Goal: Task Accomplishment & Management: Use online tool/utility

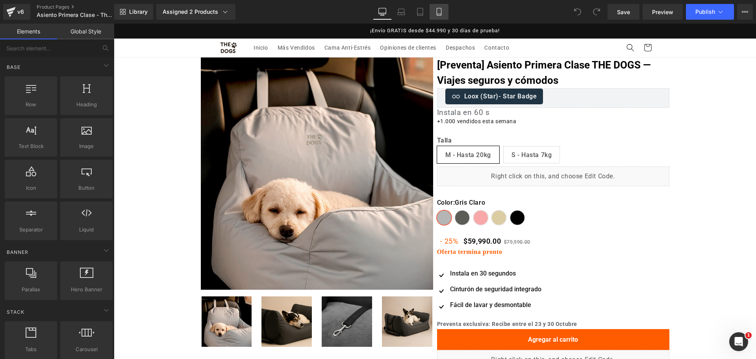
click at [446, 7] on link "Mobile" at bounding box center [439, 12] width 19 height 16
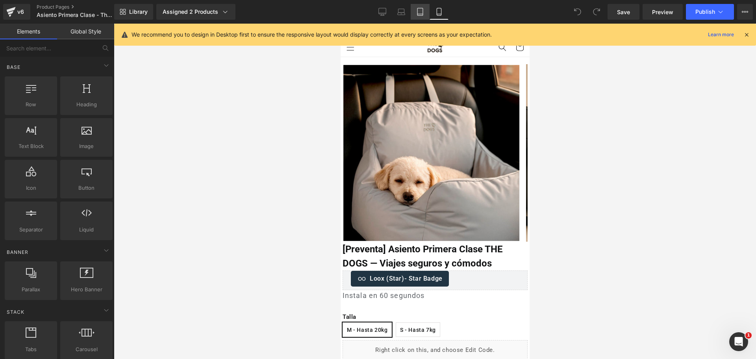
click at [428, 9] on link "Tablet" at bounding box center [420, 12] width 19 height 16
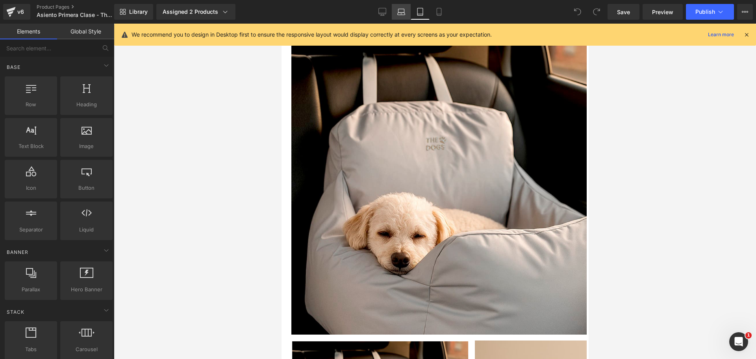
click at [404, 13] on icon at bounding box center [401, 14] width 7 height 2
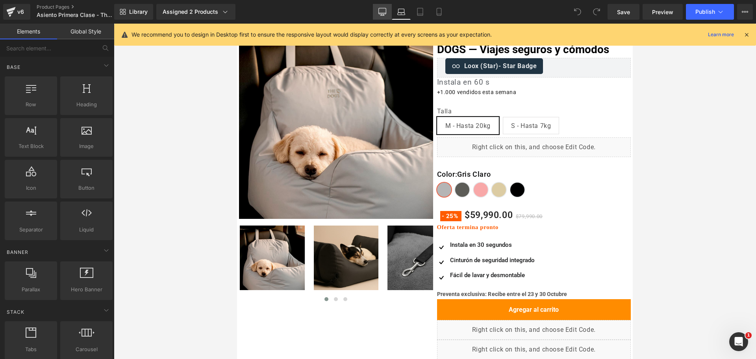
click at [379, 14] on icon at bounding box center [382, 12] width 8 height 8
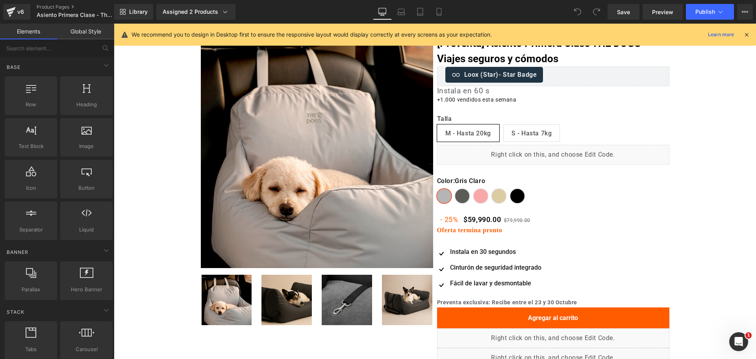
scroll to position [0, 0]
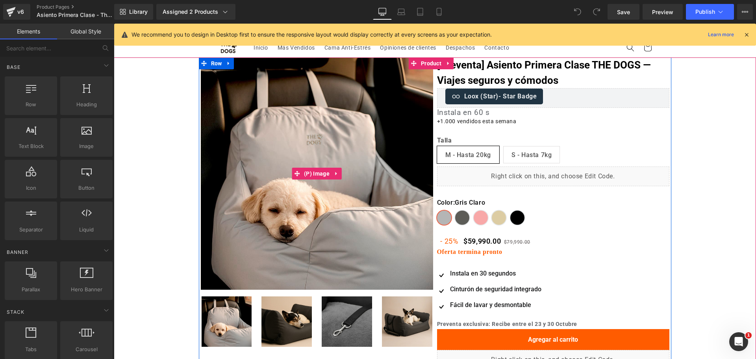
click at [349, 120] on img at bounding box center [317, 173] width 232 height 232
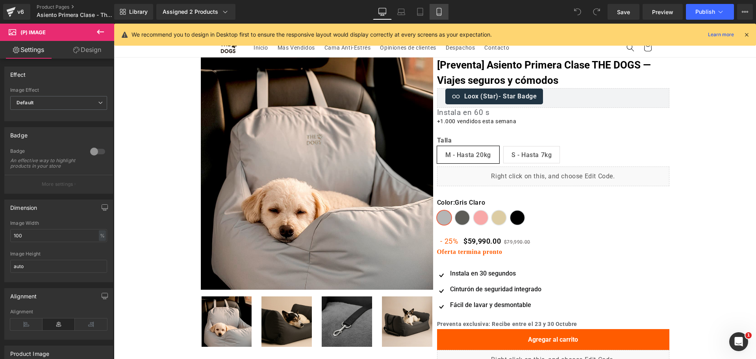
click at [444, 6] on link "Mobile" at bounding box center [439, 12] width 19 height 16
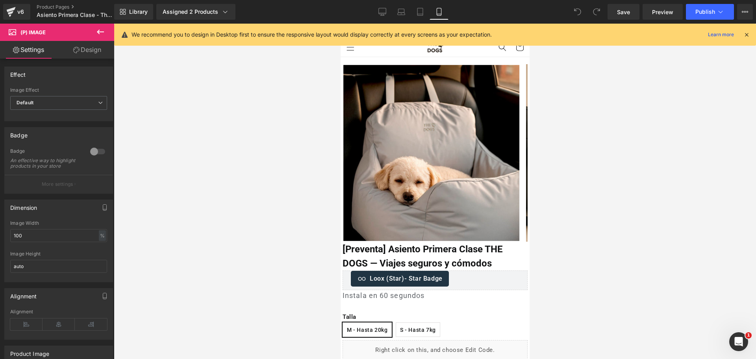
click at [749, 35] on icon at bounding box center [746, 34] width 7 height 7
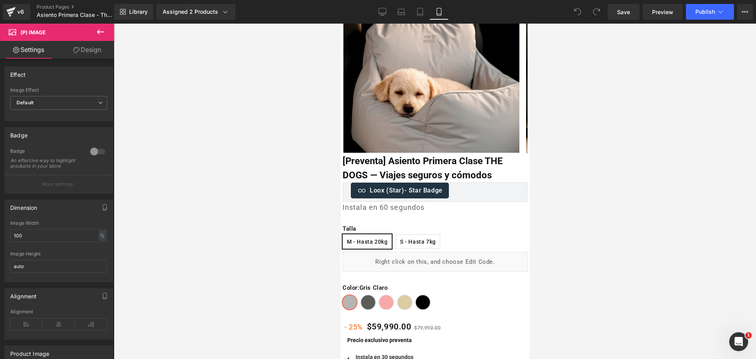
scroll to position [197, 0]
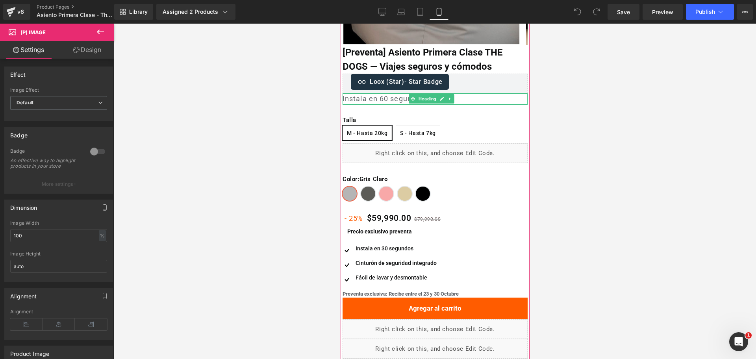
click at [401, 97] on h1 "Instala en 60 segundos" at bounding box center [434, 98] width 185 height 11
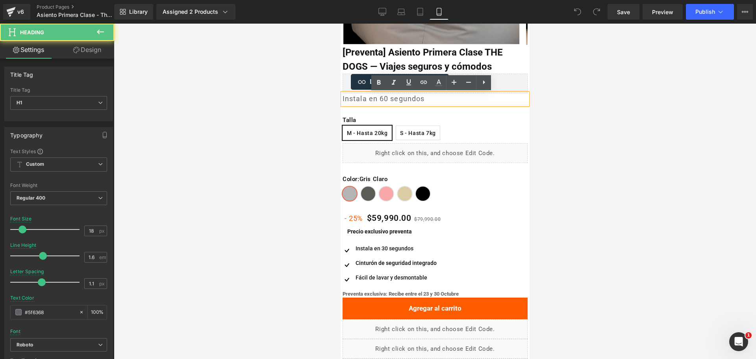
click at [556, 83] on div at bounding box center [435, 192] width 642 height 336
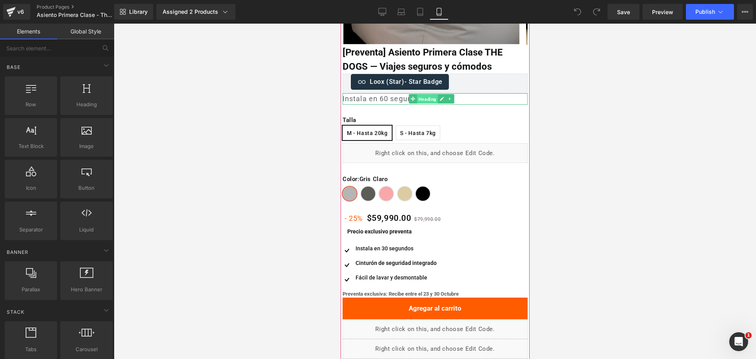
drag, startPoint x: 424, startPoint y: 100, endPoint x: 588, endPoint y: 165, distance: 176.5
click at [424, 100] on span "Heading" at bounding box center [427, 99] width 21 height 9
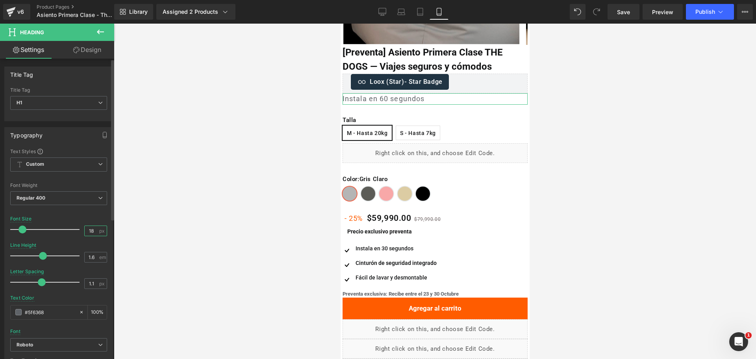
click at [89, 234] on input "18" at bounding box center [92, 231] width 14 height 10
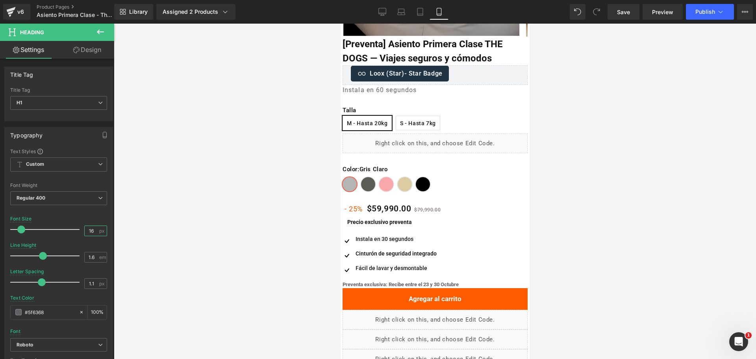
scroll to position [148, 0]
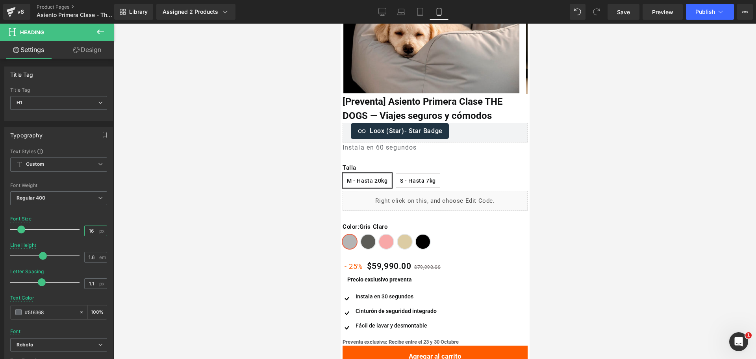
type input "16"
click at [411, 148] on div "Instala en 60 segundos Heading" at bounding box center [434, 148] width 185 height 10
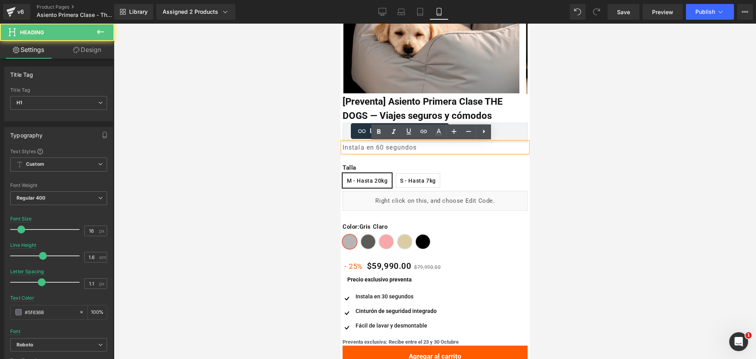
click at [418, 148] on h1 "Instala en 60 segundos" at bounding box center [434, 148] width 185 height 10
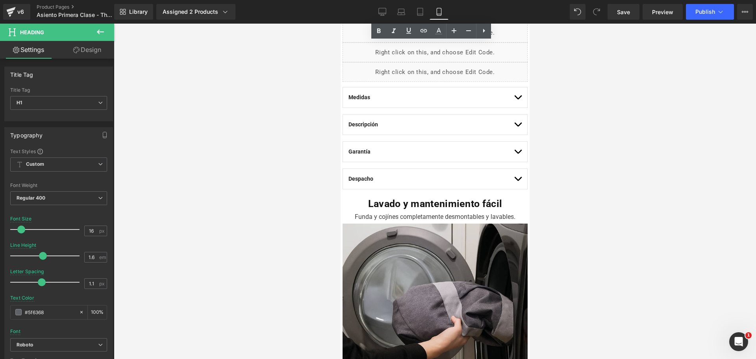
scroll to position [345, 0]
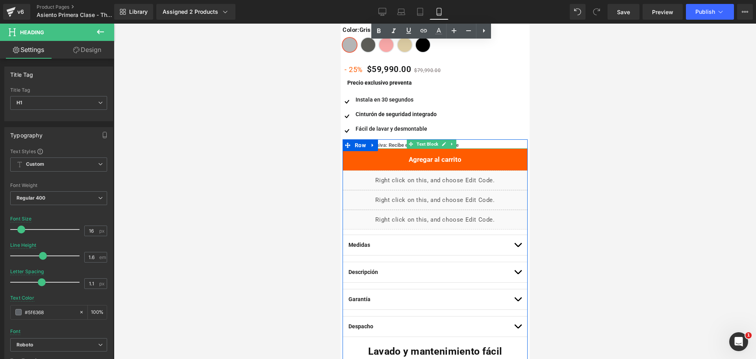
click at [402, 144] on b "Preventa exclusiva: Recibe entre el 23 y 30 Octubre" at bounding box center [400, 145] width 116 height 6
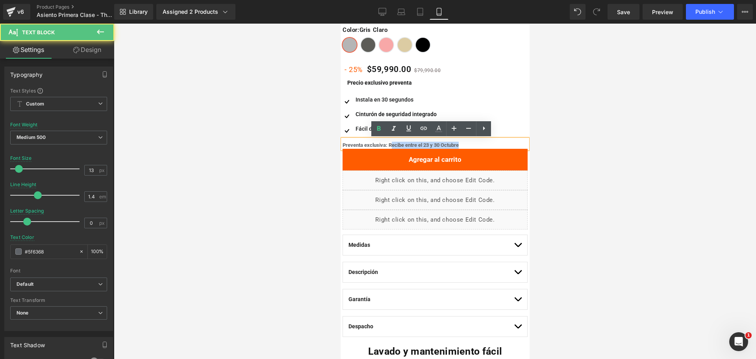
drag, startPoint x: 390, startPoint y: 143, endPoint x: 460, endPoint y: 144, distance: 69.7
click at [458, 144] on b "Preventa exclusiva: Recibe entre el 23 y 30 Octubre" at bounding box center [400, 145] width 116 height 6
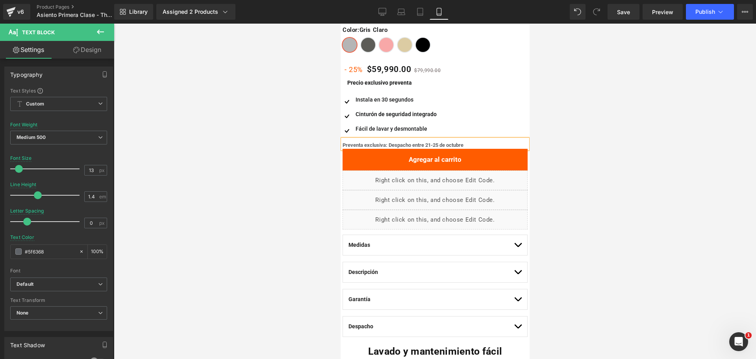
click at [598, 130] on div at bounding box center [435, 192] width 642 height 336
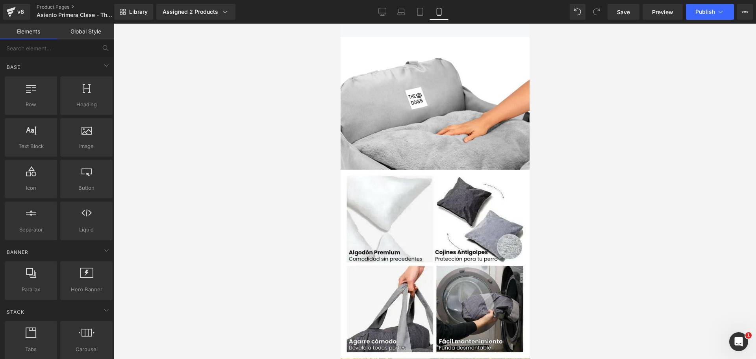
scroll to position [2245, 0]
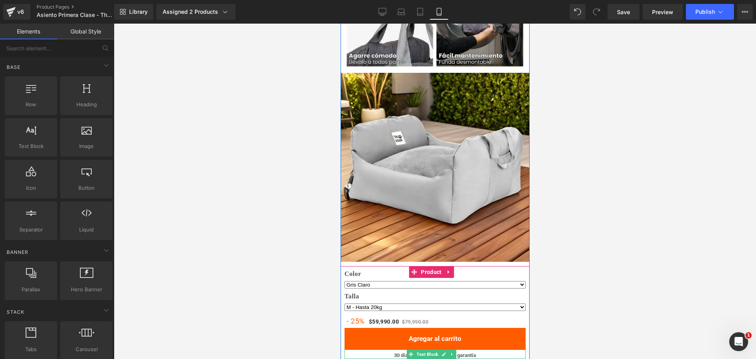
click at [403, 352] on b "30 días de prueba" at bounding box center [414, 355] width 40 height 6
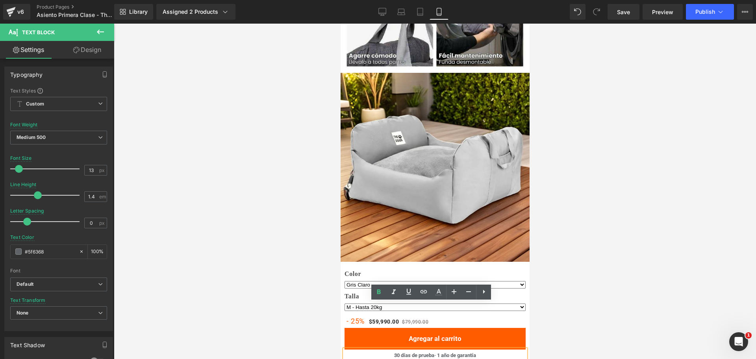
click at [432, 352] on p "30 días de prueba · 1 año de garantía" at bounding box center [434, 355] width 181 height 7
click at [434, 352] on b "· 1 año de garantía" at bounding box center [455, 355] width 42 height 6
copy b "·"
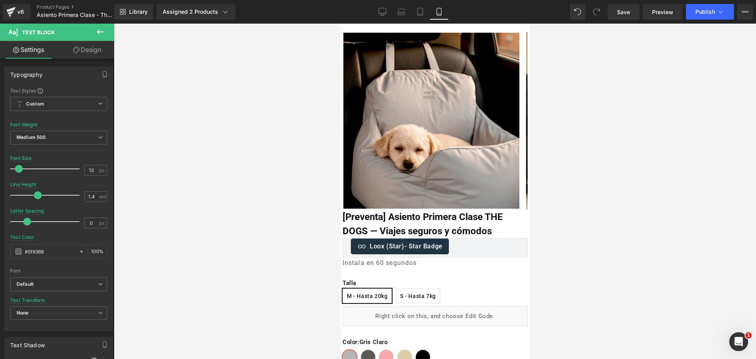
scroll to position [49, 0]
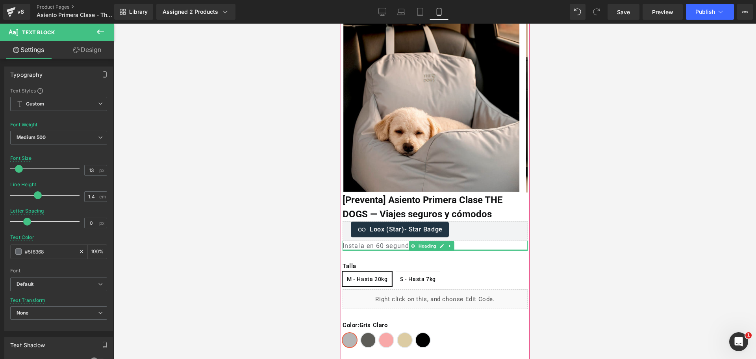
click at [384, 249] on div at bounding box center [434, 250] width 185 height 2
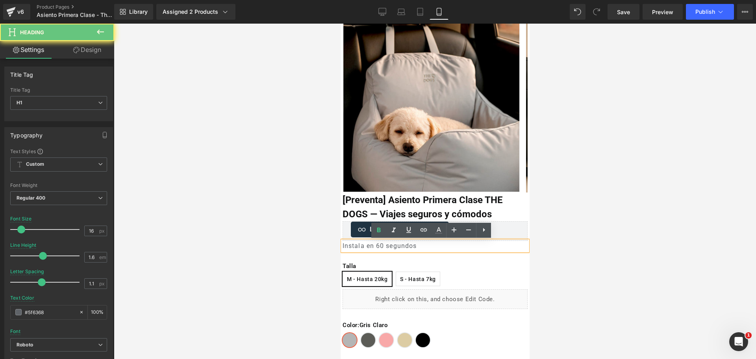
click at [425, 246] on h1 "Instala en 60 segundos" at bounding box center [434, 246] width 185 height 10
click at [343, 245] on h1 "Instala en 60 segundos" at bounding box center [434, 246] width 185 height 10
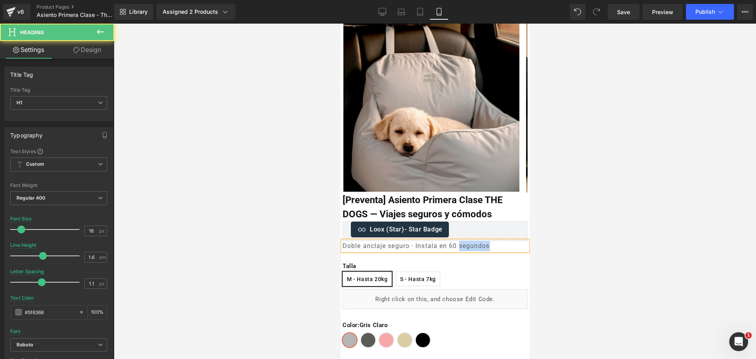
drag, startPoint x: 460, startPoint y: 246, endPoint x: 551, endPoint y: 252, distance: 91.5
click at [529, 252] on html "□ Ir directamente al contenido Tu carrito esta vacío Seguir comprando Tu carrit…" at bounding box center [434, 142] width 189 height 336
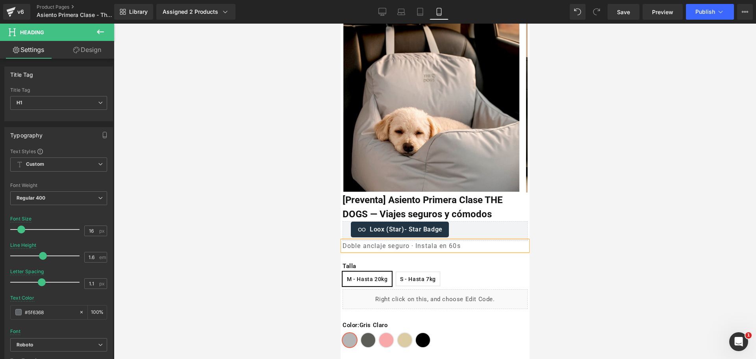
click at [629, 228] on div at bounding box center [435, 192] width 642 height 336
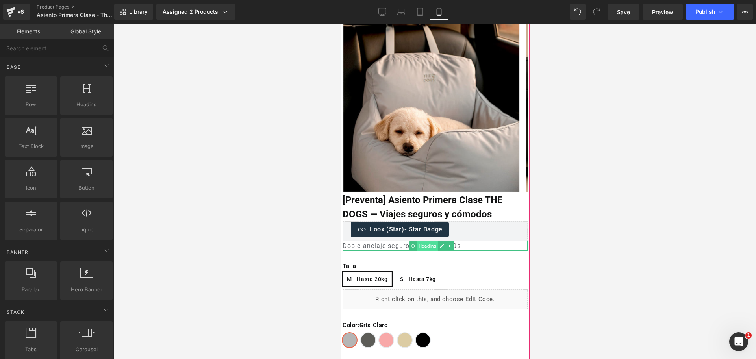
click at [428, 247] on span "Heading" at bounding box center [427, 245] width 21 height 9
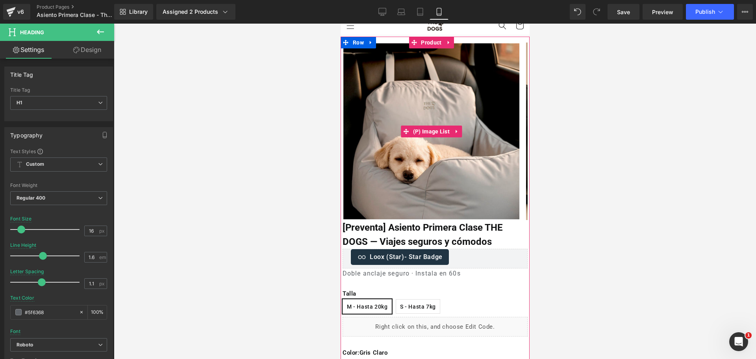
scroll to position [0, 0]
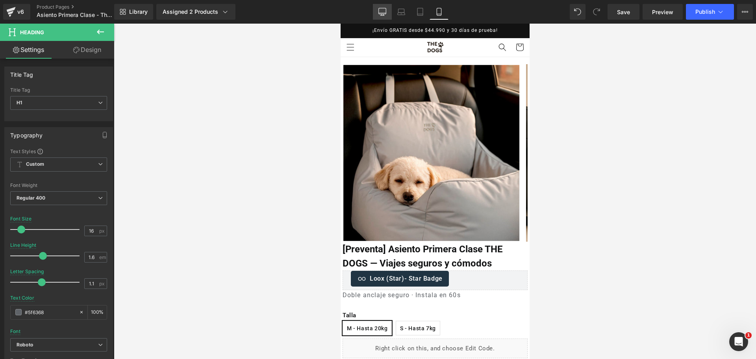
click at [388, 12] on link "Desktop" at bounding box center [382, 12] width 19 height 16
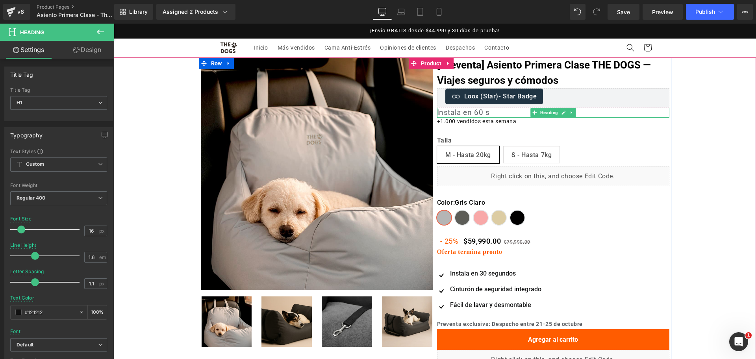
click at [487, 112] on h1 "Instala en 60 s" at bounding box center [553, 113] width 232 height 10
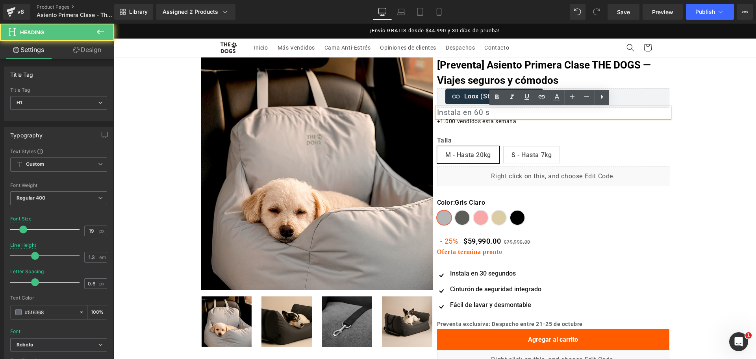
click at [487, 112] on h1 "Instala en 60 s" at bounding box center [553, 113] width 232 height 10
click at [434, 11] on link "Mobile" at bounding box center [439, 12] width 19 height 16
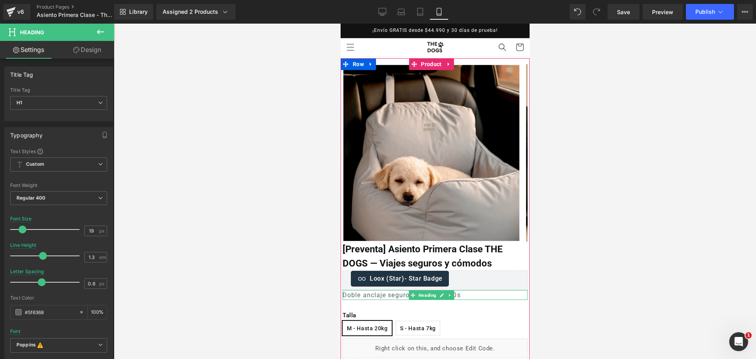
click at [367, 297] on h1 "Doble anclaje seguro · Instala en 60s" at bounding box center [434, 295] width 185 height 10
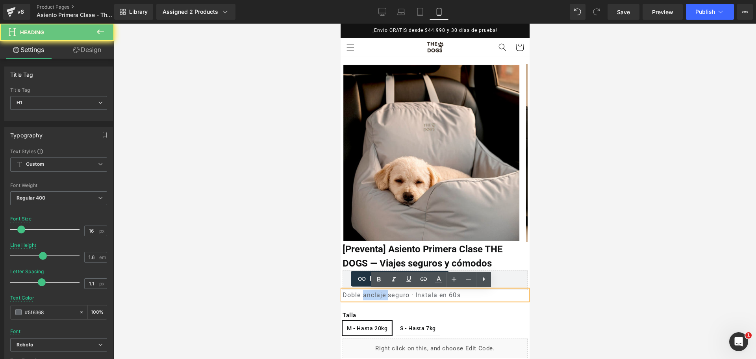
click at [367, 297] on h1 "Doble anclaje seguro · Instala en 60s" at bounding box center [434, 295] width 185 height 10
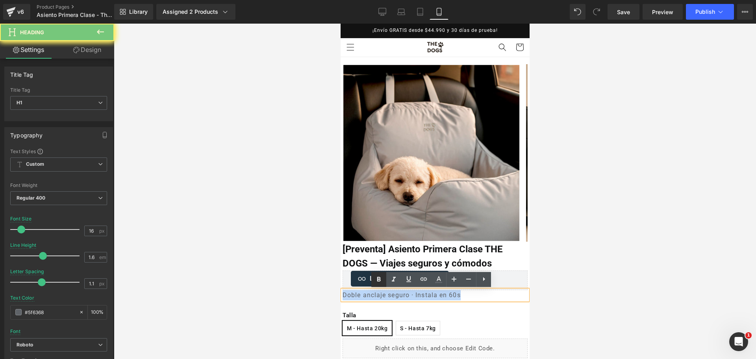
copy h1 "Doble anclaje seguro · Instala en 60s"
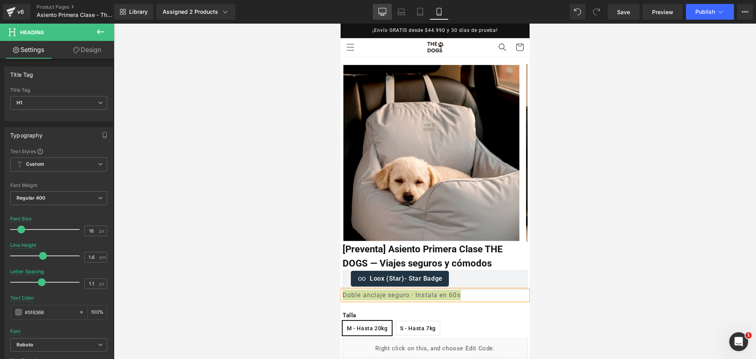
click at [388, 11] on link "Desktop" at bounding box center [382, 12] width 19 height 16
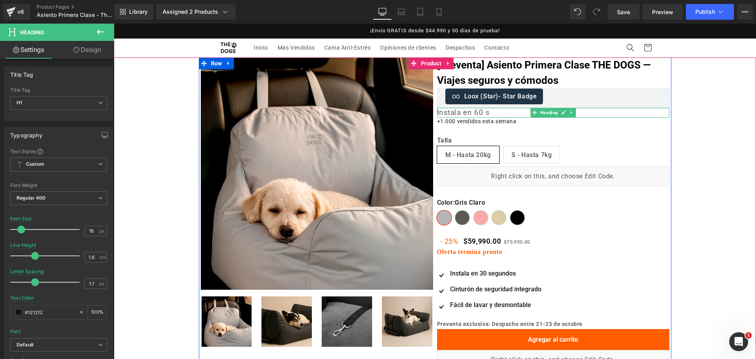
click at [468, 111] on h1 "Instala en 60 s" at bounding box center [553, 113] width 232 height 10
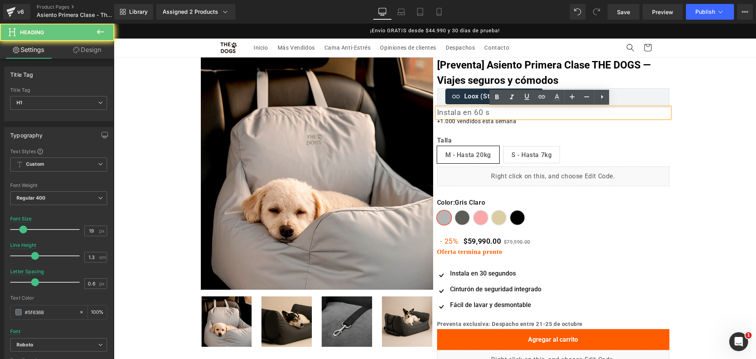
click at [468, 111] on h1 "Instala en 60 s" at bounding box center [553, 113] width 232 height 10
paste div
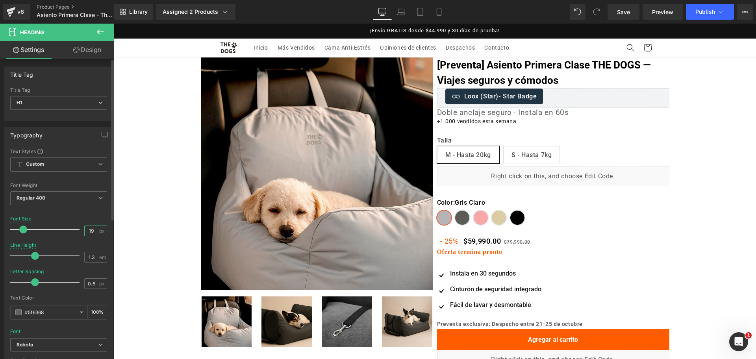
click at [93, 230] on input "19" at bounding box center [92, 231] width 14 height 10
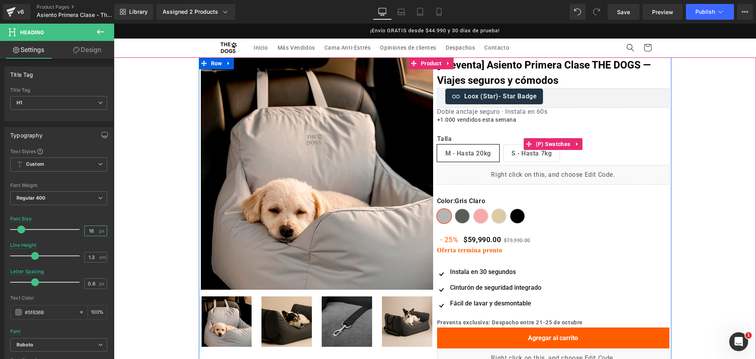
type input "16"
click at [564, 123] on div "Color Gris Claro Gris oscuro Rosado Caqui Negro Talla M - Hasta 20kg S - Hasta …" at bounding box center [553, 144] width 232 height 42
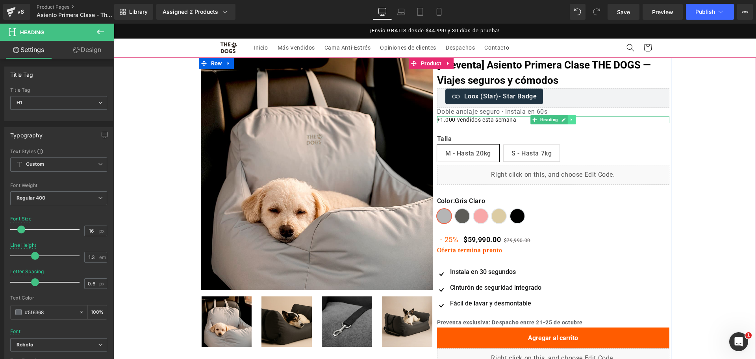
click at [567, 120] on link at bounding box center [571, 119] width 8 height 9
click at [574, 120] on icon at bounding box center [576, 119] width 4 height 5
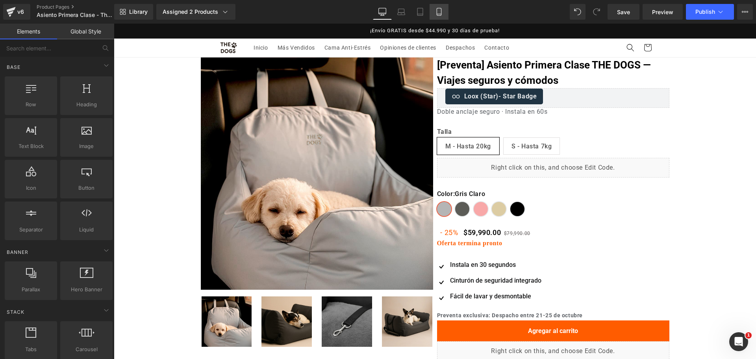
click at [437, 11] on icon at bounding box center [439, 12] width 8 height 8
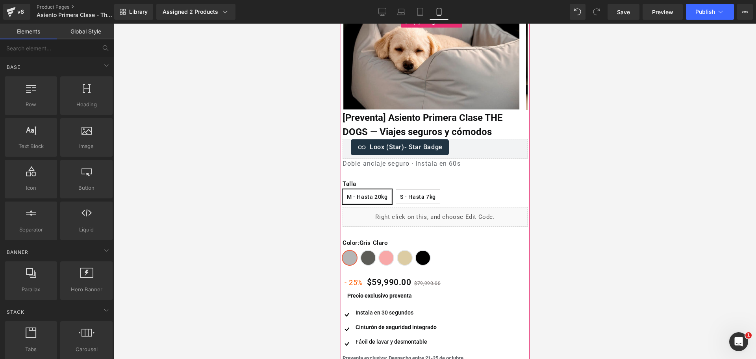
scroll to position [132, 0]
click at [367, 298] on div at bounding box center [437, 299] width 180 height 2
click at [367, 298] on strong "Precio exclusivo preventa" at bounding box center [379, 295] width 65 height 6
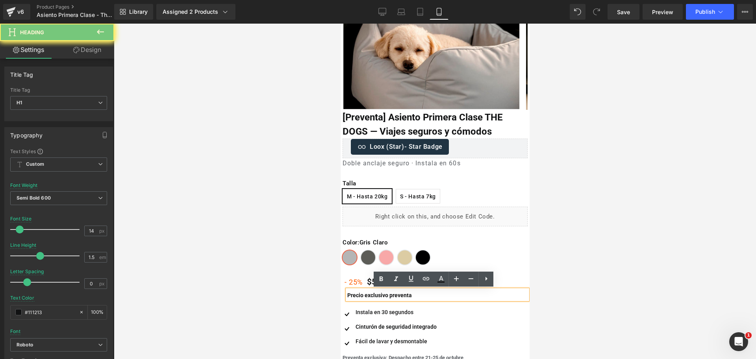
click at [367, 298] on strong "Precio exclusivo preventa" at bounding box center [379, 295] width 65 height 6
copy strong "Precio exclusivo preventa"
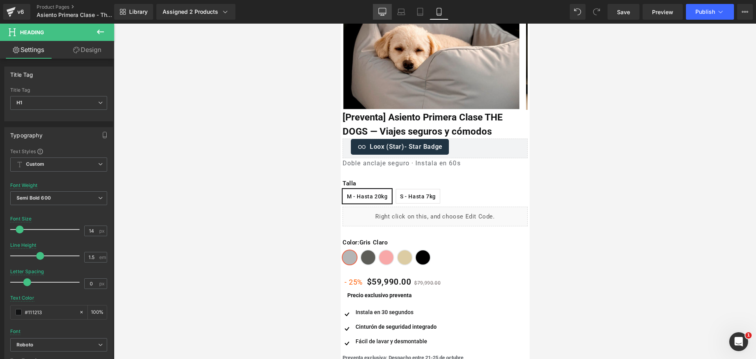
click at [377, 8] on link "Desktop" at bounding box center [382, 12] width 19 height 16
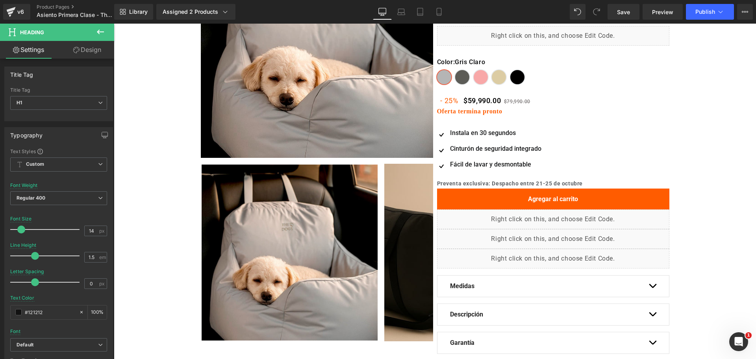
scroll to position [0, 0]
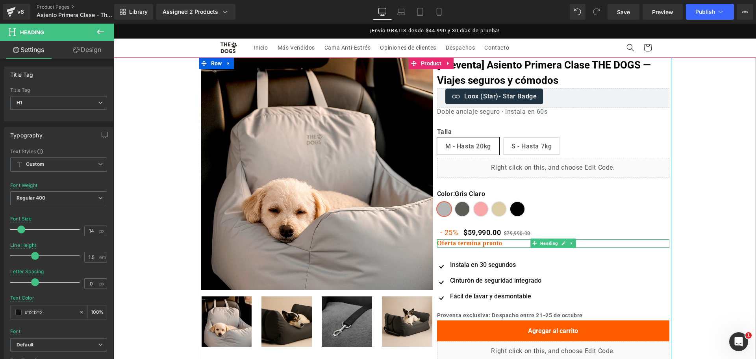
click at [464, 245] on strong "Oferta termina pronto" at bounding box center [469, 243] width 65 height 7
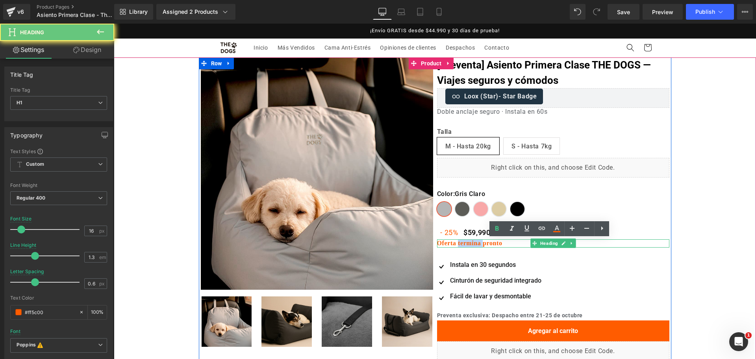
click at [464, 245] on strong "Oferta termina pronto" at bounding box center [469, 243] width 65 height 7
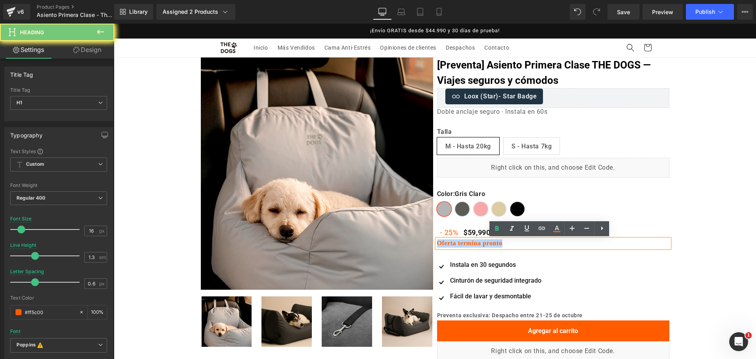
click at [464, 245] on strong "Oferta termina pronto" at bounding box center [469, 243] width 65 height 7
paste div
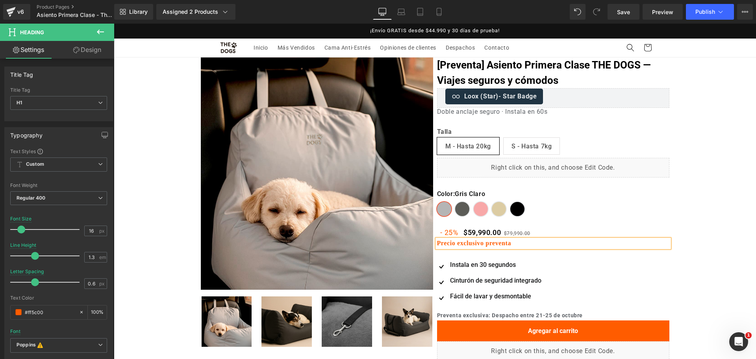
click at [726, 226] on div "Oferta (P) Image" at bounding box center [435, 288] width 642 height 463
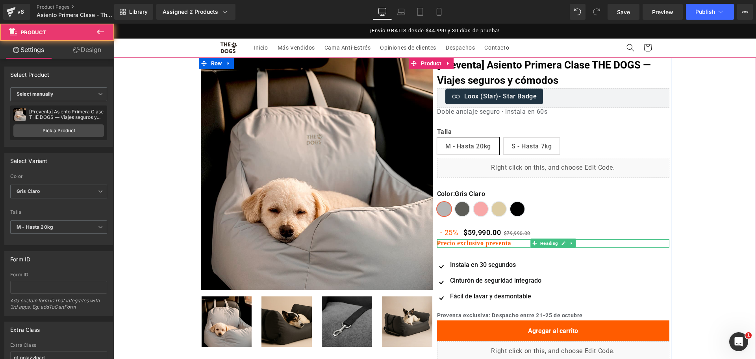
click at [483, 244] on b "Precio exclusivo preventa" at bounding box center [474, 243] width 74 height 7
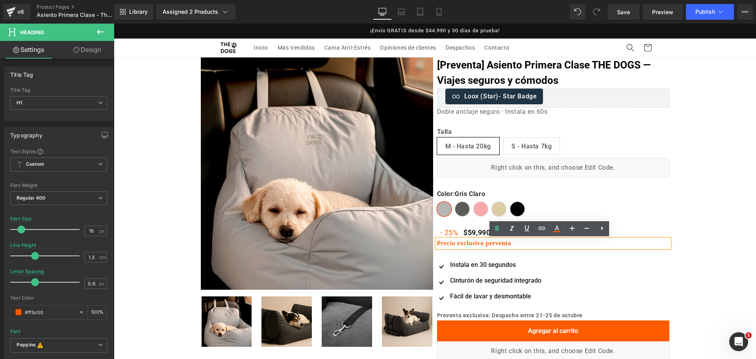
click at [714, 203] on div "Oferta (P) Image" at bounding box center [435, 288] width 642 height 463
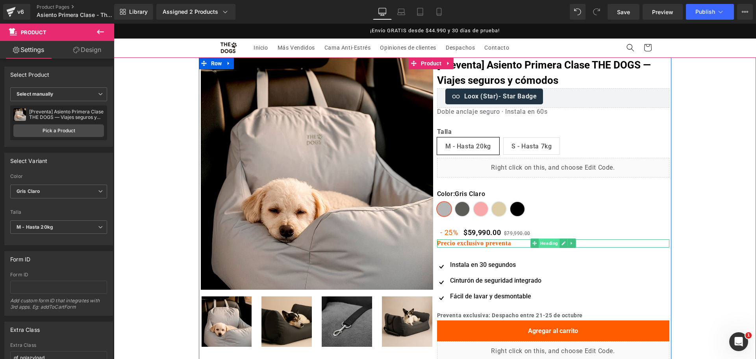
click at [540, 245] on span "Heading" at bounding box center [549, 243] width 21 height 9
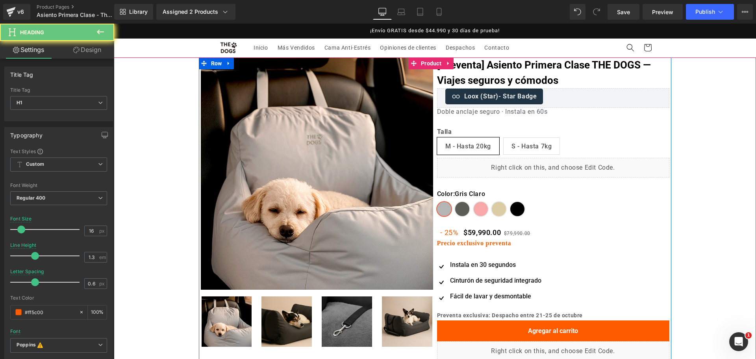
click at [495, 246] on div "Precio exclusivo preventa Heading" at bounding box center [553, 243] width 232 height 8
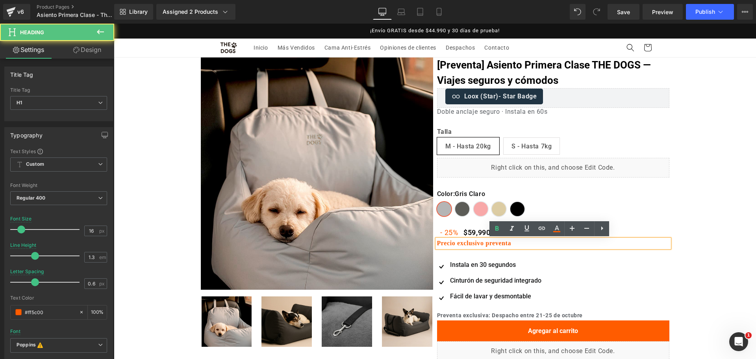
click at [495, 246] on b "Precio exclusivo preventa" at bounding box center [474, 243] width 74 height 7
click at [551, 230] on link at bounding box center [556, 228] width 15 height 15
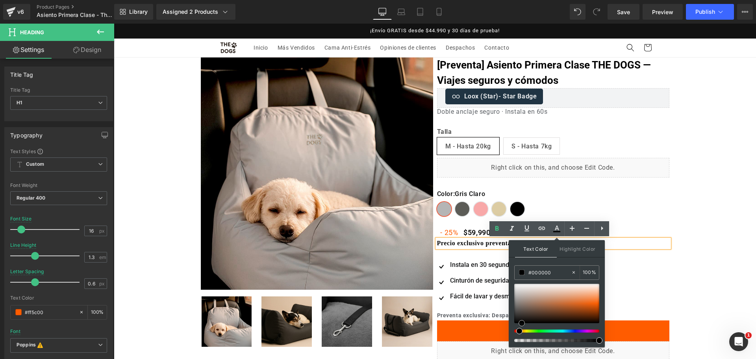
drag, startPoint x: 538, startPoint y: 315, endPoint x: 497, endPoint y: 380, distance: 77.0
click at [497, 359] on html "Heading You are previewing how the will restyle your page. You can not edit Ele…" at bounding box center [378, 179] width 756 height 359
click at [732, 194] on div "Oferta (P) Image" at bounding box center [435, 288] width 642 height 463
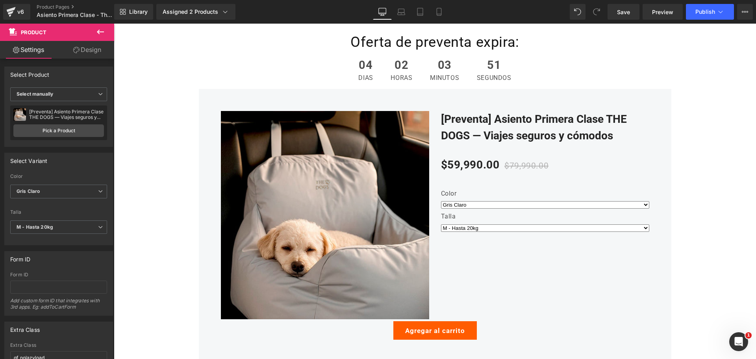
scroll to position [1628, 0]
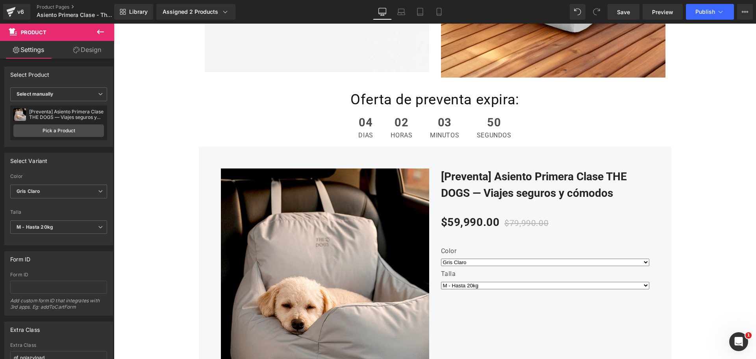
click at [409, 103] on div "Oferta de preventa expira: Heading" at bounding box center [435, 100] width 642 height 19
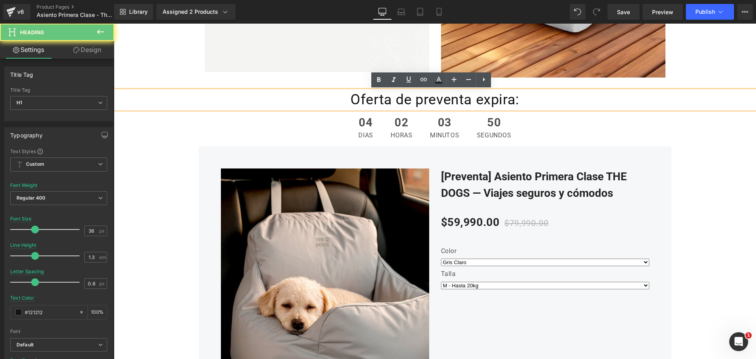
click at [401, 103] on span "Oferta de preventa expira:" at bounding box center [434, 99] width 169 height 17
click at [409, 98] on span "Oferta de preventa expira:" at bounding box center [434, 99] width 169 height 17
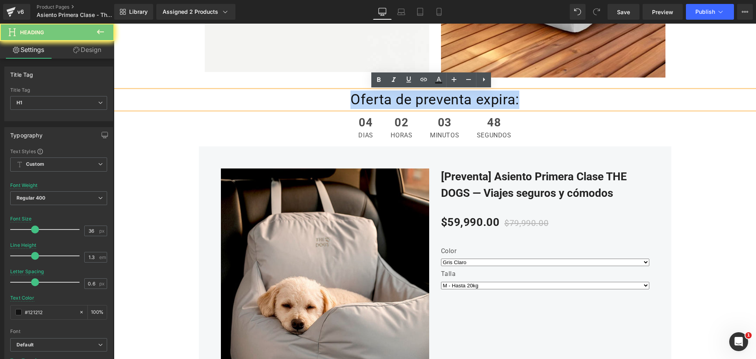
click at [409, 98] on span "Oferta de preventa expira:" at bounding box center [434, 99] width 169 height 17
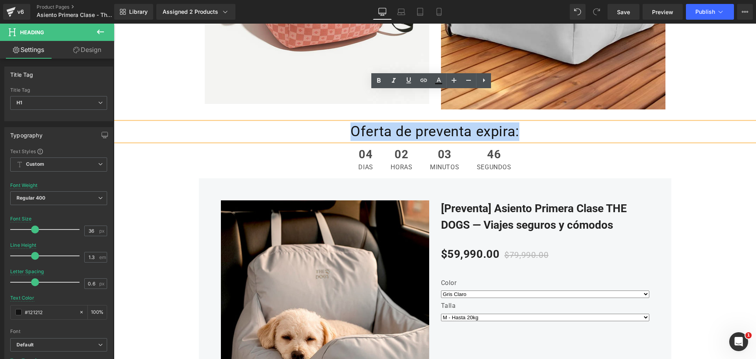
scroll to position [1579, 0]
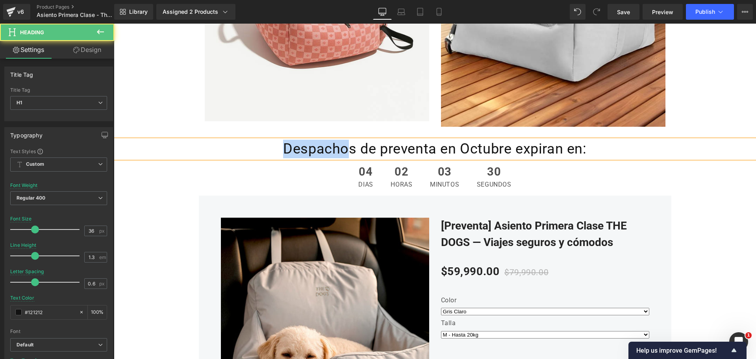
drag, startPoint x: 346, startPoint y: 151, endPoint x: 262, endPoint y: 144, distance: 84.1
click at [265, 146] on h1 "Despachos de preventa en Octubre expiran en:" at bounding box center [435, 149] width 642 height 19
click at [428, 153] on span "Cupos de preventa en Octubre expiran en:" at bounding box center [435, 149] width 272 height 17
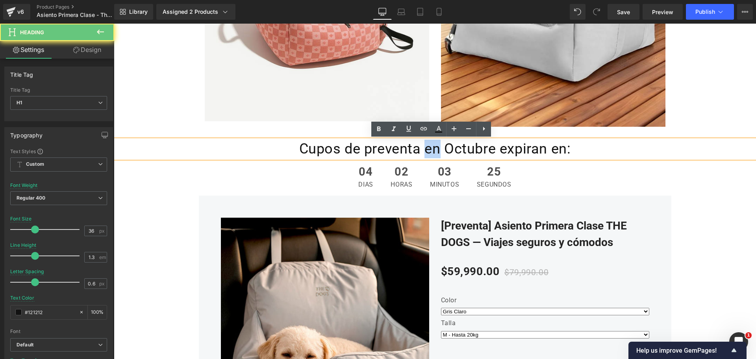
drag, startPoint x: 435, startPoint y: 152, endPoint x: 422, endPoint y: 152, distance: 13.0
click at [422, 152] on span "Cupos de preventa en Octubre expiran en:" at bounding box center [435, 149] width 272 height 17
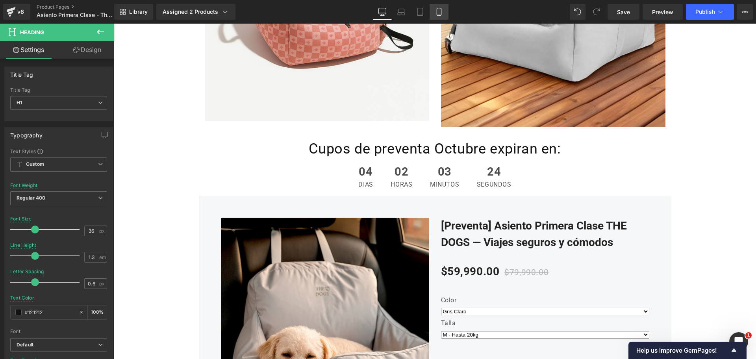
click at [443, 7] on link "Mobile" at bounding box center [439, 12] width 19 height 16
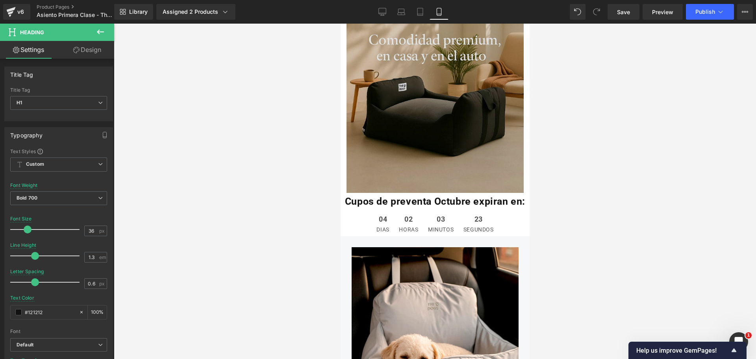
scroll to position [3135, 0]
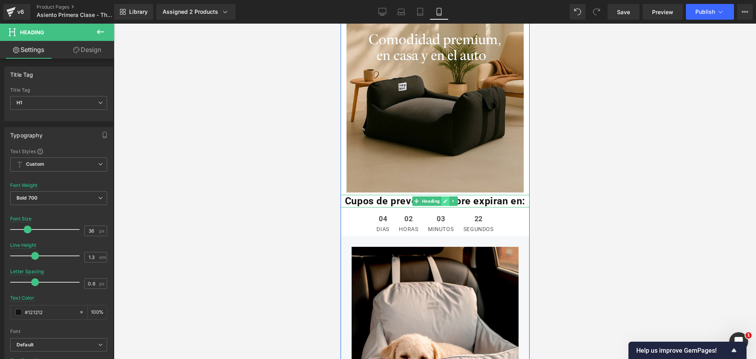
click at [441, 197] on link at bounding box center [445, 201] width 8 height 9
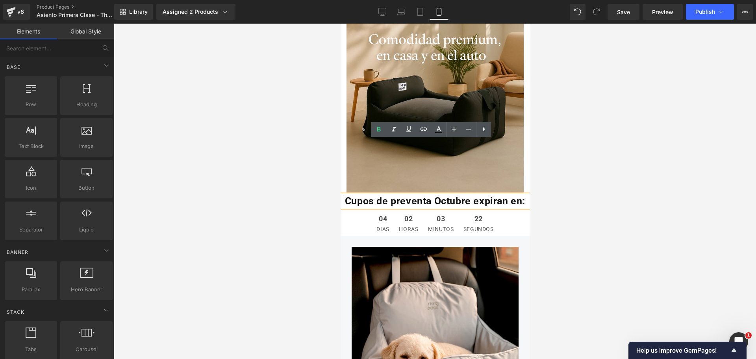
drag, startPoint x: 602, startPoint y: 138, endPoint x: 584, endPoint y: 143, distance: 18.4
click at [602, 138] on div at bounding box center [435, 192] width 642 height 336
click at [425, 195] on span "Cupos de preventa Octubre expiran en:" at bounding box center [435, 200] width 180 height 11
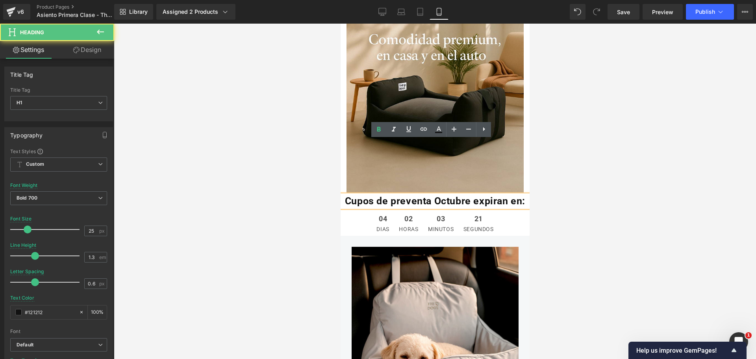
click at [729, 144] on div at bounding box center [435, 192] width 642 height 336
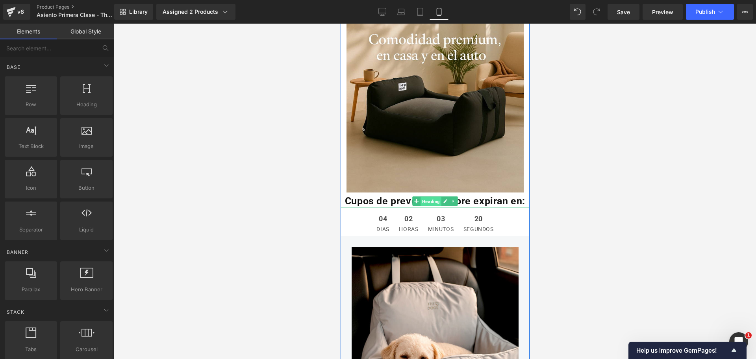
click at [427, 197] on span "Heading" at bounding box center [430, 201] width 21 height 9
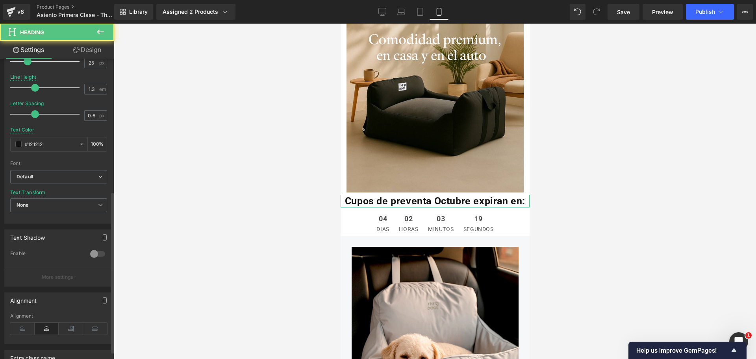
scroll to position [246, 0]
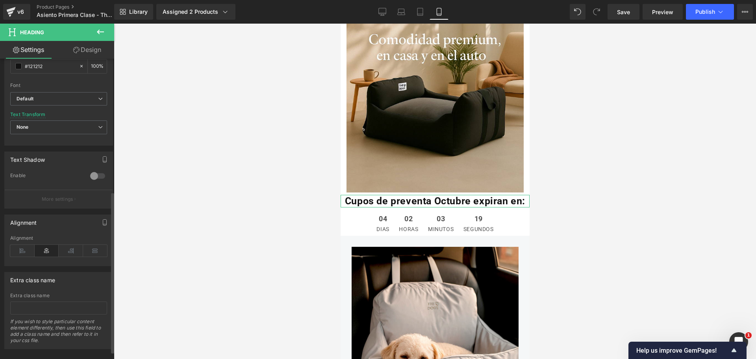
click at [54, 252] on icon at bounding box center [47, 251] width 24 height 12
click at [52, 252] on icon at bounding box center [47, 251] width 24 height 12
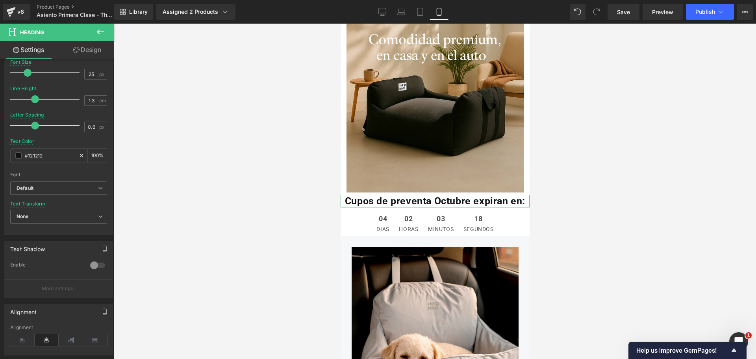
scroll to position [49, 0]
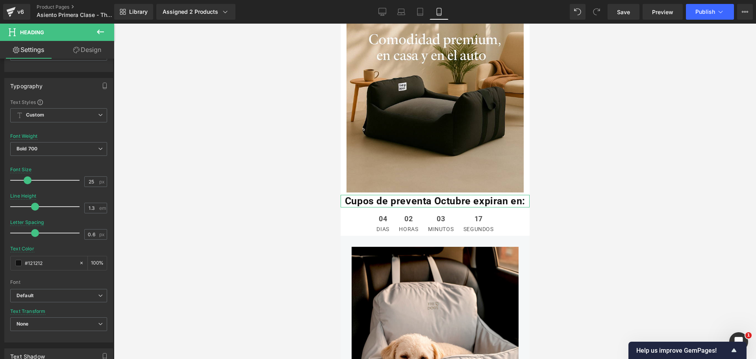
click at [99, 56] on link "Design" at bounding box center [87, 50] width 57 height 18
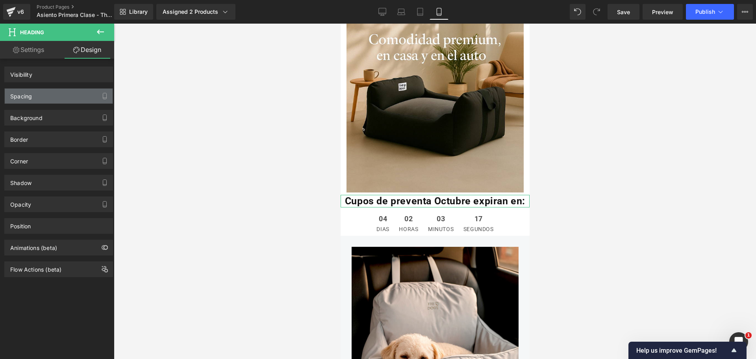
click at [62, 91] on div "Spacing" at bounding box center [59, 96] width 108 height 15
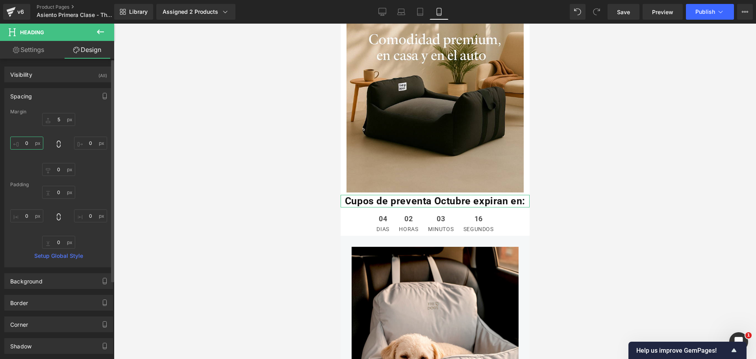
click at [35, 146] on input "0" at bounding box center [26, 143] width 33 height 13
type input "5"
click at [79, 142] on input "0" at bounding box center [90, 143] width 33 height 13
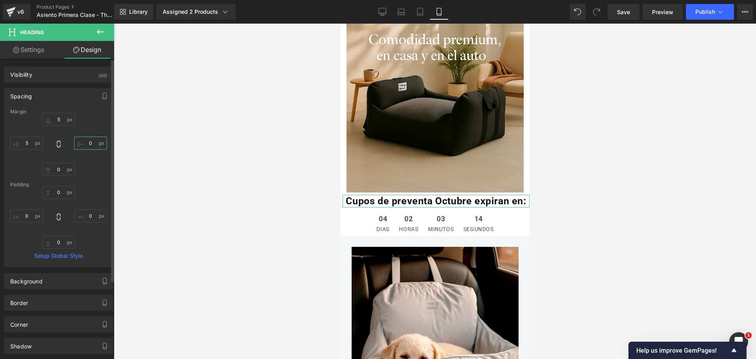
type input "5"
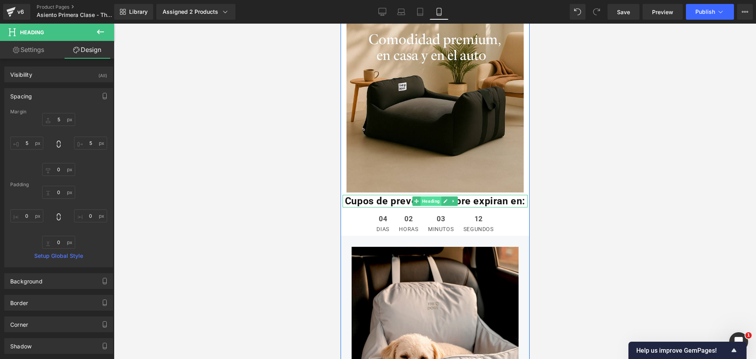
click at [433, 197] on span "Heading" at bounding box center [430, 201] width 21 height 9
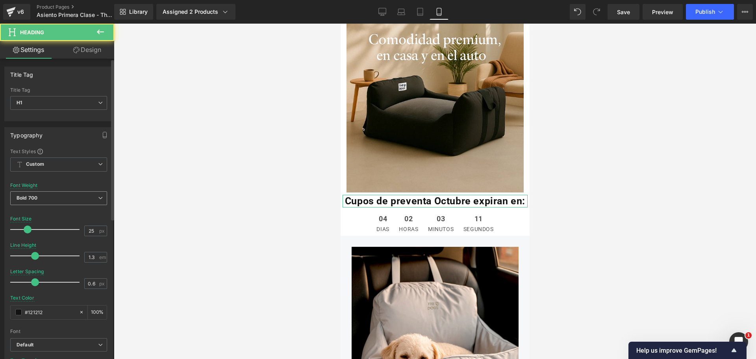
drag, startPoint x: 59, startPoint y: 196, endPoint x: 60, endPoint y: 213, distance: 17.4
click at [60, 195] on span "Bold 700" at bounding box center [58, 198] width 97 height 14
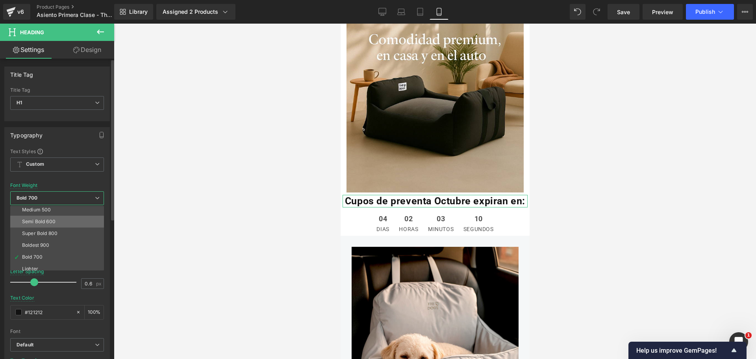
click at [70, 224] on li "Semi Bold 600" at bounding box center [58, 222] width 97 height 12
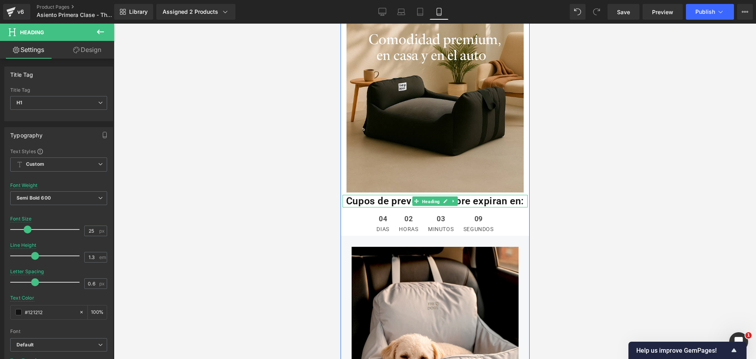
click at [426, 197] on span "Heading" at bounding box center [430, 201] width 21 height 9
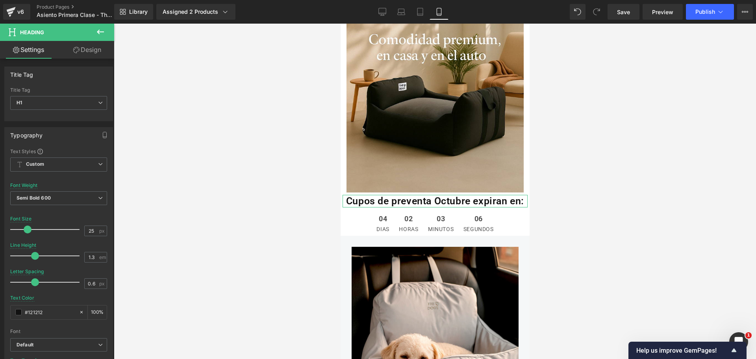
click at [91, 55] on link "Design" at bounding box center [87, 50] width 57 height 18
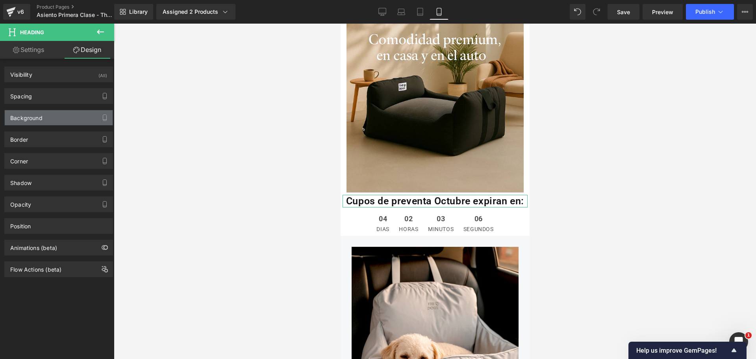
click at [39, 119] on div "Background" at bounding box center [26, 115] width 32 height 11
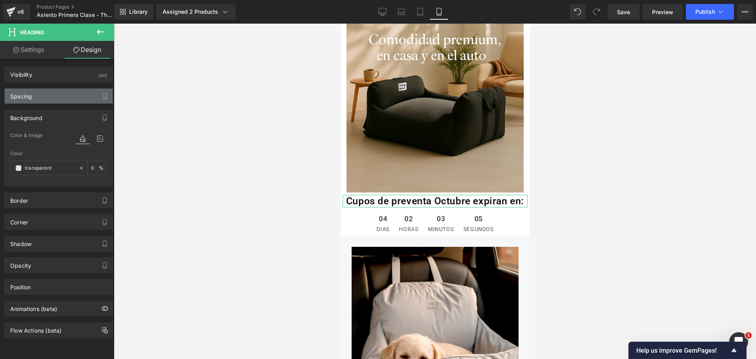
click at [45, 102] on div "Spacing" at bounding box center [59, 96] width 108 height 15
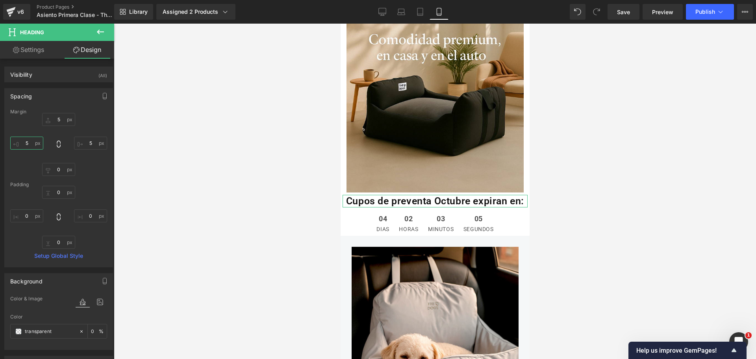
click at [32, 139] on input "5" at bounding box center [26, 143] width 33 height 13
click at [33, 217] on input "0" at bounding box center [26, 215] width 33 height 13
type input "5"
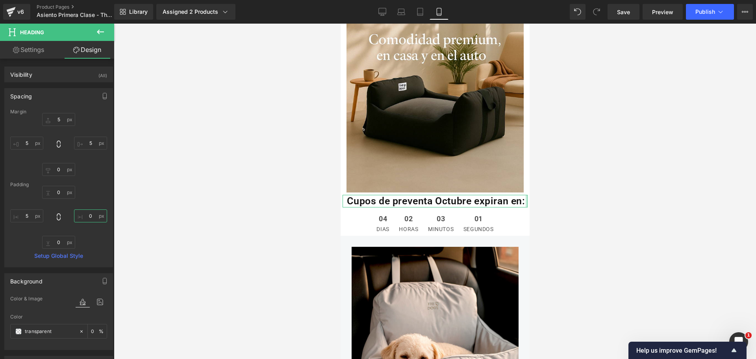
click at [91, 216] on input "0" at bounding box center [90, 215] width 33 height 13
click at [91, 215] on input "0" at bounding box center [90, 215] width 33 height 13
type input "5"
click at [664, 162] on div at bounding box center [435, 192] width 642 height 336
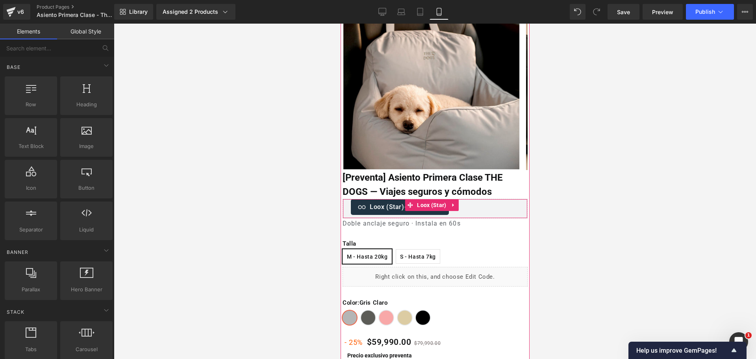
scroll to position [0, 0]
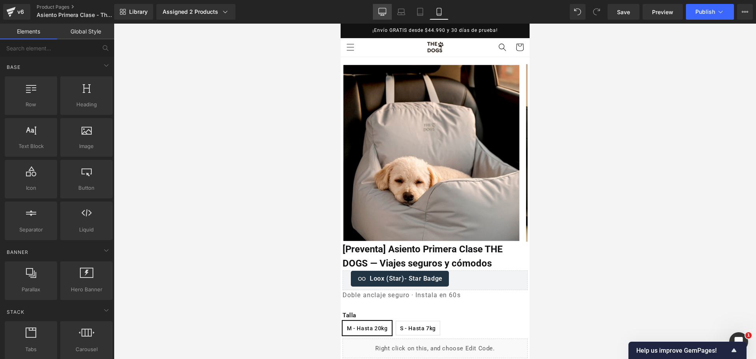
click at [385, 9] on icon at bounding box center [382, 12] width 8 height 8
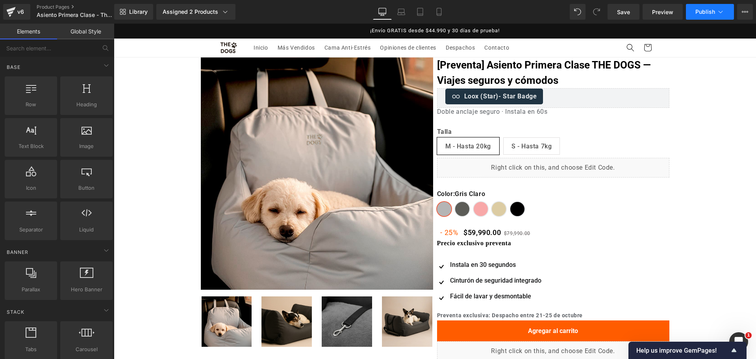
click at [706, 13] on span "Publish" at bounding box center [705, 12] width 20 height 6
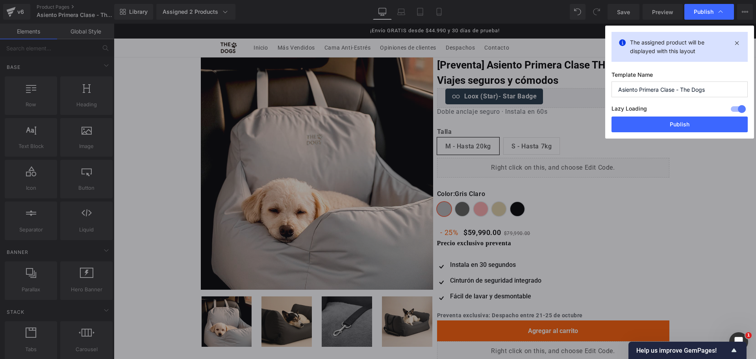
click at [668, 109] on div "Lazy Loading Build Upgrade plan to unlock" at bounding box center [680, 110] width 136 height 13
click at [668, 120] on button "Publish" at bounding box center [680, 125] width 136 height 16
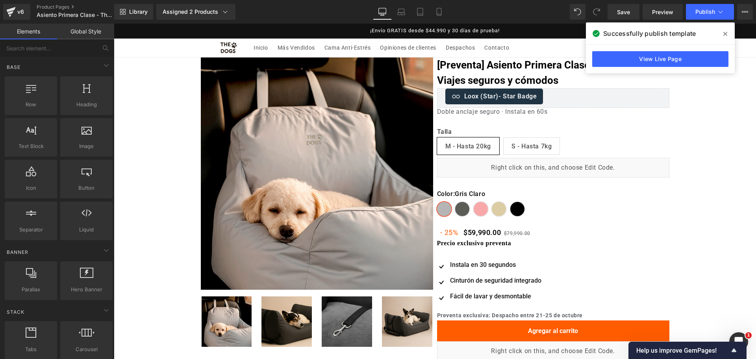
click at [721, 32] on span at bounding box center [725, 34] width 13 height 13
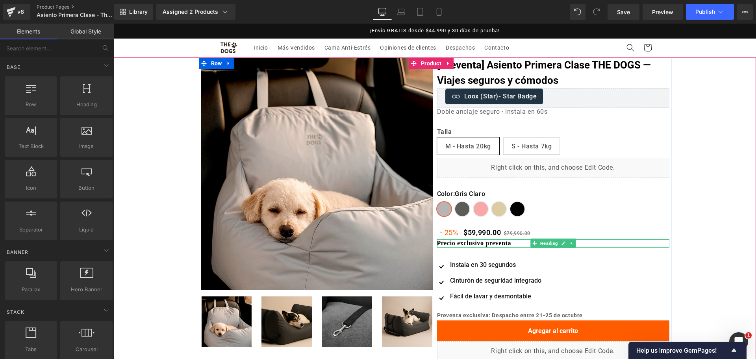
click at [539, 244] on span "Heading" at bounding box center [549, 243] width 21 height 9
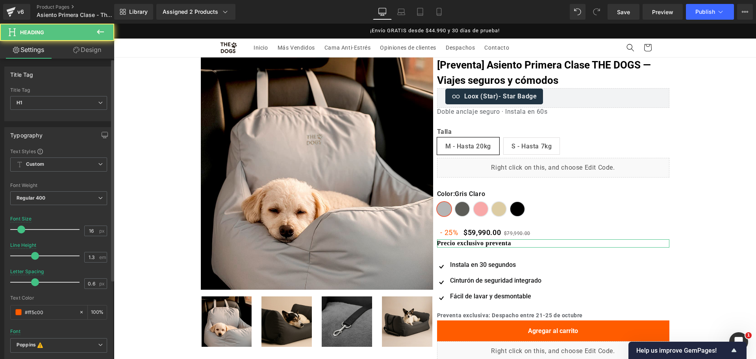
scroll to position [98, 0]
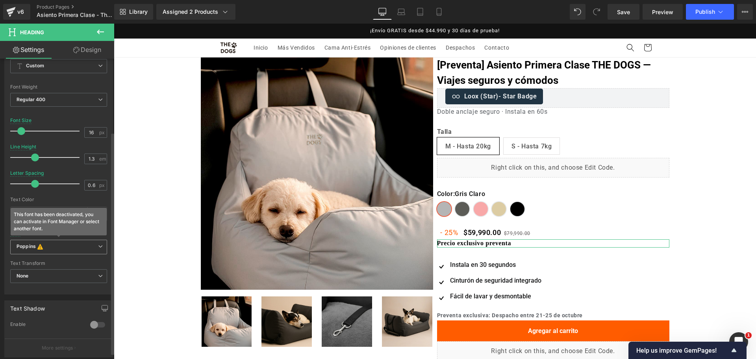
click at [81, 248] on b "Poppins This font has been deactivated, you can activate in Font Manager or sel…" at bounding box center [58, 247] width 82 height 8
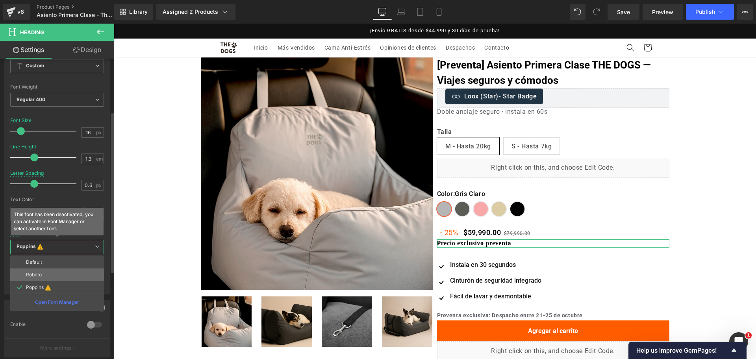
click at [78, 277] on li "Roboto" at bounding box center [57, 275] width 94 height 13
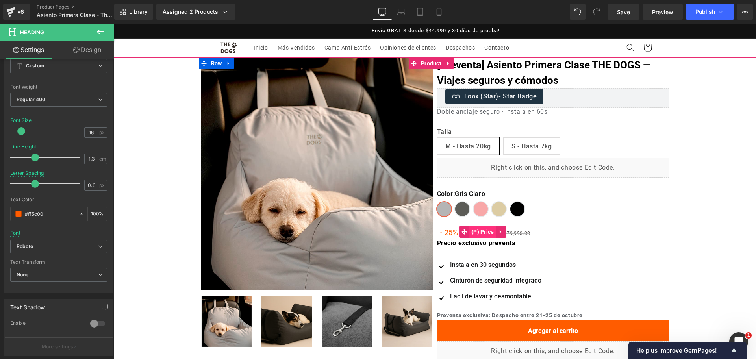
click at [482, 235] on span "(P) Price" at bounding box center [482, 232] width 27 height 12
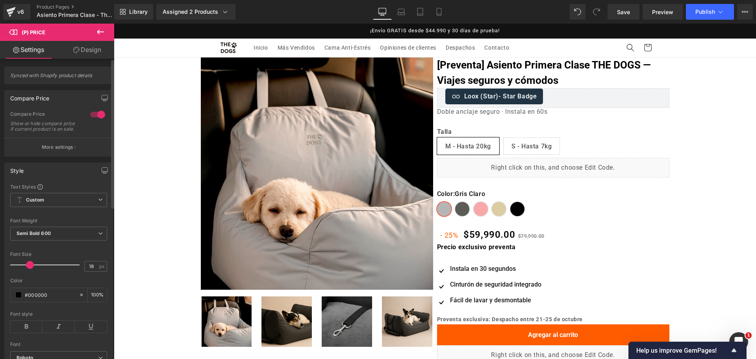
drag, startPoint x: 28, startPoint y: 268, endPoint x: 32, endPoint y: 268, distance: 4.0
click at [32, 268] on span at bounding box center [30, 265] width 8 height 8
drag, startPoint x: 443, startPoint y: 11, endPoint x: 97, endPoint y: 42, distance: 347.6
click at [443, 11] on link "Mobile" at bounding box center [439, 12] width 19 height 16
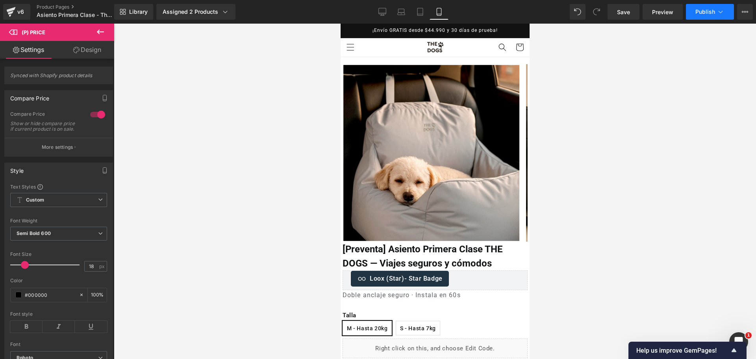
click at [717, 7] on button "Publish" at bounding box center [710, 12] width 48 height 16
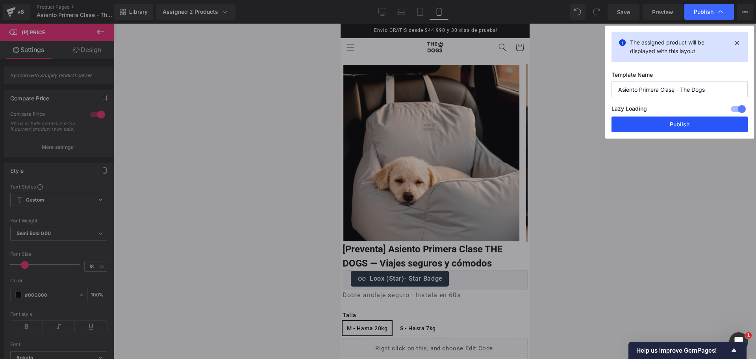
click at [647, 124] on button "Publish" at bounding box center [680, 125] width 136 height 16
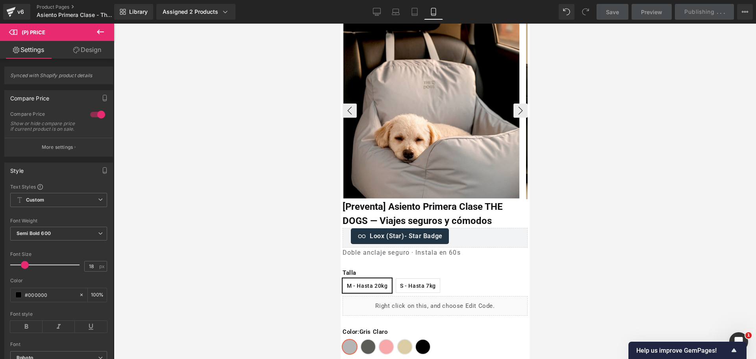
scroll to position [0, 0]
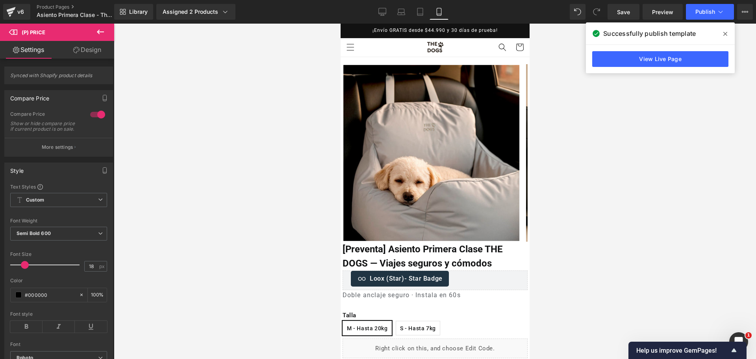
click at [729, 36] on span at bounding box center [725, 34] width 13 height 13
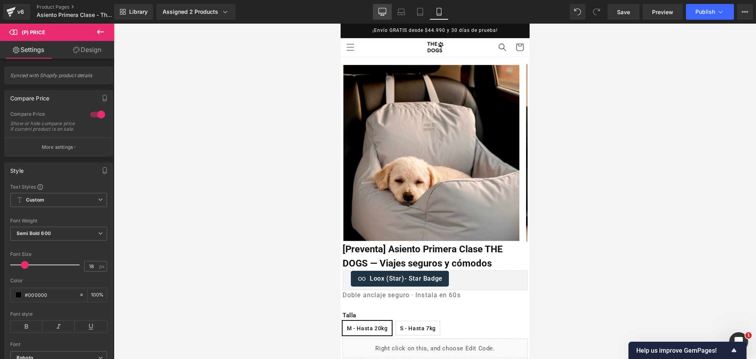
click at [384, 15] on icon at bounding box center [382, 15] width 4 height 0
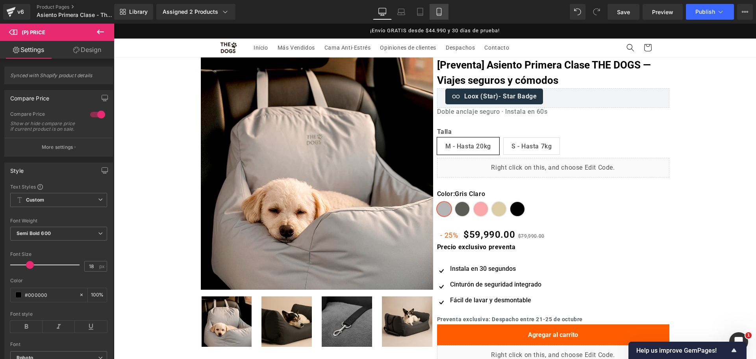
click at [442, 17] on link "Mobile" at bounding box center [439, 12] width 19 height 16
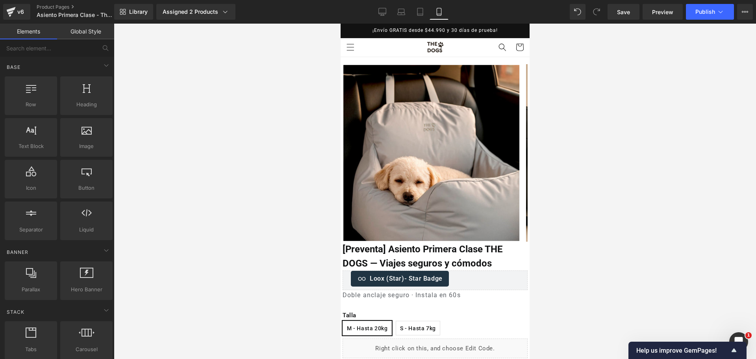
drag, startPoint x: 530, startPoint y: 47, endPoint x: 538, endPoint y: 111, distance: 65.2
click at [538, 111] on div at bounding box center [435, 192] width 642 height 336
click at [65, 6] on link "Product Pages" at bounding box center [82, 7] width 91 height 6
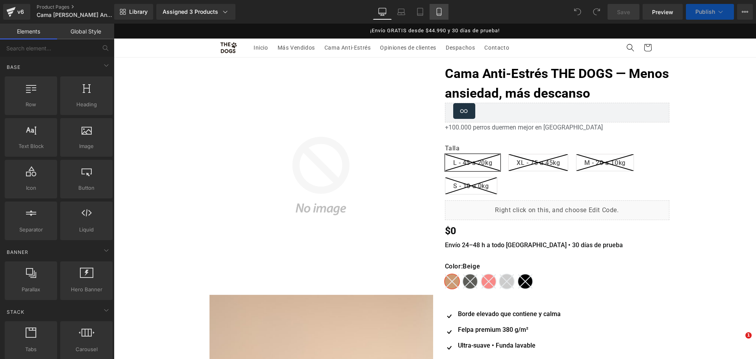
drag, startPoint x: 441, startPoint y: 13, endPoint x: 446, endPoint y: 14, distance: 5.1
click at [441, 13] on icon at bounding box center [439, 12] width 8 height 8
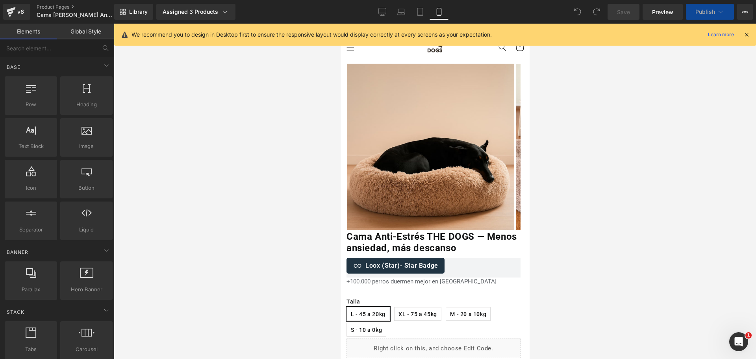
click at [745, 37] on icon at bounding box center [746, 34] width 7 height 7
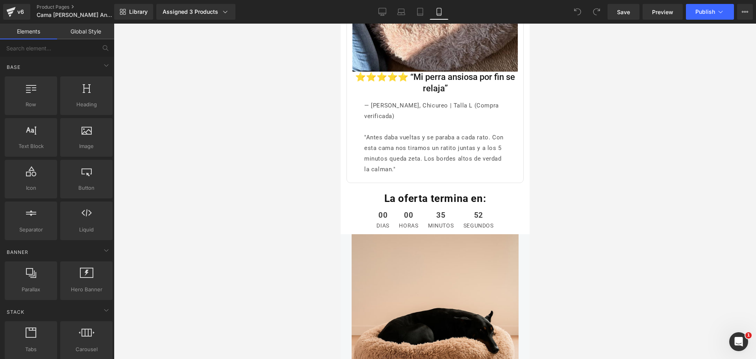
scroll to position [3237, 0]
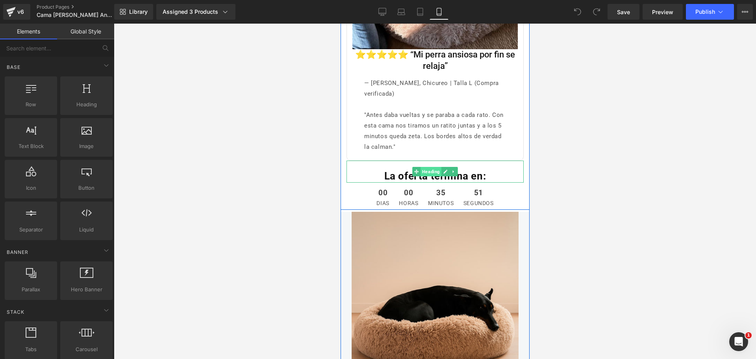
click at [428, 167] on span "Heading" at bounding box center [430, 171] width 21 height 9
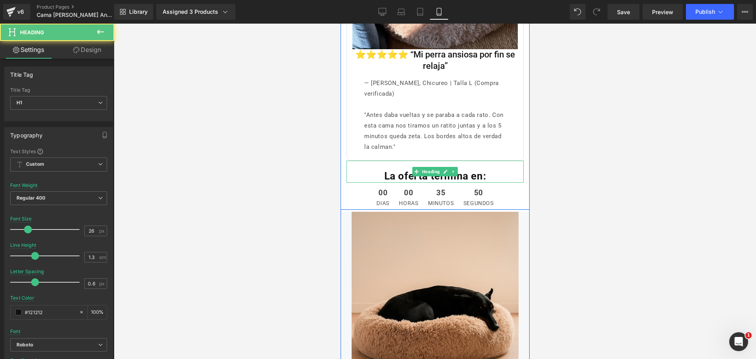
click at [405, 170] on strong "La oferta termina en:" at bounding box center [435, 176] width 102 height 12
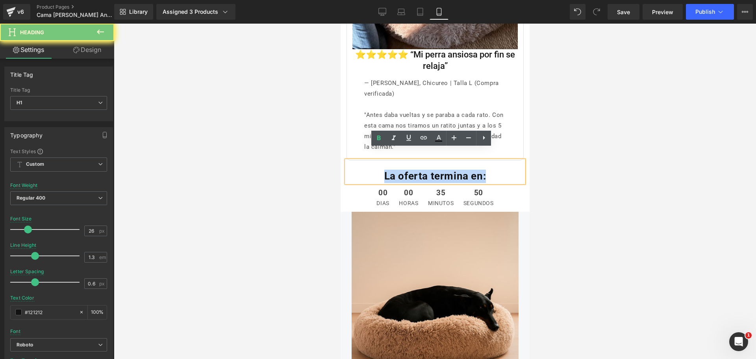
click at [405, 170] on strong "La oferta termina en:" at bounding box center [435, 176] width 102 height 12
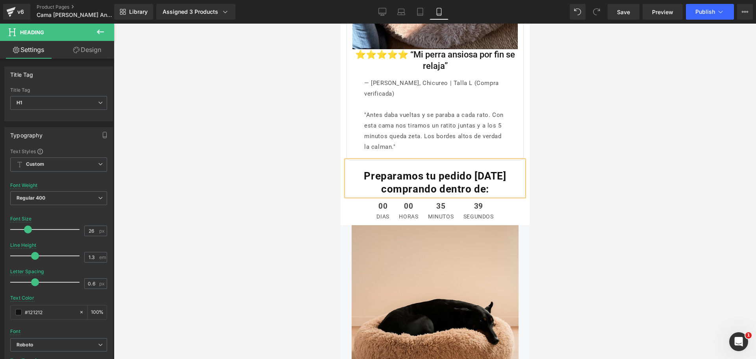
click at [479, 170] on strong "Preparamos tu pedido [DATE] comprando dentro de:" at bounding box center [434, 182] width 142 height 25
click at [588, 156] on div at bounding box center [435, 192] width 642 height 336
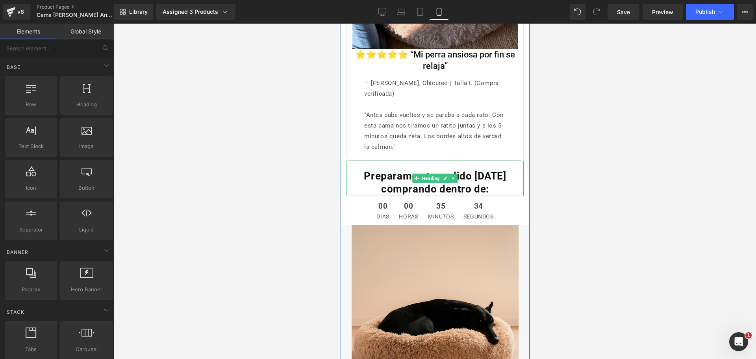
click at [482, 170] on strong "Preparamos tu pedido [DATE] comprando dentro de:" at bounding box center [434, 182] width 142 height 25
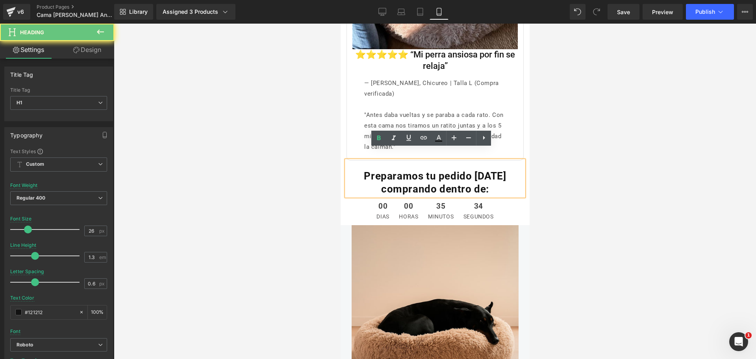
click at [476, 170] on strong "Preparamos tu pedido [DATE] comprando dentro de:" at bounding box center [434, 182] width 142 height 25
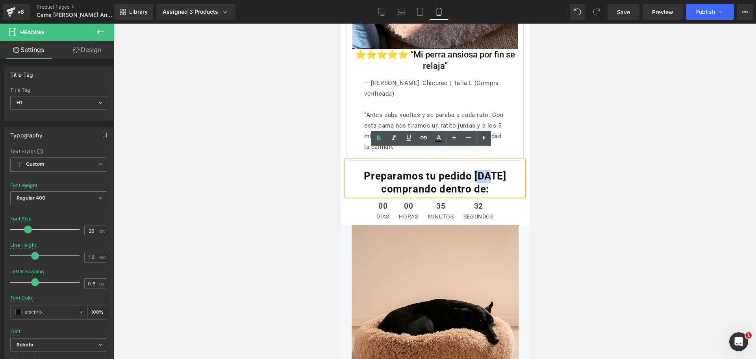
drag, startPoint x: 476, startPoint y: 164, endPoint x: 499, endPoint y: 163, distance: 23.6
click at [499, 170] on h1 "Preparamos tu pedido [DATE] comprando dentro de:" at bounding box center [434, 183] width 177 height 27
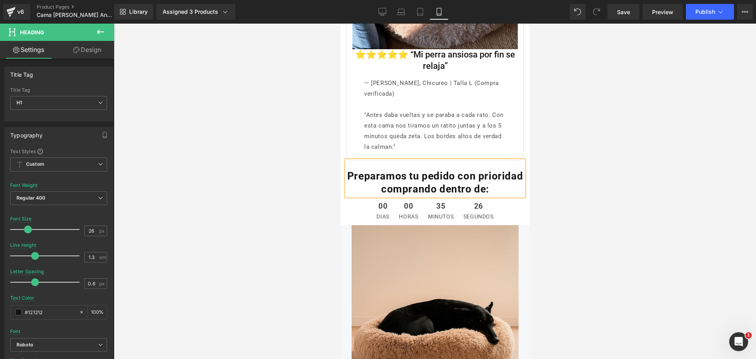
drag, startPoint x: 559, startPoint y: 151, endPoint x: 564, endPoint y: 159, distance: 9.7
click at [564, 159] on div at bounding box center [435, 192] width 642 height 336
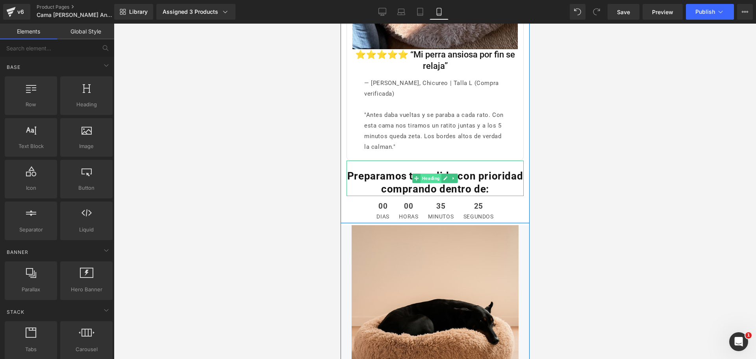
click at [436, 174] on span "Heading" at bounding box center [430, 178] width 21 height 9
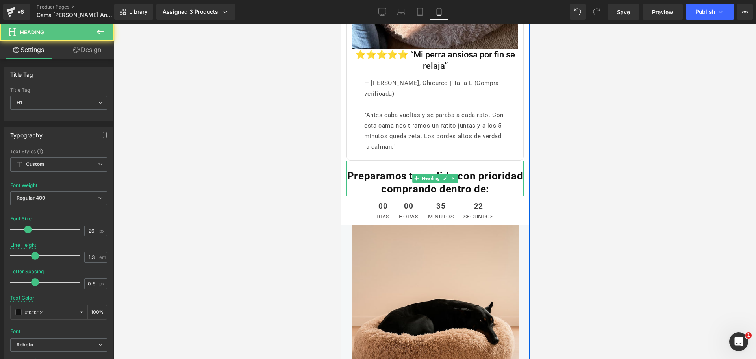
click at [495, 170] on strong "Preparamos tu pedido con prioridad comprando dentro de:" at bounding box center [435, 182] width 176 height 25
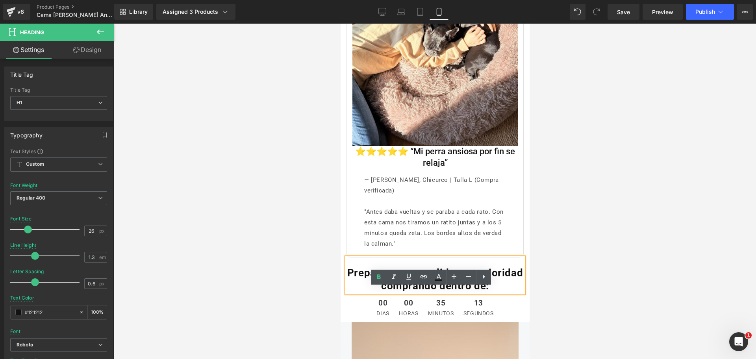
scroll to position [3140, 0]
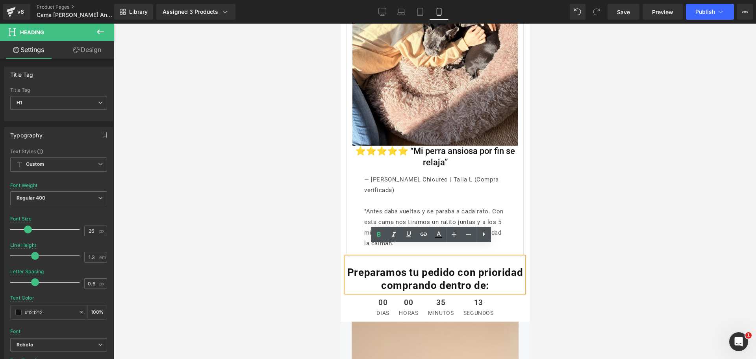
click at [556, 178] on div at bounding box center [435, 192] width 642 height 336
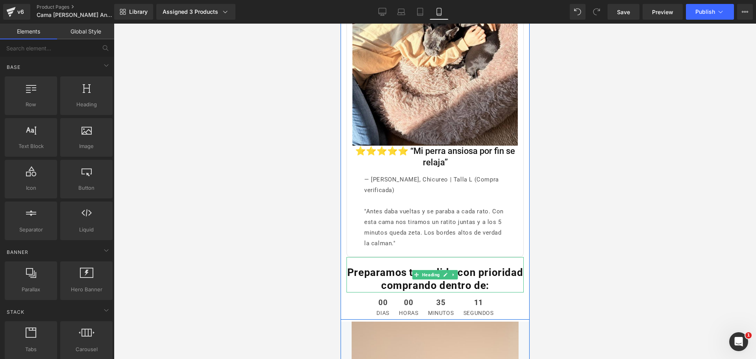
click at [384, 267] on strong "Preparamos tu pedido con prioridad comprando dentro de:" at bounding box center [435, 279] width 176 height 25
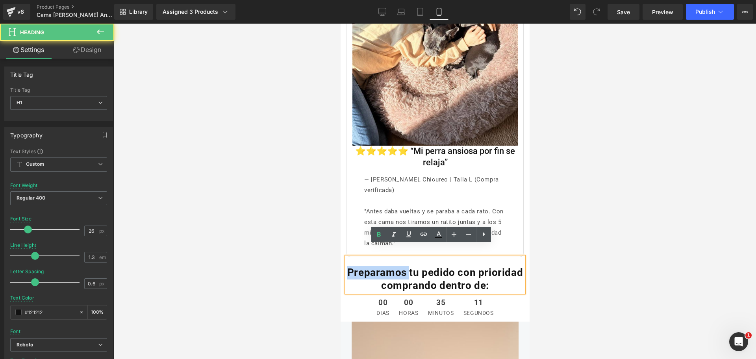
click at [384, 267] on strong "Preparamos tu pedido con prioridad comprando dentro de:" at bounding box center [435, 279] width 176 height 25
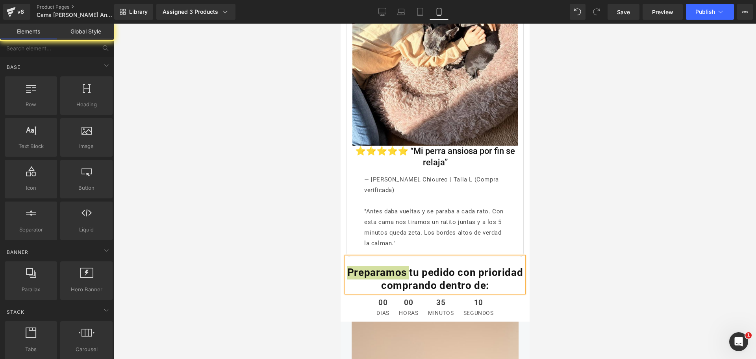
click at [565, 222] on div at bounding box center [435, 192] width 642 height 336
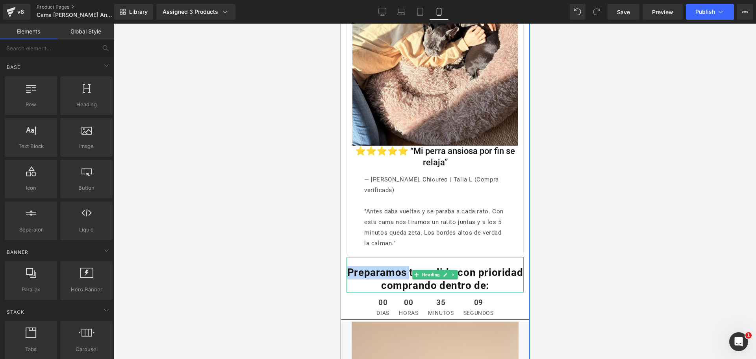
click at [502, 267] on strong "Preparamos tu pedido con prioridad comprando dentro de:" at bounding box center [435, 279] width 176 height 25
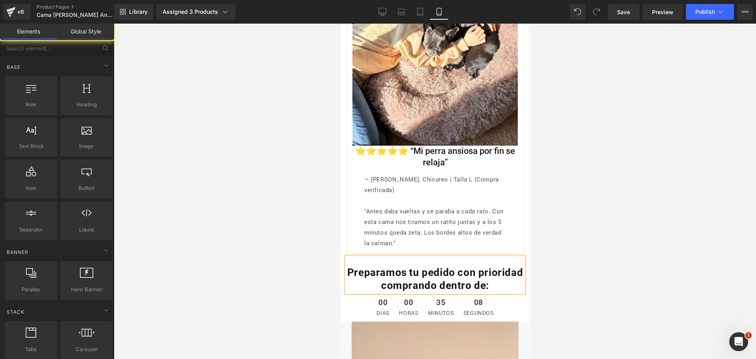
click at [558, 239] on div at bounding box center [435, 192] width 642 height 336
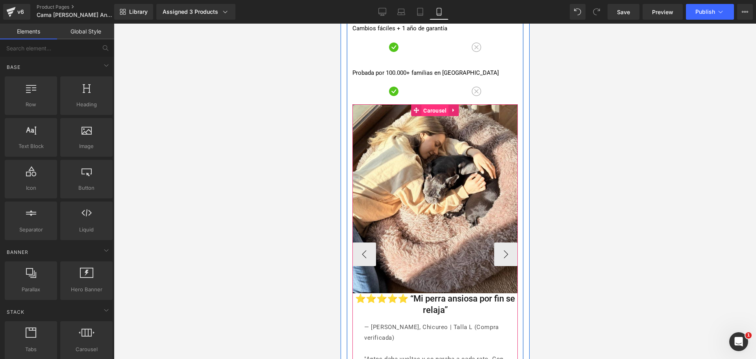
click at [436, 105] on span "Carousel" at bounding box center [434, 111] width 27 height 12
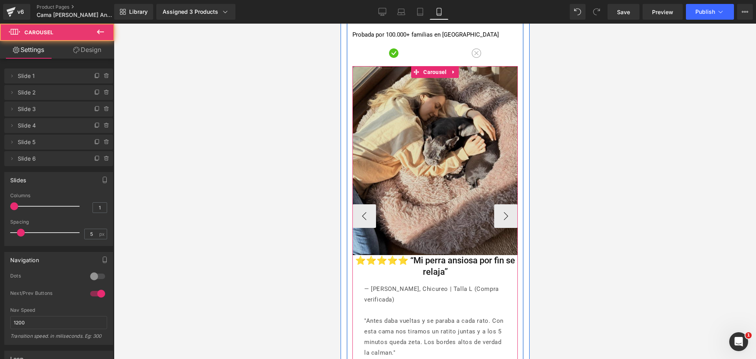
scroll to position [3091, 0]
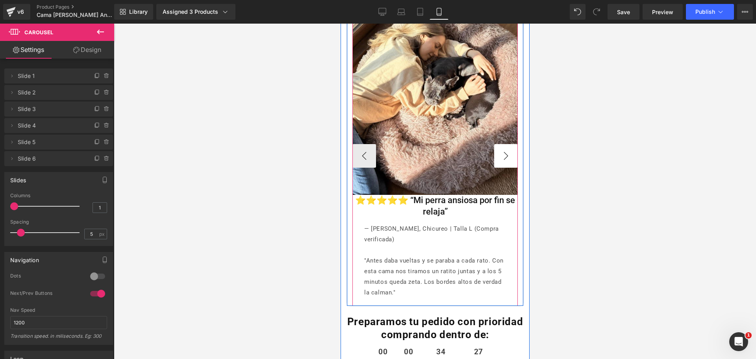
click at [501, 145] on button "›" at bounding box center [506, 156] width 24 height 24
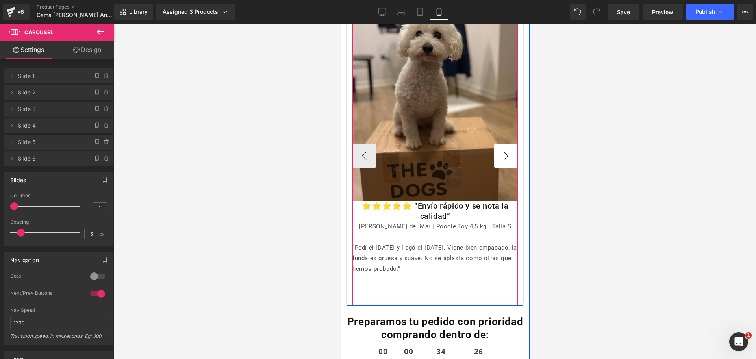
click at [501, 145] on button "›" at bounding box center [506, 156] width 24 height 24
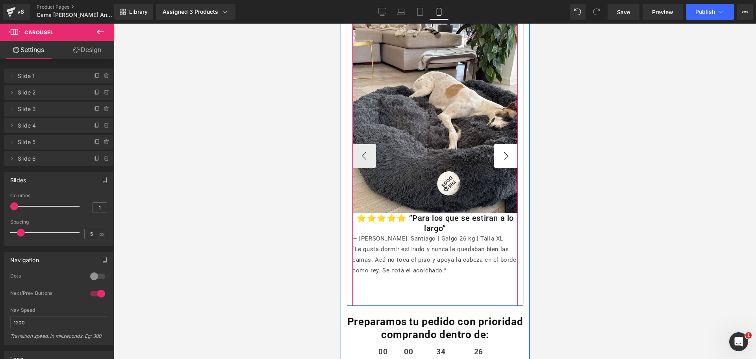
click at [501, 145] on button "›" at bounding box center [506, 156] width 24 height 24
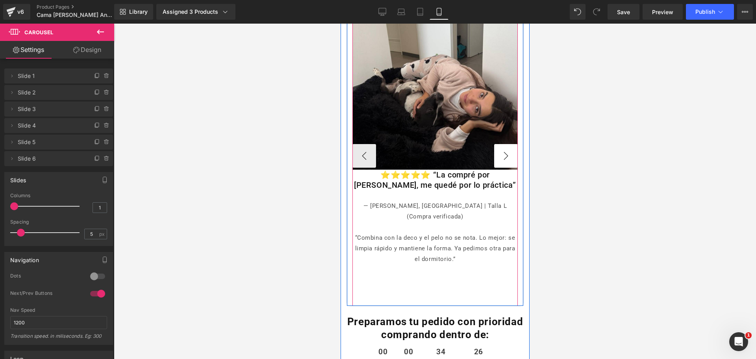
click at [501, 145] on button "›" at bounding box center [506, 156] width 24 height 24
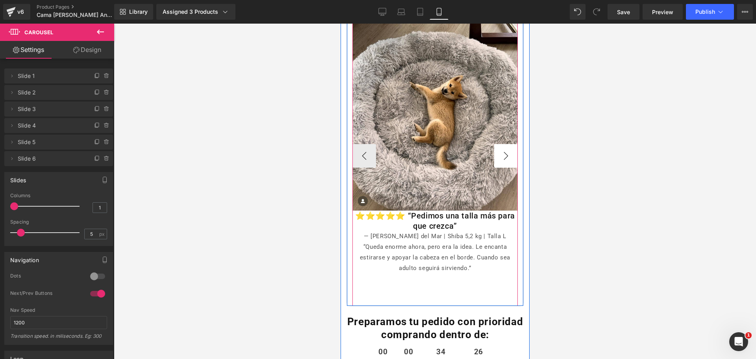
click at [501, 145] on button "›" at bounding box center [506, 156] width 24 height 24
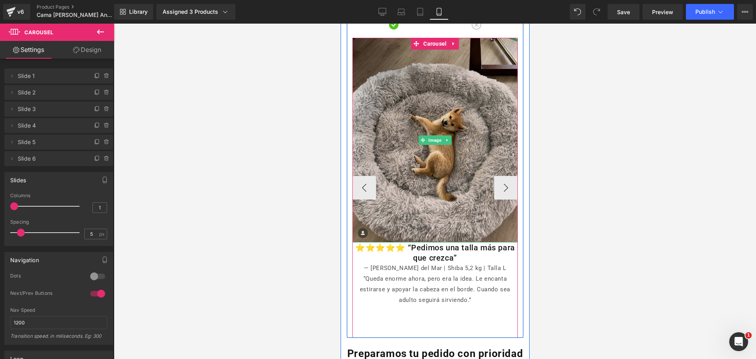
scroll to position [3042, 0]
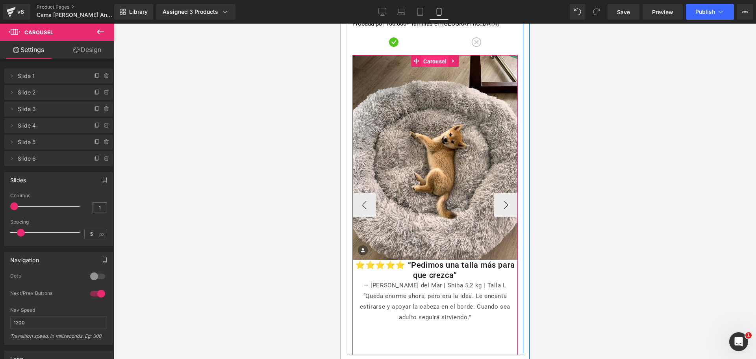
click at [425, 56] on span "Carousel" at bounding box center [434, 62] width 27 height 12
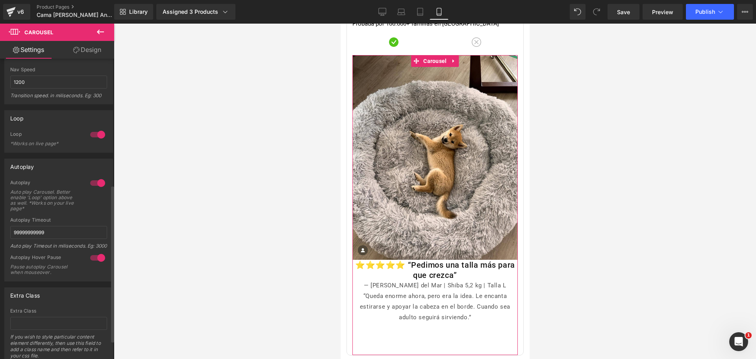
scroll to position [276, 0]
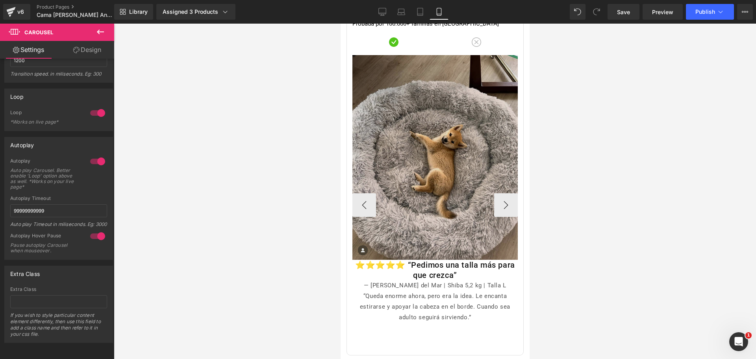
click at [376, 124] on img at bounding box center [434, 157] width 165 height 204
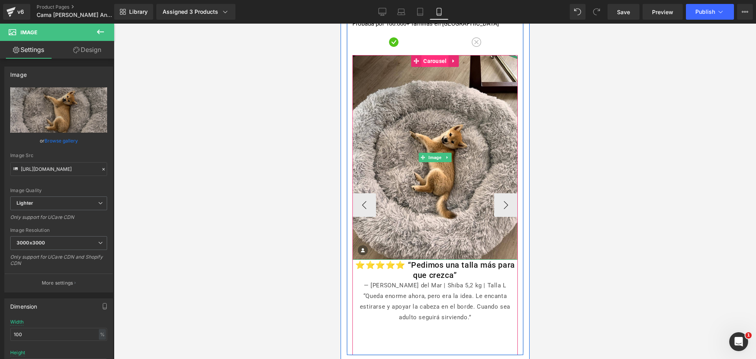
click at [429, 55] on span "Carousel" at bounding box center [434, 61] width 27 height 12
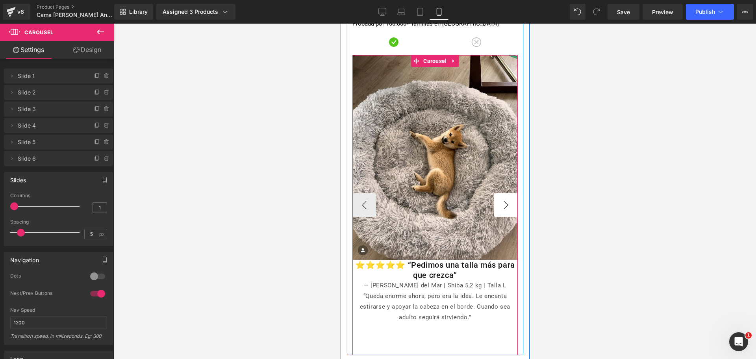
click at [494, 193] on button "›" at bounding box center [506, 205] width 24 height 24
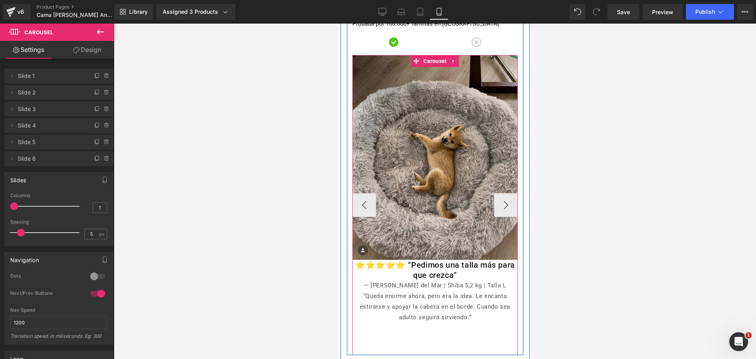
click at [465, 128] on img at bounding box center [434, 157] width 165 height 204
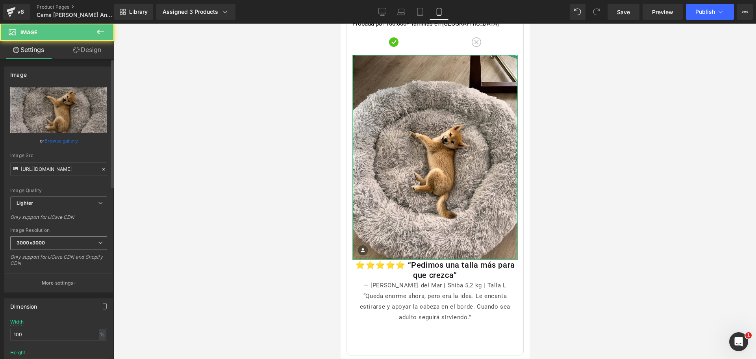
click at [78, 244] on span "3000x3000" at bounding box center [58, 243] width 97 height 14
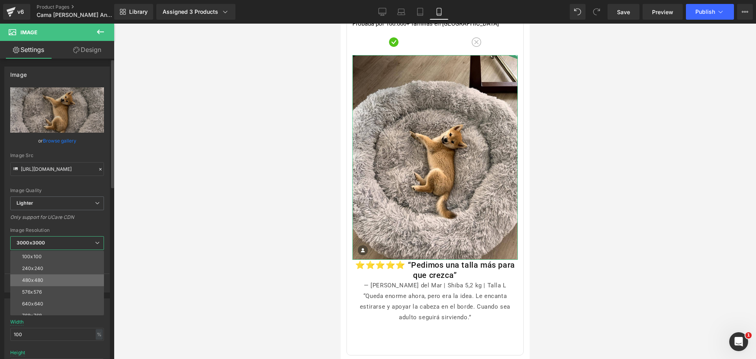
click at [75, 277] on li "480x480" at bounding box center [58, 280] width 97 height 12
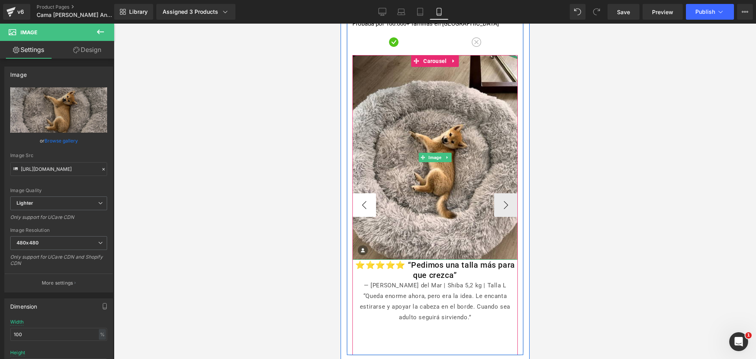
click at [358, 193] on button "‹" at bounding box center [364, 205] width 24 height 24
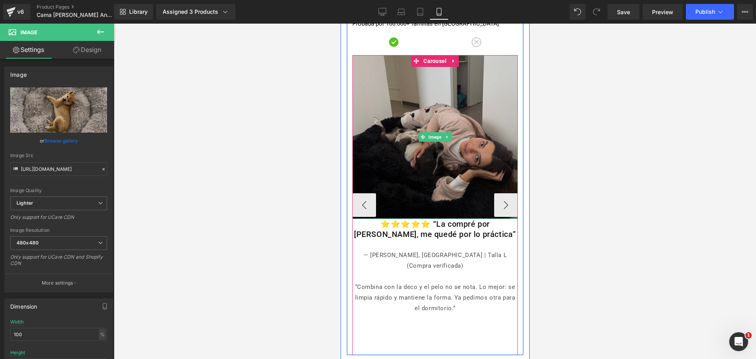
click at [435, 98] on img at bounding box center [434, 137] width 165 height 164
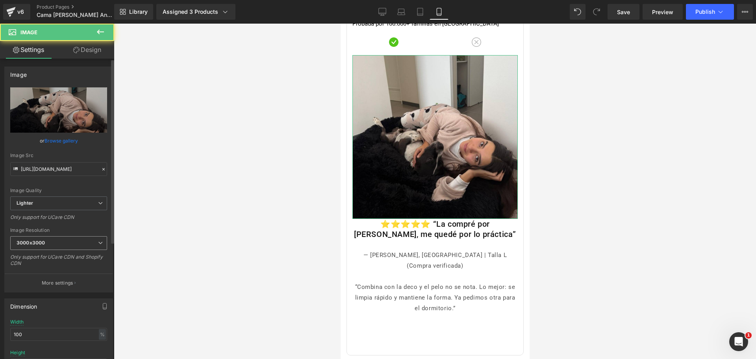
click at [56, 244] on span "3000x3000" at bounding box center [58, 243] width 97 height 14
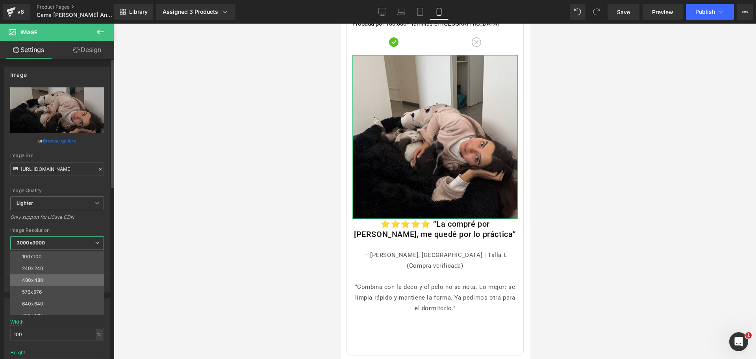
click at [70, 284] on li "480x480" at bounding box center [58, 280] width 97 height 12
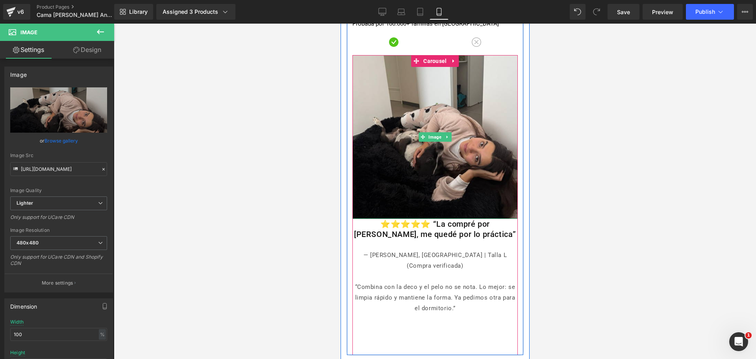
click at [348, 178] on div "Comparación Heading Cama Anti-Estrés THE DOGS Text Block Camas genéricas barata…" at bounding box center [434, 26] width 177 height 660
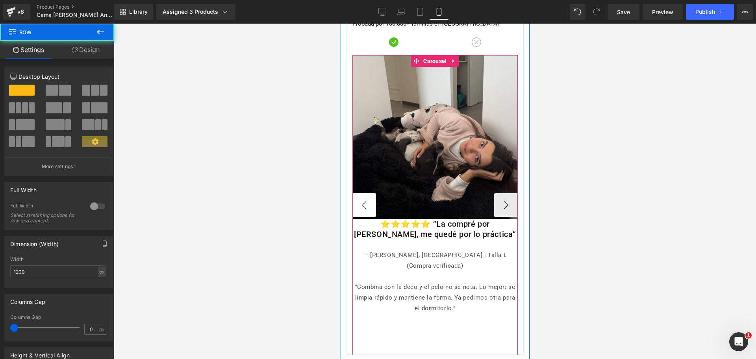
click at [354, 193] on button "‹" at bounding box center [364, 205] width 24 height 24
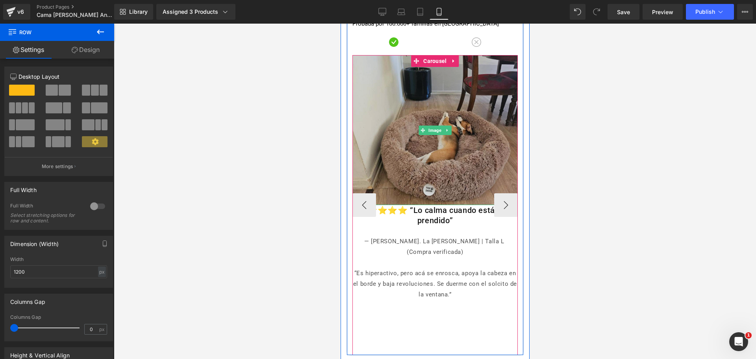
click at [440, 113] on img at bounding box center [434, 130] width 165 height 150
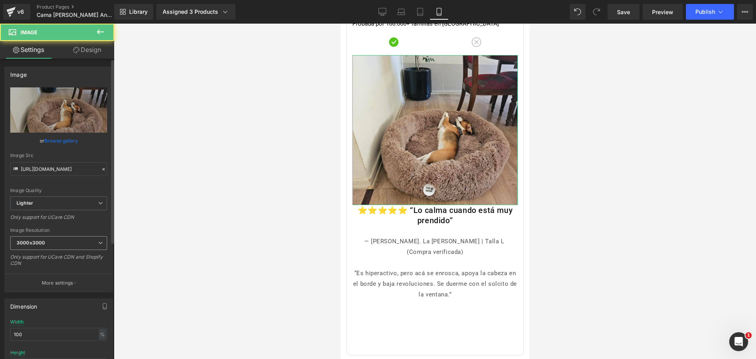
click at [68, 248] on span "3000x3000" at bounding box center [58, 243] width 97 height 14
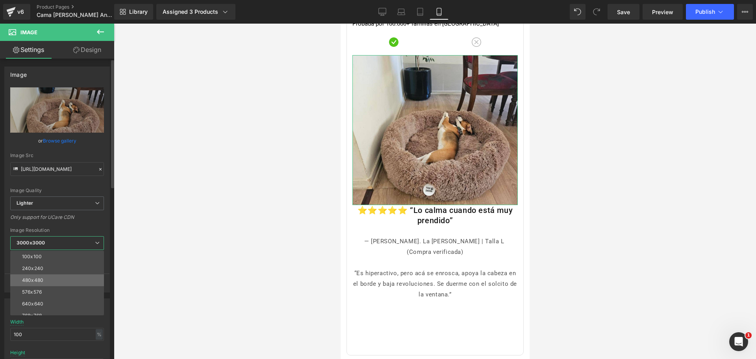
click at [57, 279] on li "480x480" at bounding box center [58, 280] width 97 height 12
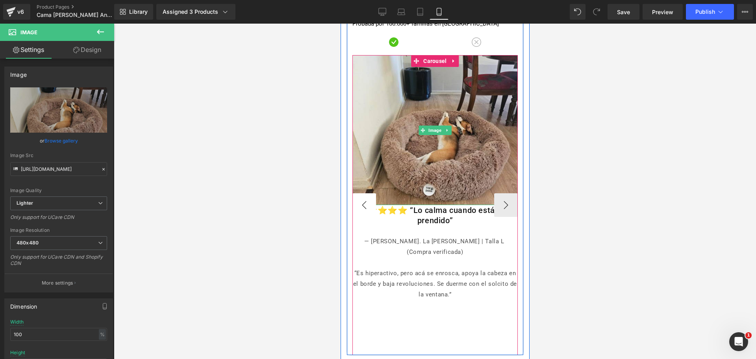
click at [358, 193] on button "‹" at bounding box center [364, 205] width 24 height 24
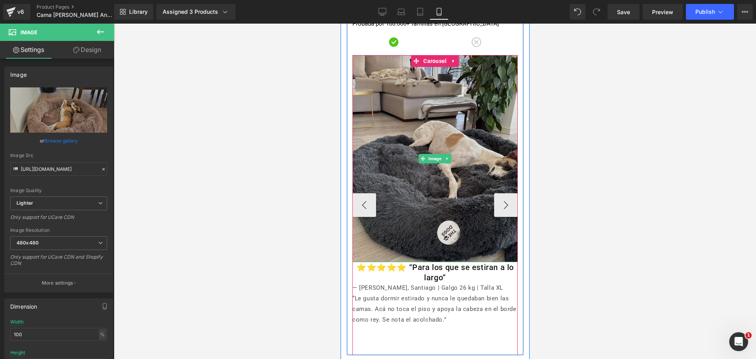
click at [431, 115] on img at bounding box center [434, 158] width 165 height 207
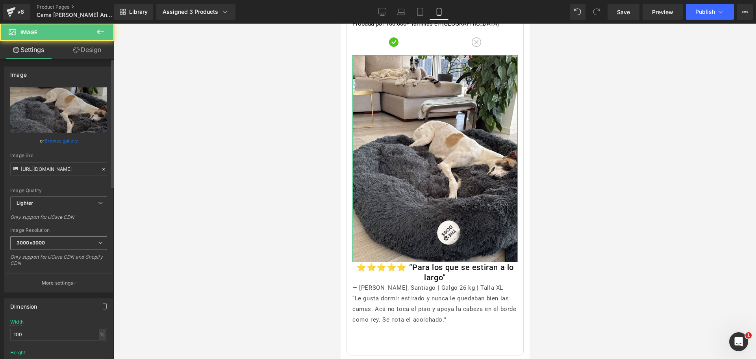
click at [93, 246] on span "3000x3000" at bounding box center [58, 243] width 97 height 14
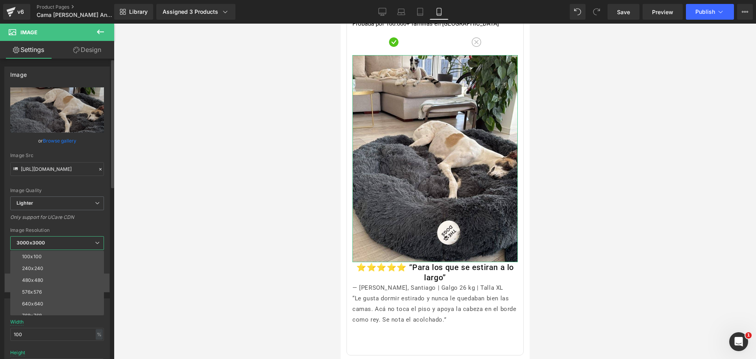
click at [78, 279] on li "480x480" at bounding box center [58, 280] width 97 height 12
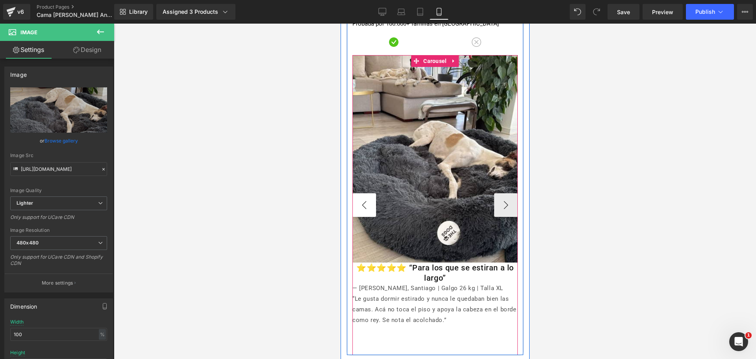
click at [355, 193] on button "‹" at bounding box center [364, 205] width 24 height 24
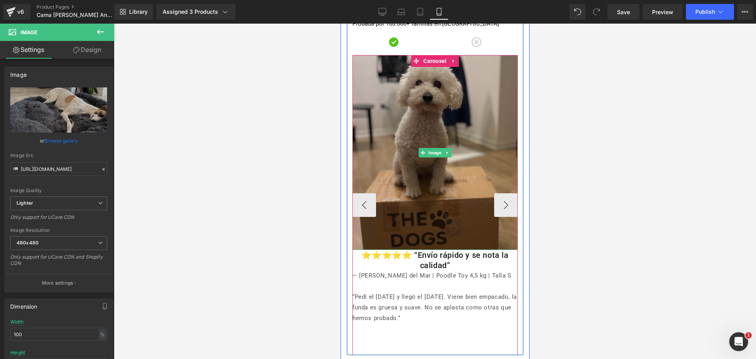
drag, startPoint x: 430, startPoint y: 109, endPoint x: 415, endPoint y: 116, distance: 15.8
click at [430, 109] on img at bounding box center [434, 152] width 165 height 195
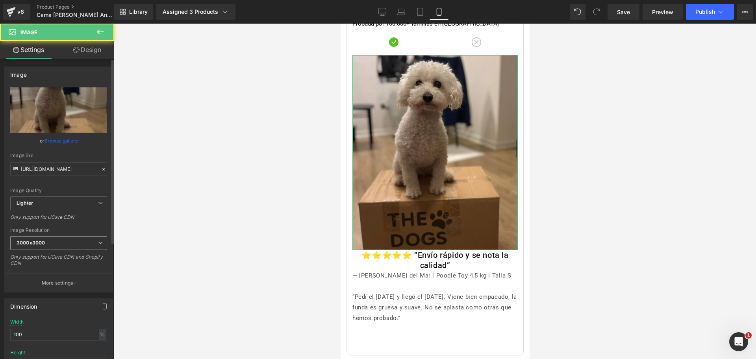
click at [62, 246] on span "3000x3000" at bounding box center [58, 243] width 97 height 14
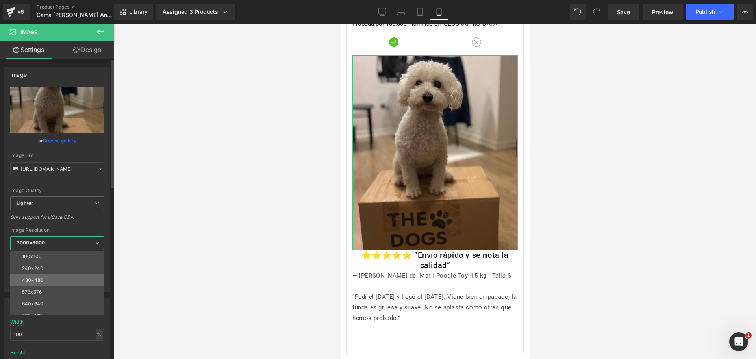
click at [67, 281] on li "480x480" at bounding box center [58, 280] width 97 height 12
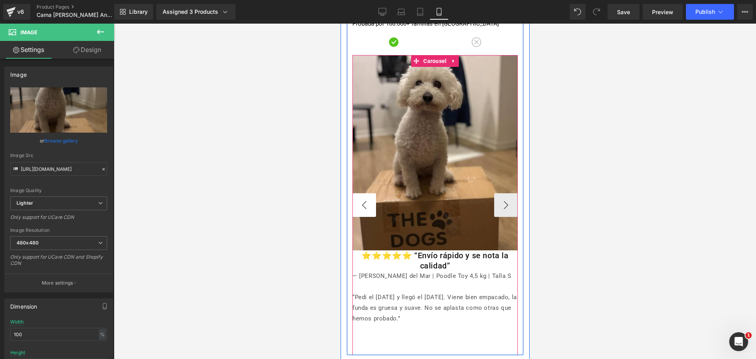
click at [353, 193] on button "‹" at bounding box center [364, 205] width 24 height 24
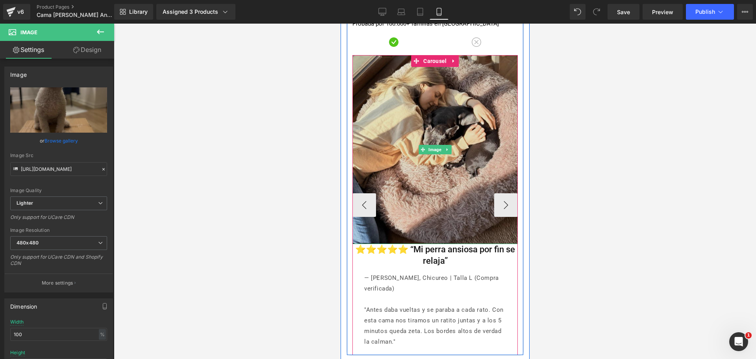
click at [407, 119] on img at bounding box center [434, 149] width 165 height 189
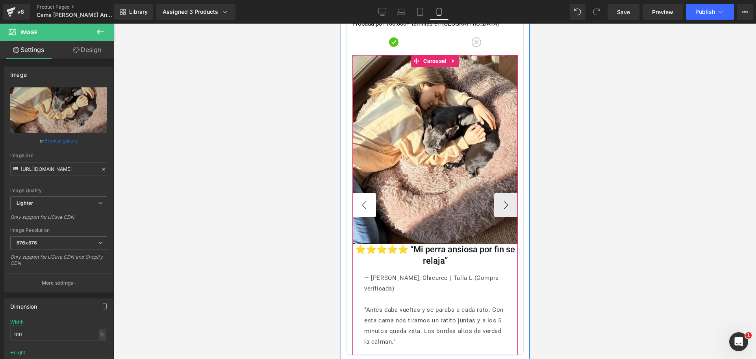
click at [365, 193] on button "‹" at bounding box center [364, 205] width 24 height 24
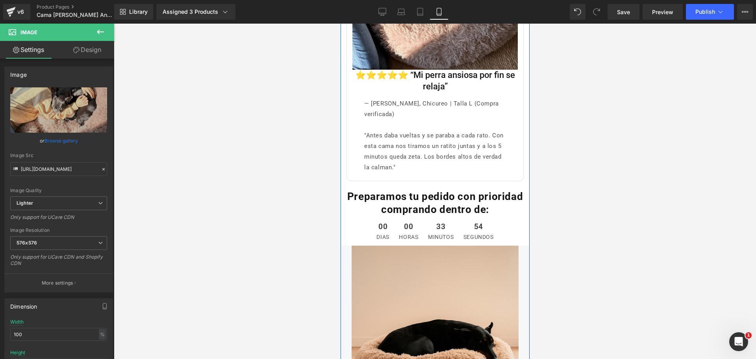
scroll to position [3239, 0]
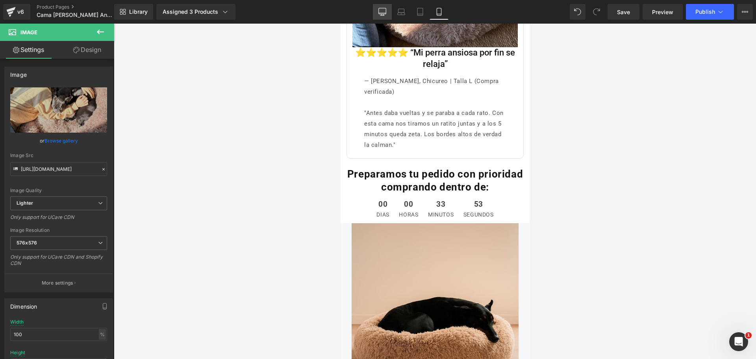
click at [386, 16] on link "Desktop" at bounding box center [382, 12] width 19 height 16
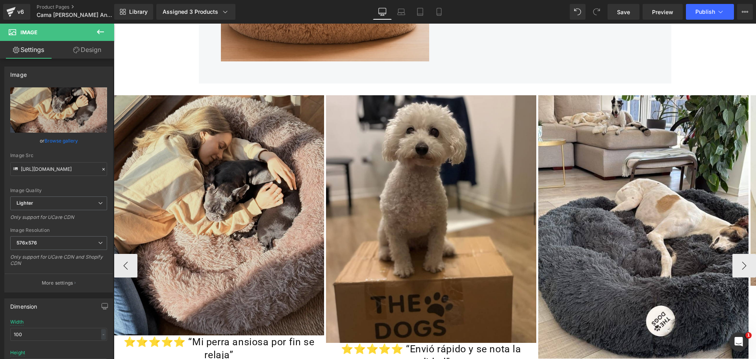
scroll to position [1723, 0]
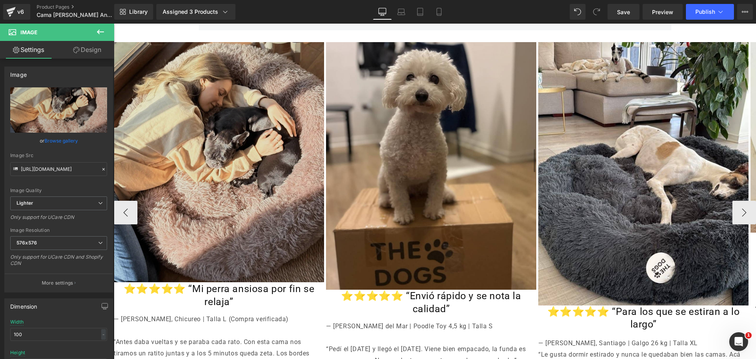
click at [247, 129] on img at bounding box center [219, 162] width 210 height 240
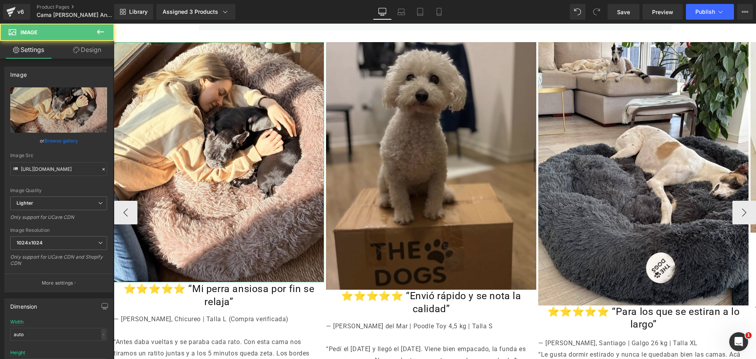
click at [399, 170] on img at bounding box center [431, 166] width 210 height 248
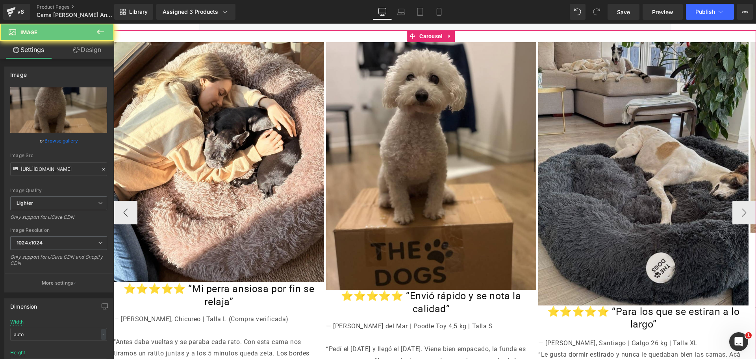
click at [626, 104] on img at bounding box center [643, 173] width 210 height 263
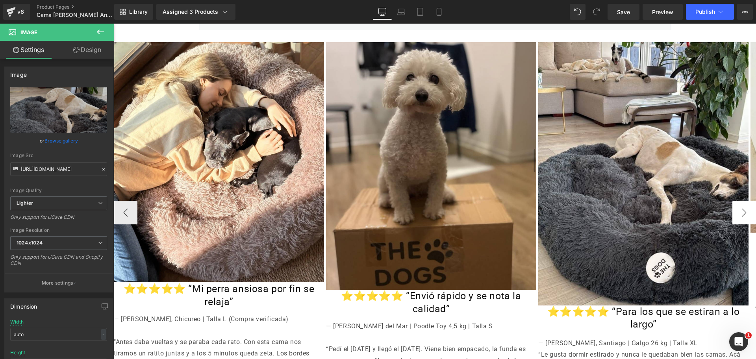
click at [743, 202] on button "›" at bounding box center [744, 213] width 24 height 24
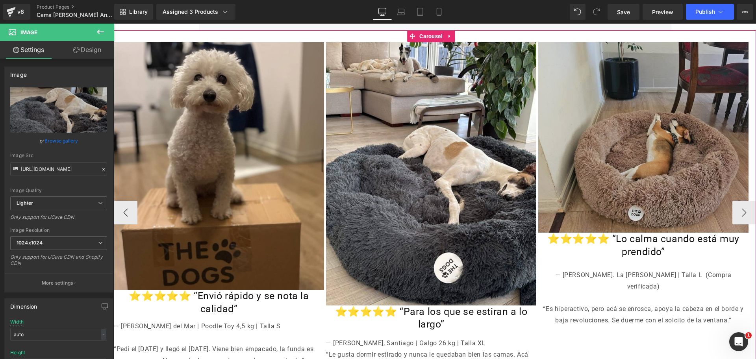
click at [668, 127] on img at bounding box center [643, 137] width 210 height 191
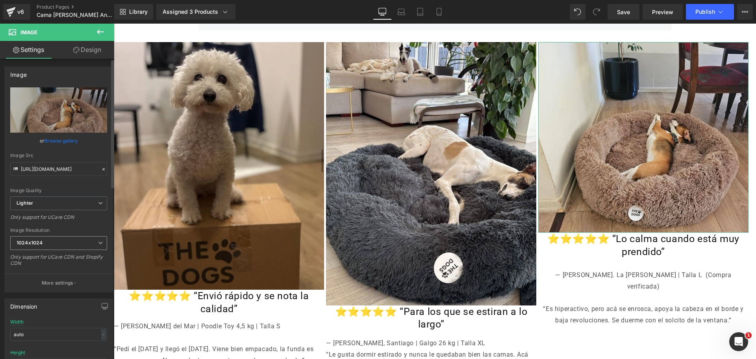
click at [87, 239] on span "1024x1024" at bounding box center [58, 243] width 97 height 14
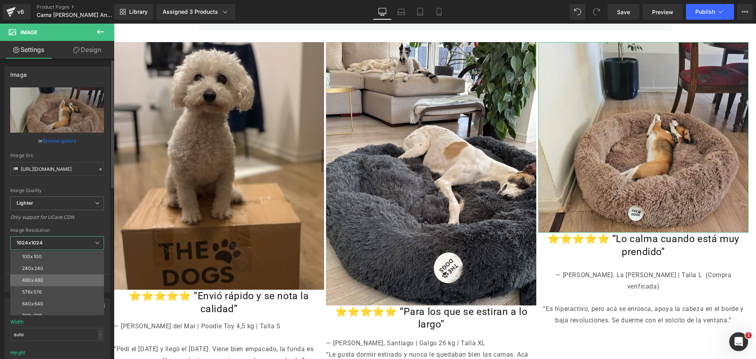
scroll to position [49, 0]
click at [65, 273] on li "800x800" at bounding box center [58, 279] width 97 height 12
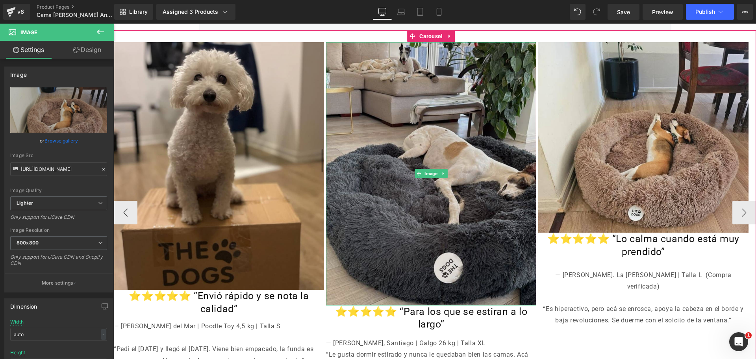
click at [460, 113] on img at bounding box center [431, 173] width 210 height 263
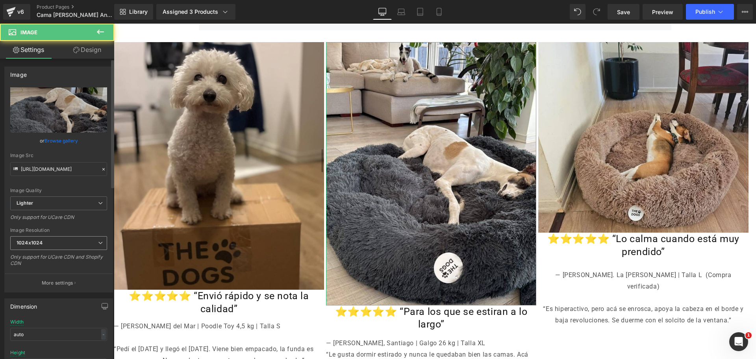
click at [47, 237] on span "1024x1024" at bounding box center [58, 243] width 97 height 14
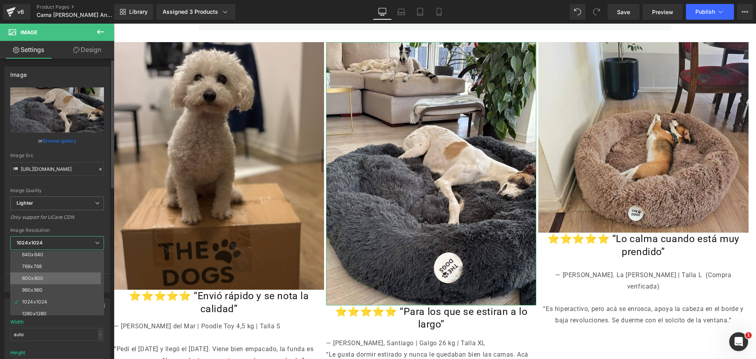
click at [70, 278] on li "800x800" at bounding box center [58, 279] width 97 height 12
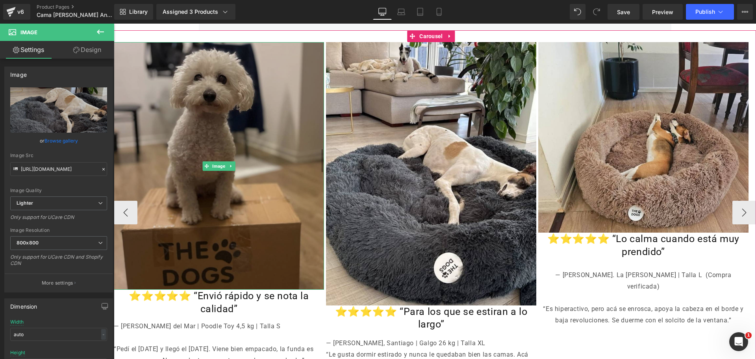
click at [280, 152] on img at bounding box center [219, 166] width 210 height 248
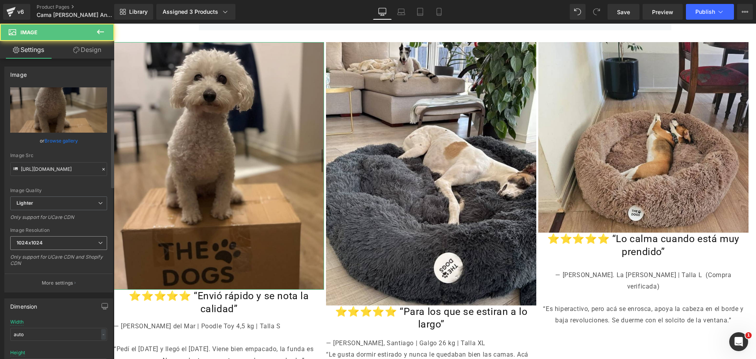
click at [72, 244] on span "1024x1024" at bounding box center [58, 243] width 97 height 14
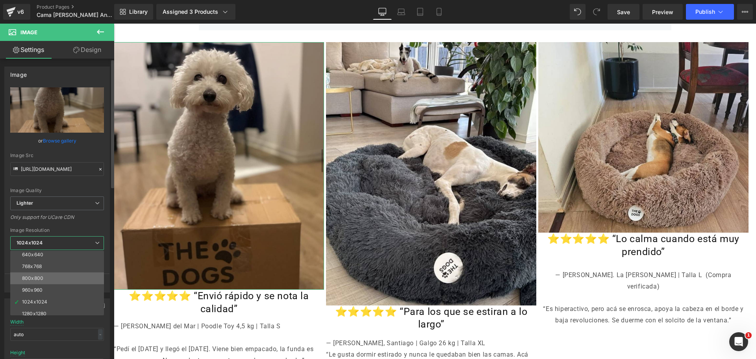
click at [70, 275] on li "800x800" at bounding box center [58, 279] width 97 height 12
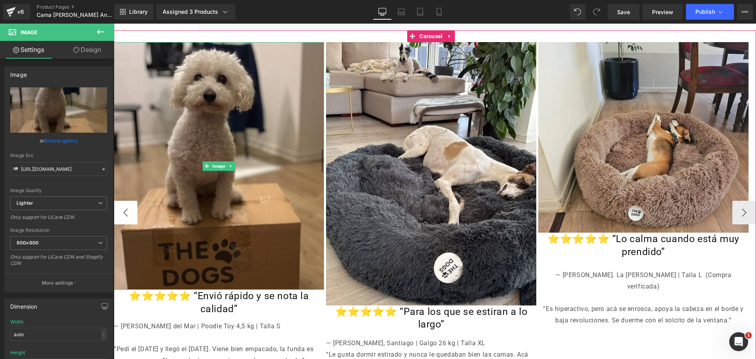
click at [125, 203] on button "‹" at bounding box center [126, 213] width 24 height 24
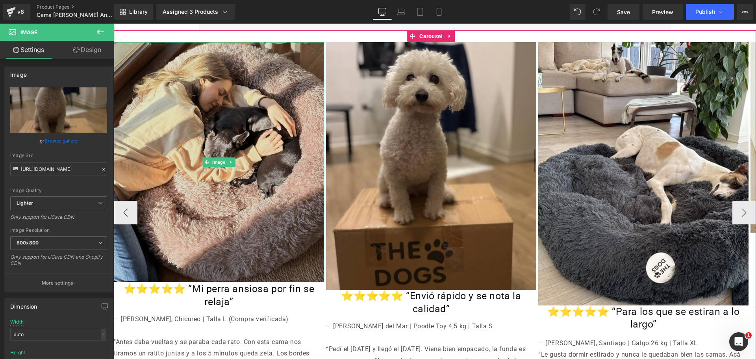
click at [210, 115] on img at bounding box center [219, 162] width 210 height 240
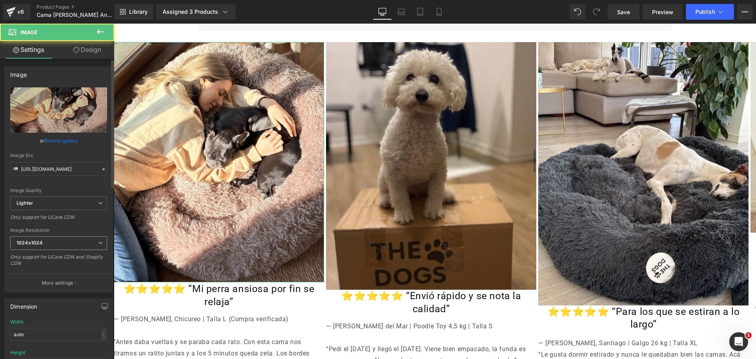
click at [72, 247] on span "1024x1024" at bounding box center [58, 243] width 97 height 14
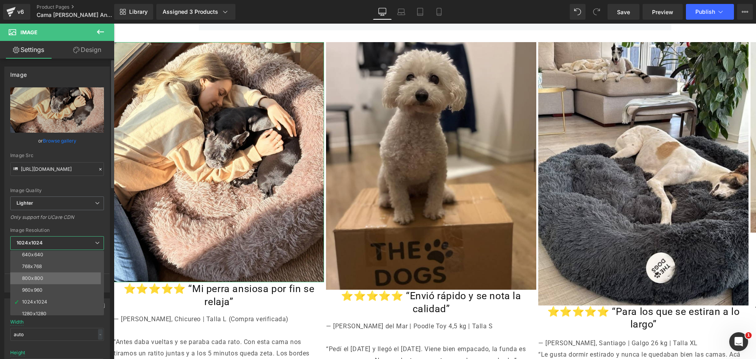
click at [69, 275] on li "800x800" at bounding box center [58, 279] width 97 height 12
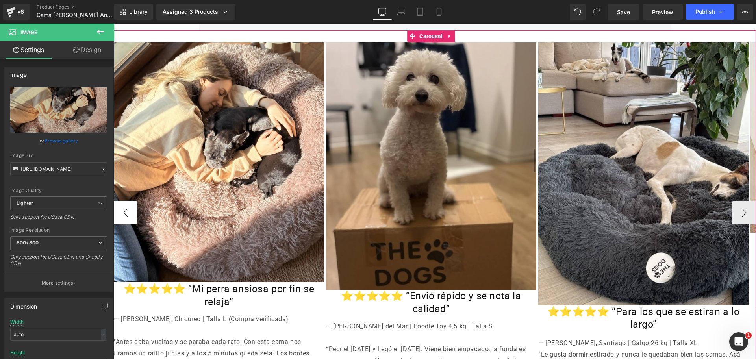
click at [129, 201] on button "‹" at bounding box center [126, 213] width 24 height 24
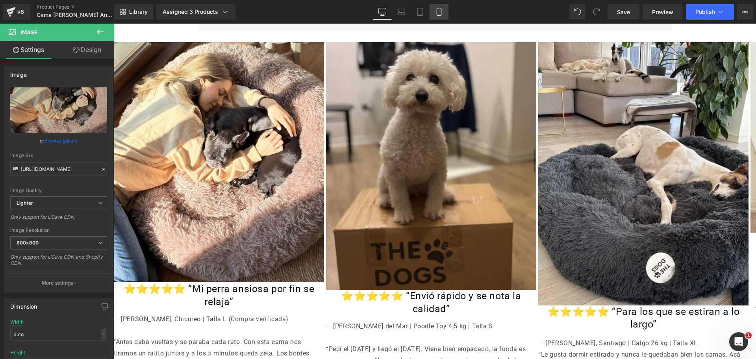
click at [445, 12] on link "Mobile" at bounding box center [439, 12] width 19 height 16
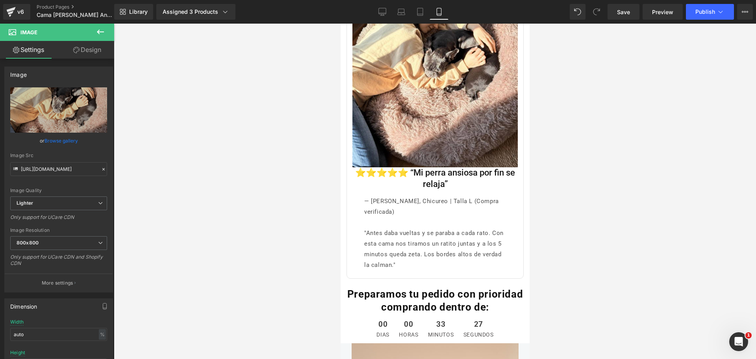
scroll to position [3102, 0]
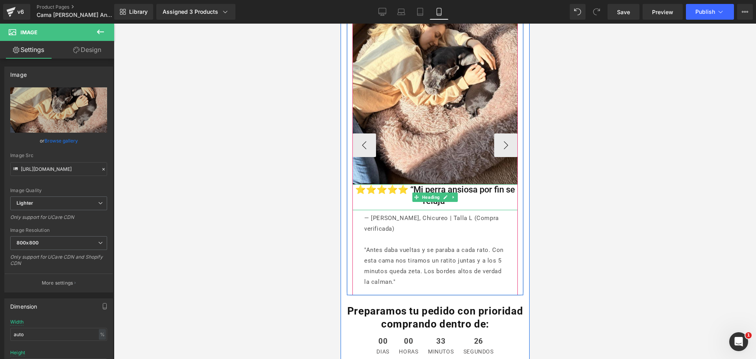
click at [384, 184] on h1 "⭐️⭐️⭐️⭐️⭐️ “Mi perra ansiosa por fin se relaja”" at bounding box center [434, 195] width 165 height 22
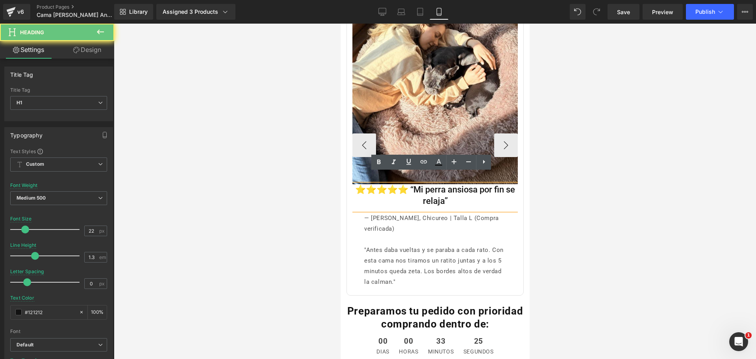
click at [414, 184] on h1 "⭐️⭐️⭐️⭐️⭐️ “Mi perra ansiosa por fin se relaja”" at bounding box center [434, 195] width 165 height 22
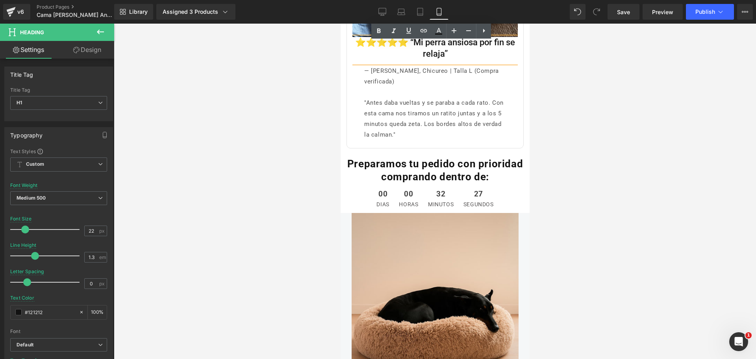
scroll to position [3151, 0]
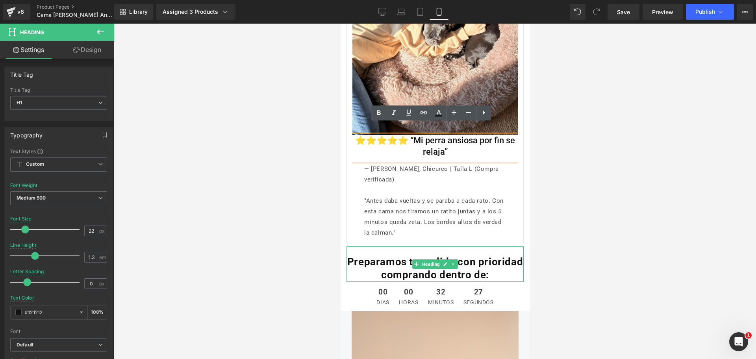
click at [388, 256] on strong "Preparamos tu pedido con prioridad comprando dentro de:" at bounding box center [435, 268] width 176 height 25
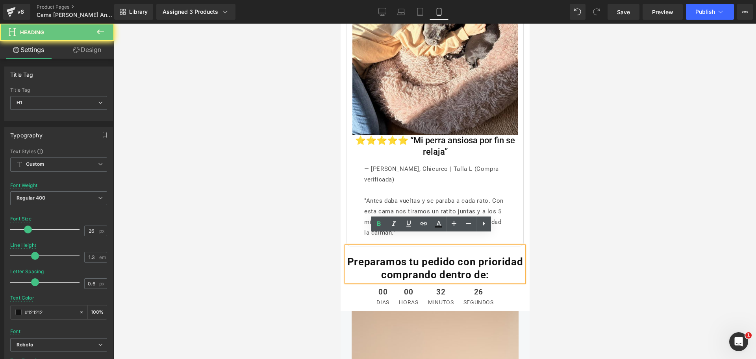
click at [388, 256] on strong "Preparamos tu pedido con prioridad comprando dentro de:" at bounding box center [435, 268] width 176 height 25
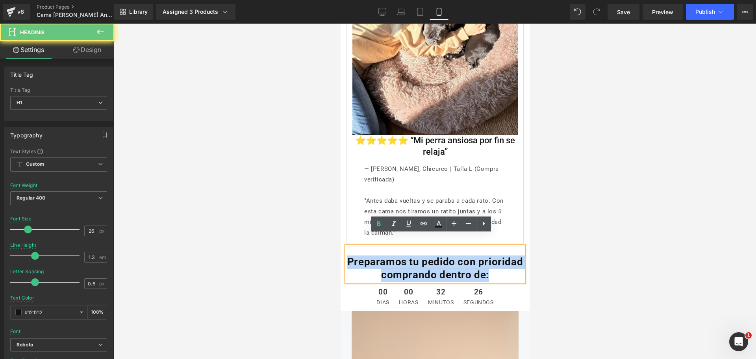
click at [387, 256] on strong "Preparamos tu pedido con prioridad comprando dentro de:" at bounding box center [435, 268] width 176 height 25
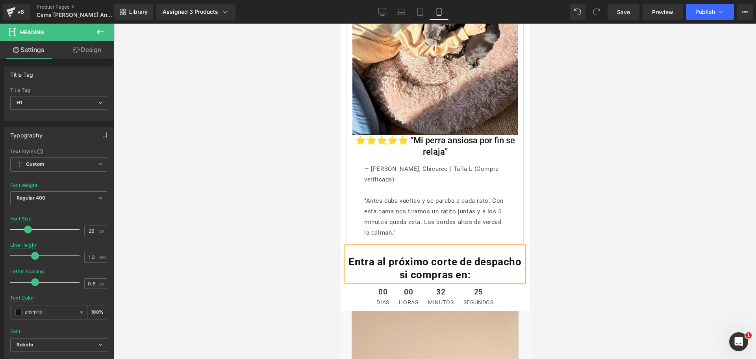
click at [576, 240] on div at bounding box center [435, 192] width 642 height 336
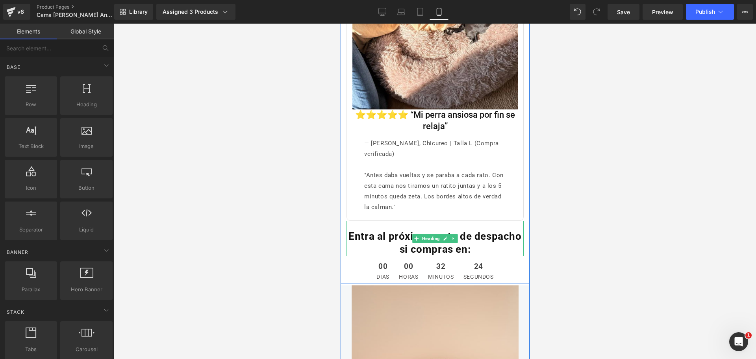
scroll to position [3200, 0]
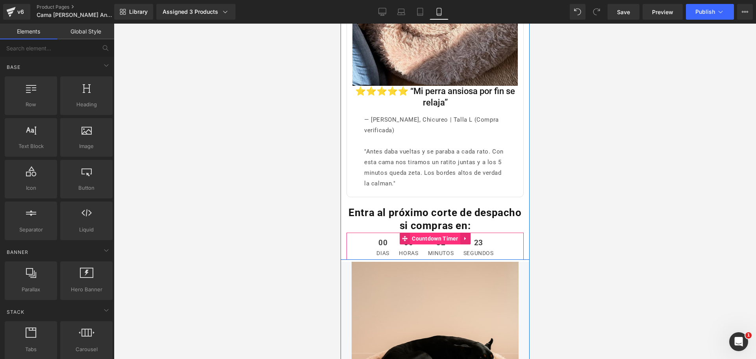
click at [431, 233] on span "Countdown Timer" at bounding box center [435, 239] width 50 height 12
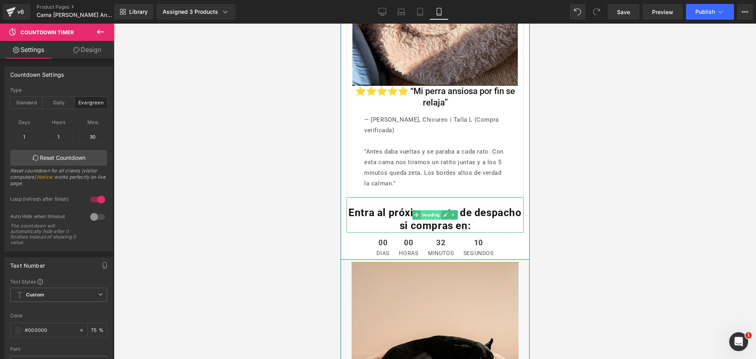
click at [432, 210] on span "Heading" at bounding box center [430, 214] width 21 height 9
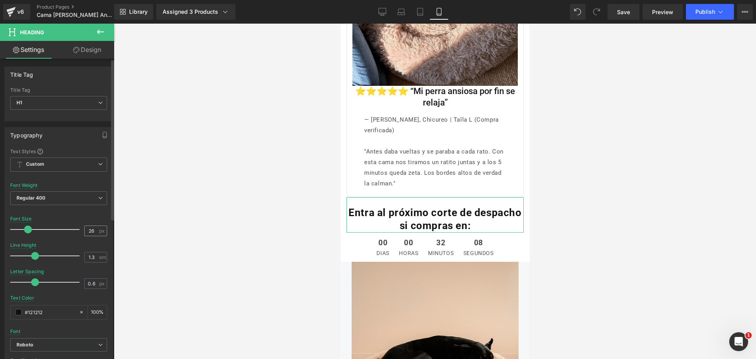
click at [95, 229] on div "26 px" at bounding box center [95, 231] width 23 height 11
click at [91, 229] on input "26" at bounding box center [92, 231] width 14 height 10
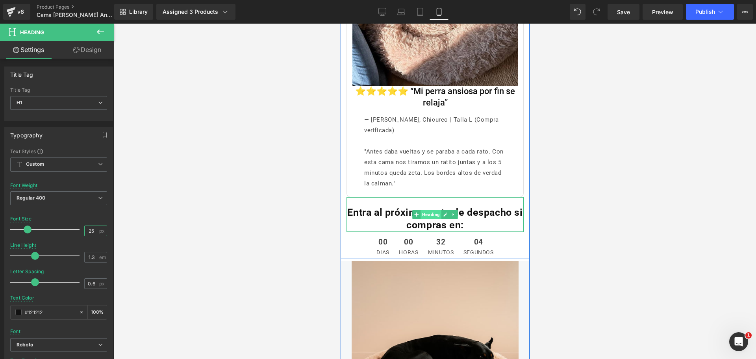
click at [427, 210] on span "Heading" at bounding box center [430, 214] width 21 height 9
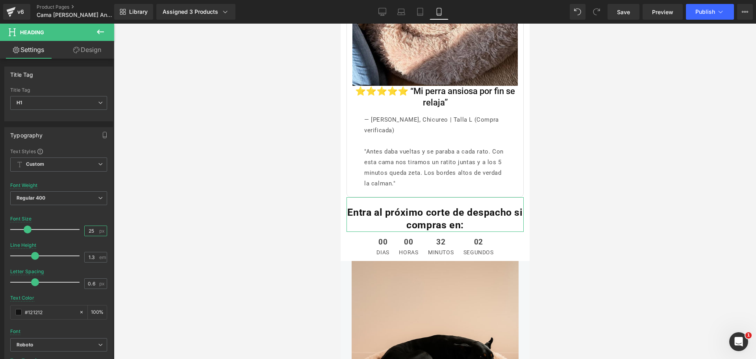
type input "25"
click at [88, 58] on link "Design" at bounding box center [87, 50] width 57 height 18
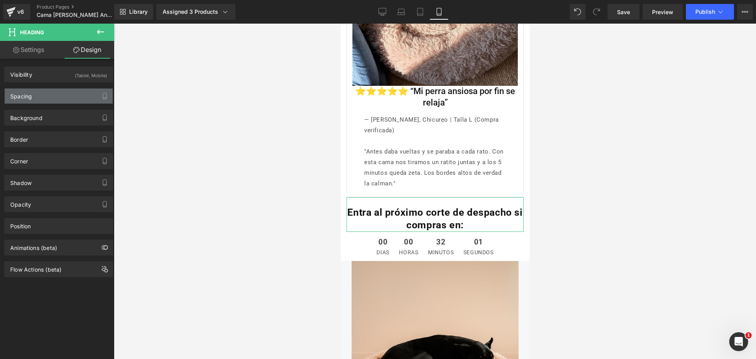
click at [76, 91] on div "Spacing" at bounding box center [59, 96] width 108 height 15
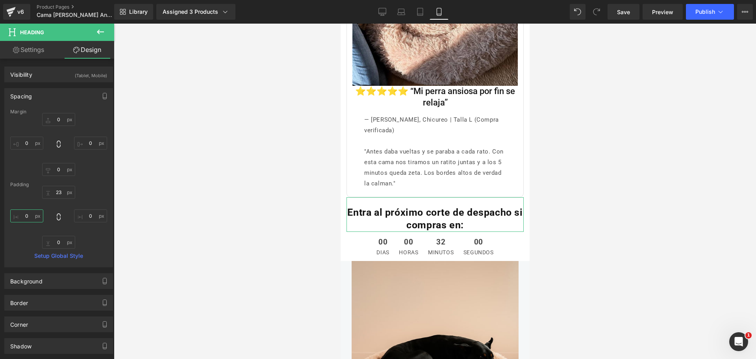
click at [27, 217] on input "text" at bounding box center [26, 215] width 33 height 13
click at [26, 217] on input "text" at bounding box center [26, 215] width 33 height 13
click at [27, 215] on input "text" at bounding box center [26, 215] width 33 height 13
type input "5"
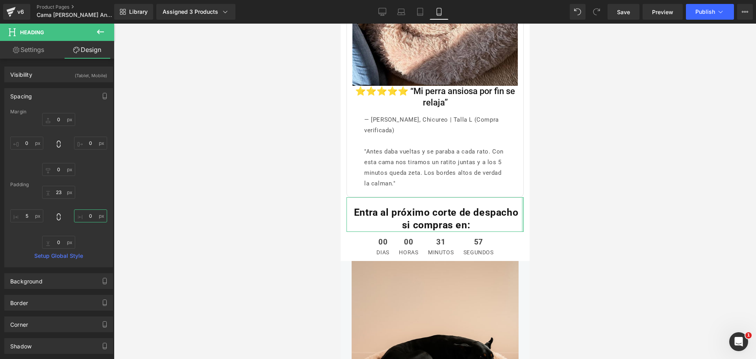
click at [90, 217] on input "text" at bounding box center [90, 215] width 33 height 13
type input "5"
click at [567, 212] on div at bounding box center [435, 192] width 642 height 336
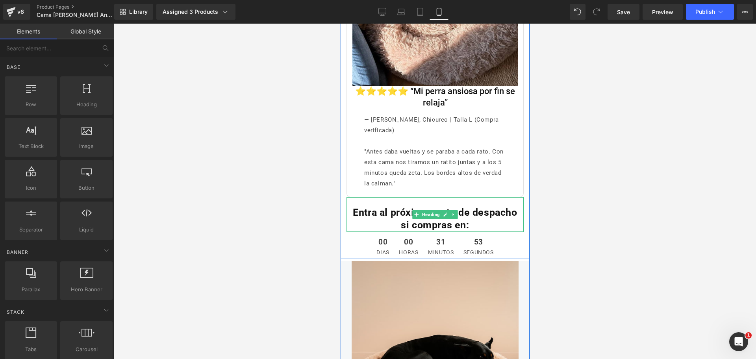
click at [459, 207] on b "Entra al próximo corte de despacho si compras en:" at bounding box center [434, 219] width 164 height 24
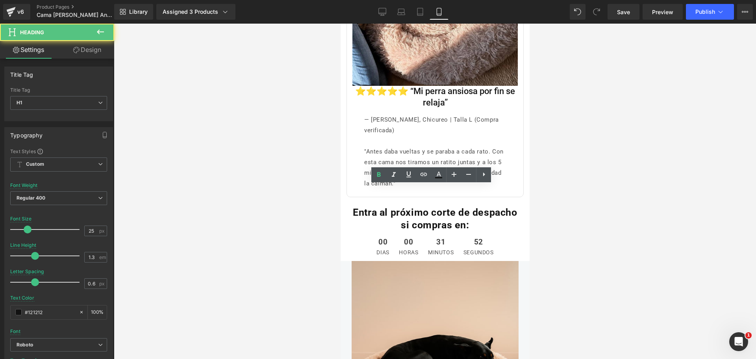
click at [564, 194] on div at bounding box center [435, 192] width 642 height 336
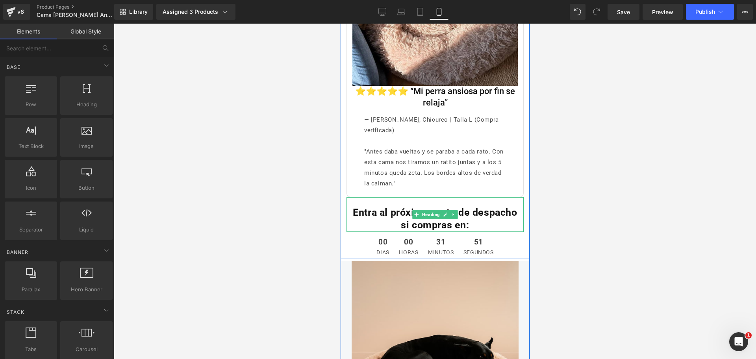
click at [445, 211] on b "Entra al próximo corte de despacho si compras en:" at bounding box center [434, 219] width 164 height 24
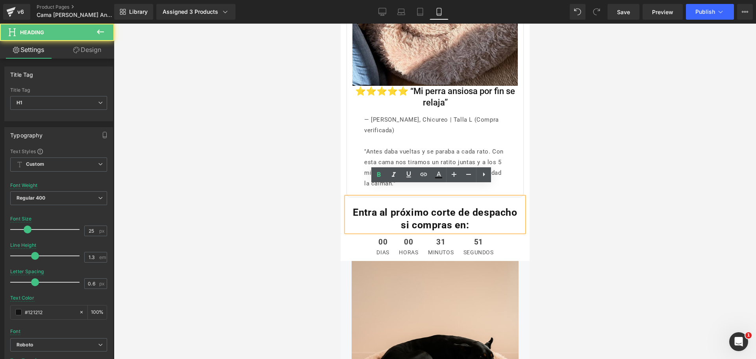
click at [600, 184] on div at bounding box center [435, 192] width 642 height 336
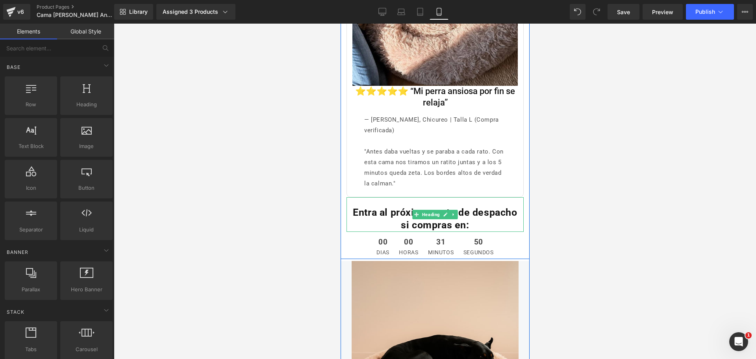
drag, startPoint x: 429, startPoint y: 200, endPoint x: 458, endPoint y: 193, distance: 30.0
click at [429, 210] on span "Heading" at bounding box center [430, 214] width 21 height 9
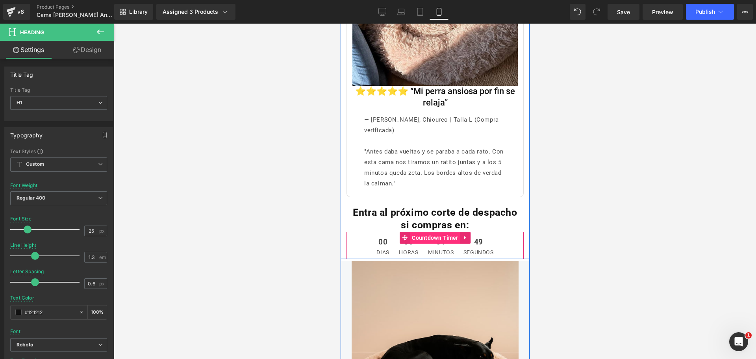
click at [426, 232] on span "Countdown Timer" at bounding box center [435, 238] width 50 height 12
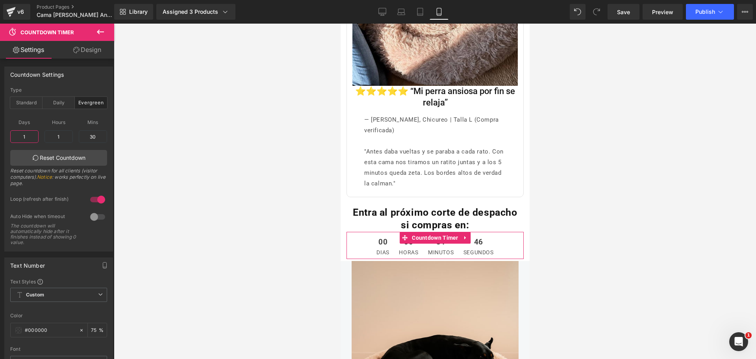
drag, startPoint x: 36, startPoint y: 137, endPoint x: 9, endPoint y: 135, distance: 27.2
click at [10, 135] on div "evergreen Type Standard Daily Evergreen [DATE] 18:39:9 Date [DATE] 18:39:9 UTC-…" at bounding box center [59, 169] width 108 height 164
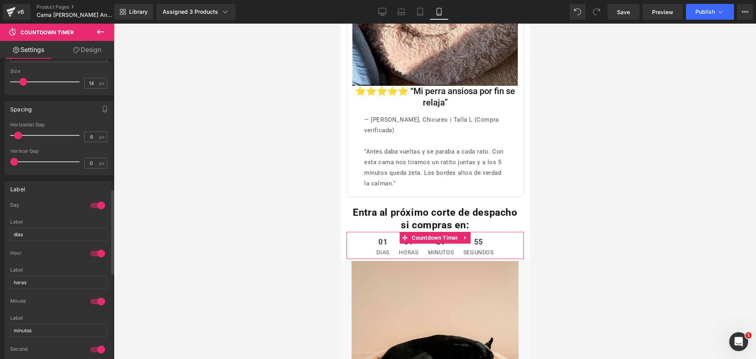
scroll to position [541, 0]
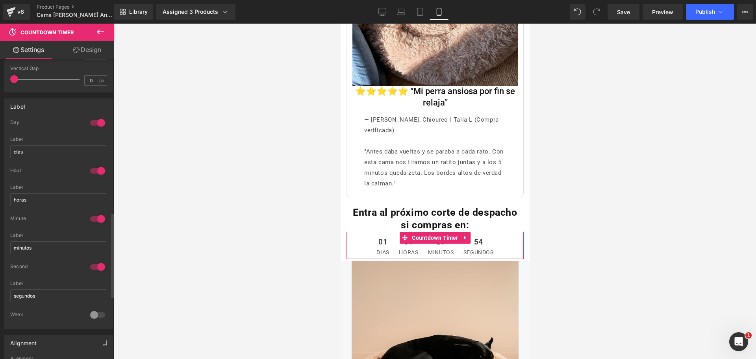
click at [98, 125] on div at bounding box center [97, 123] width 19 height 13
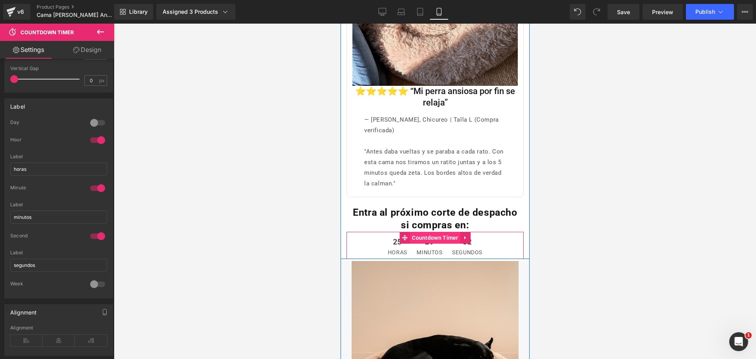
click at [428, 232] on span "Countdown Timer" at bounding box center [435, 238] width 50 height 12
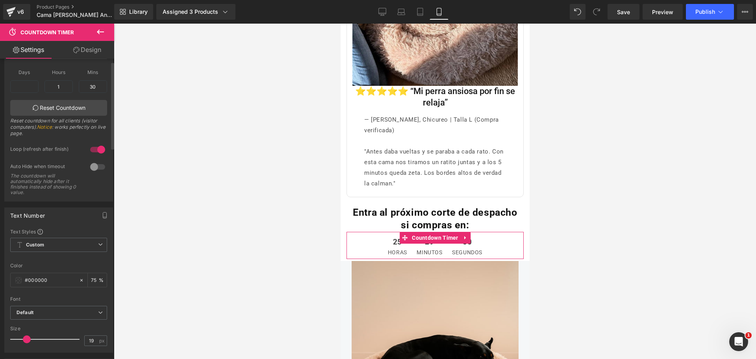
scroll to position [0, 0]
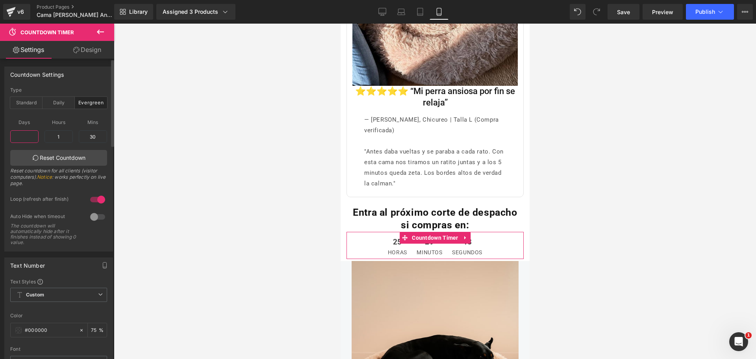
drag, startPoint x: 30, startPoint y: 133, endPoint x: 0, endPoint y: 139, distance: 30.6
click at [0, 139] on div "Countdown Settings evergreen Type Standard Daily Evergreen [DATE] 18:39:9 Date …" at bounding box center [59, 156] width 118 height 191
type input "0"
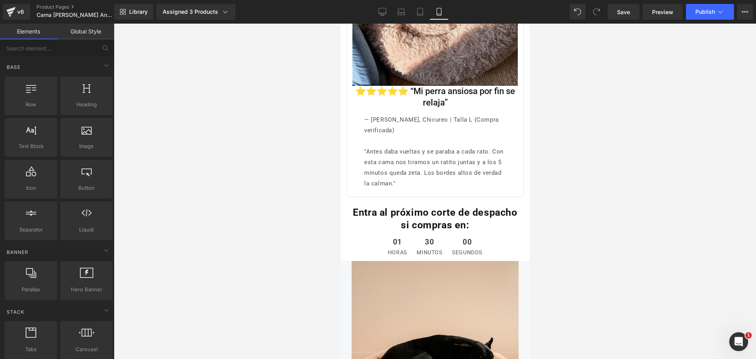
click at [676, 200] on div at bounding box center [435, 192] width 642 height 336
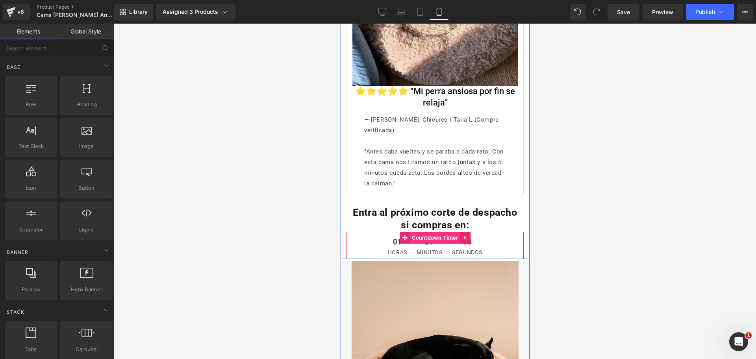
click at [436, 232] on span "Countdown Timer" at bounding box center [435, 238] width 50 height 12
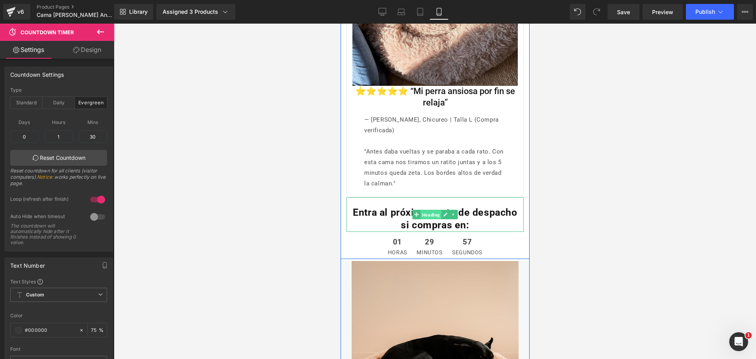
click at [424, 210] on span "Heading" at bounding box center [430, 214] width 21 height 9
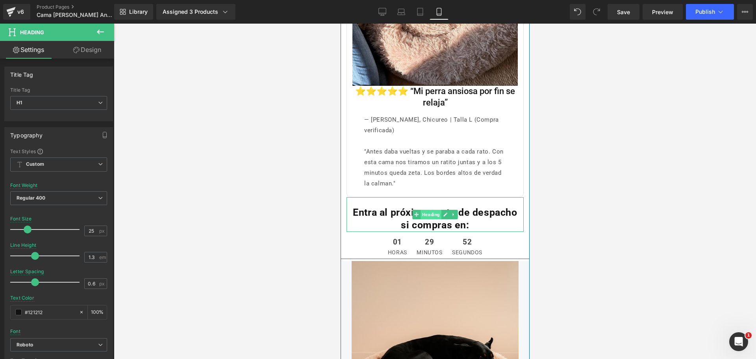
click at [431, 210] on span "Heading" at bounding box center [430, 214] width 21 height 9
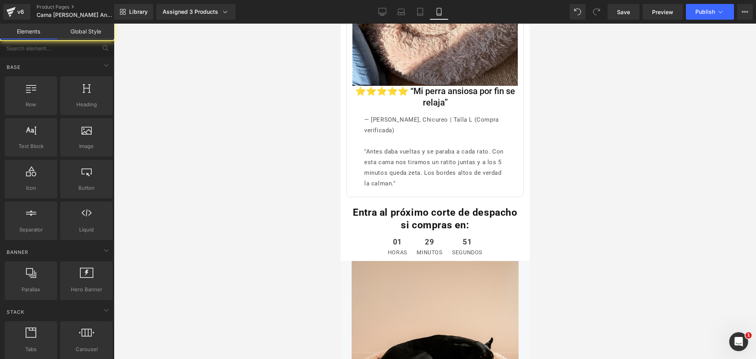
click at [562, 166] on div at bounding box center [435, 192] width 642 height 336
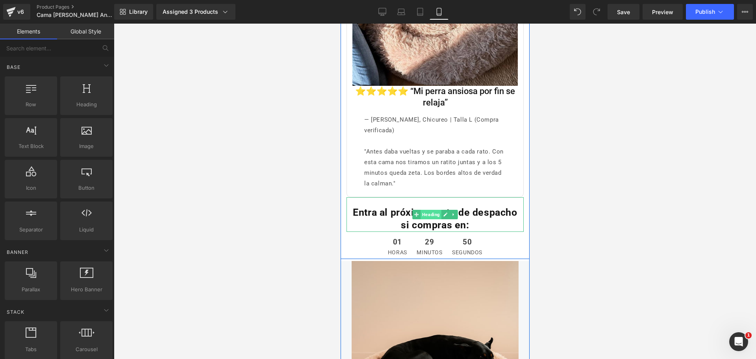
click at [434, 210] on span "Heading" at bounding box center [430, 214] width 21 height 9
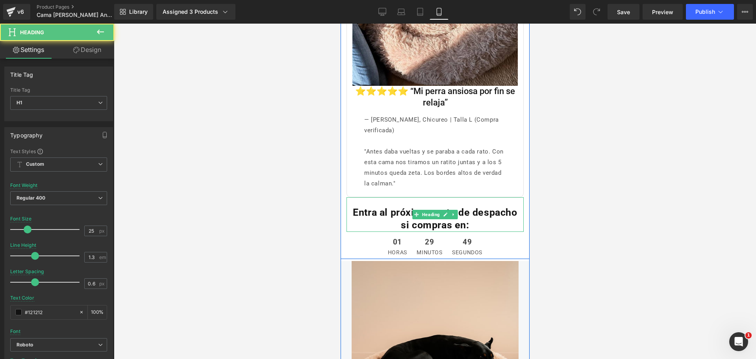
scroll to position [3250, 0]
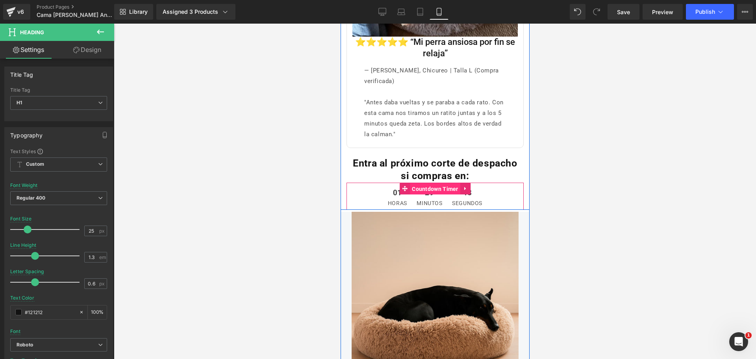
click at [423, 183] on span "Countdown Timer" at bounding box center [435, 189] width 50 height 12
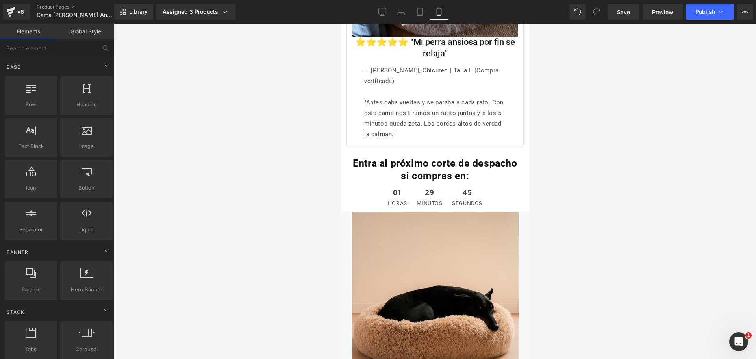
click at [578, 176] on div at bounding box center [435, 192] width 642 height 336
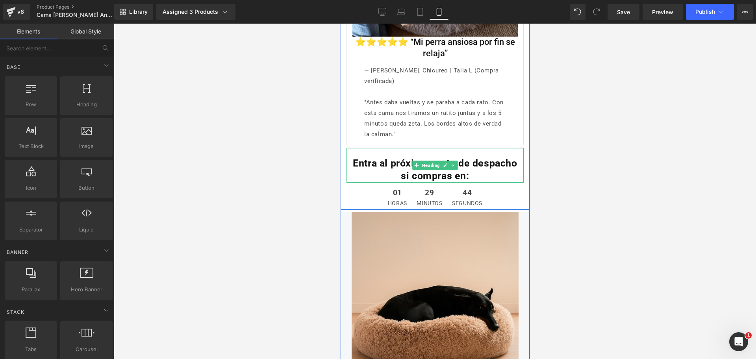
click at [430, 159] on b "Entra al próximo corte de despacho si compras en:" at bounding box center [434, 170] width 164 height 24
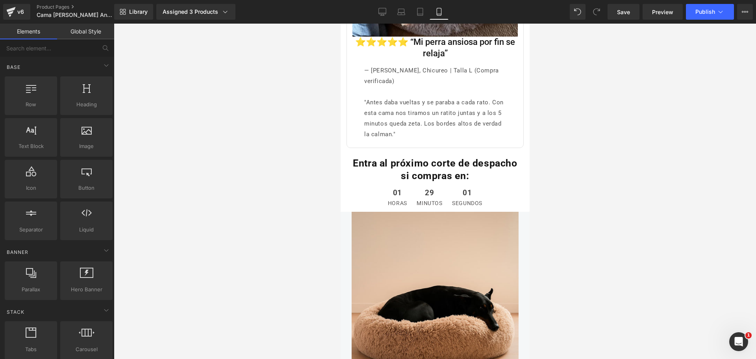
click at [557, 146] on div at bounding box center [435, 192] width 642 height 336
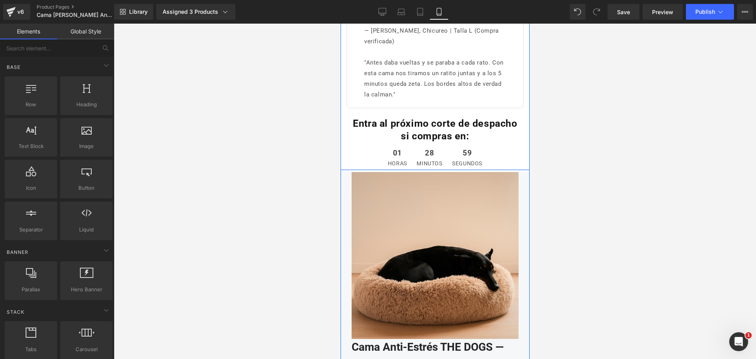
scroll to position [3299, 0]
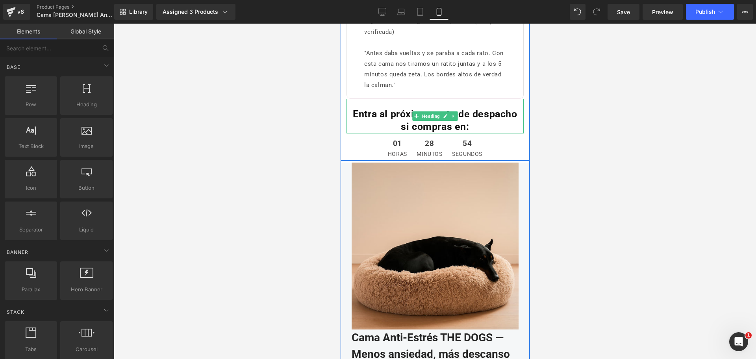
click at [427, 112] on b "Entra al próximo corte de despacho si compras en:" at bounding box center [434, 120] width 164 height 24
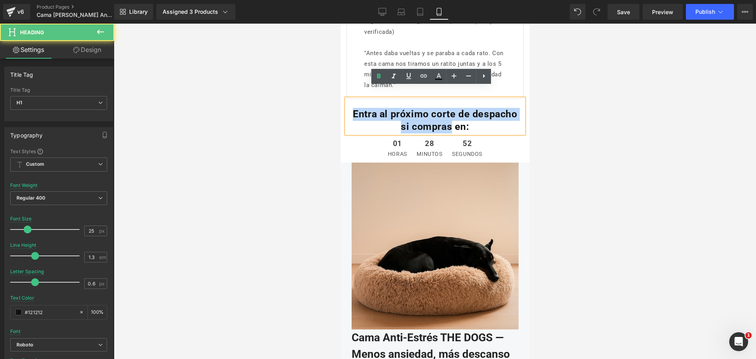
drag, startPoint x: 448, startPoint y: 119, endPoint x: 351, endPoint y: 102, distance: 98.3
click at [352, 108] on b "Entra al próximo corte de despacho si compras en:" at bounding box center [434, 120] width 164 height 24
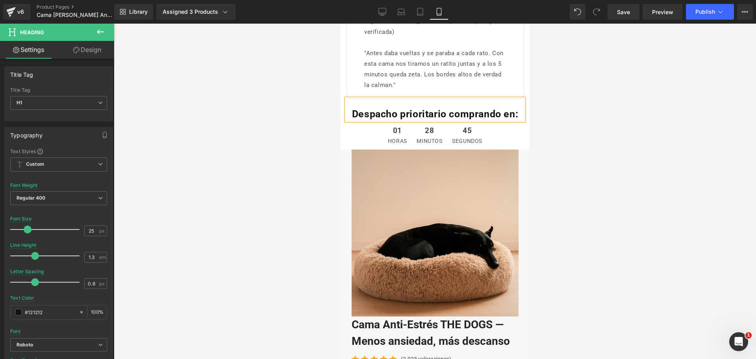
click at [662, 154] on div at bounding box center [435, 192] width 642 height 336
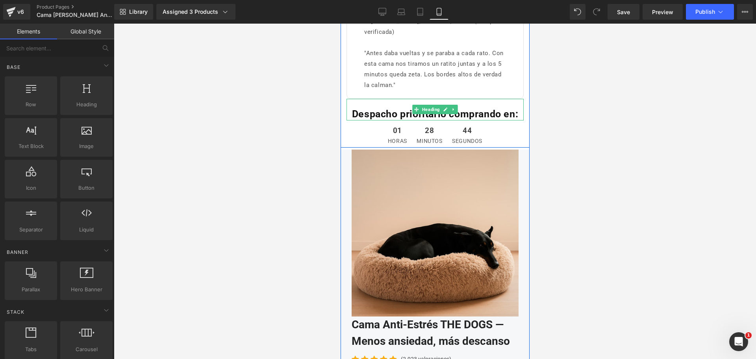
click at [508, 108] on b "Despacho prioritario comprando en:" at bounding box center [435, 113] width 166 height 11
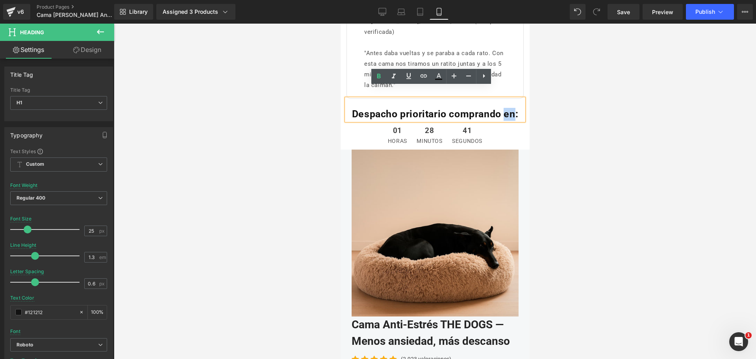
drag, startPoint x: 501, startPoint y: 104, endPoint x: 509, endPoint y: 104, distance: 7.9
click at [509, 108] on b "Despacho prioritario comprando en:" at bounding box center [435, 113] width 166 height 11
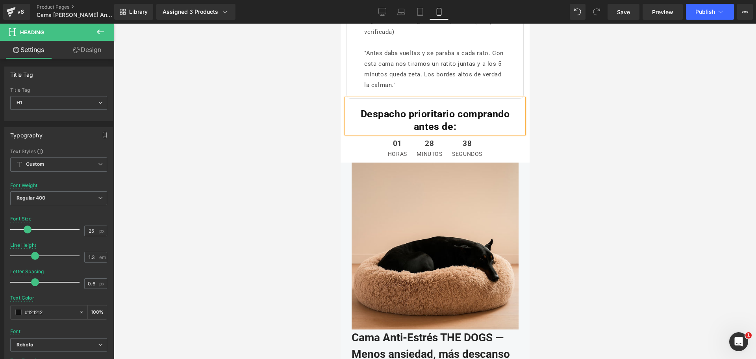
click at [628, 136] on div at bounding box center [435, 192] width 642 height 336
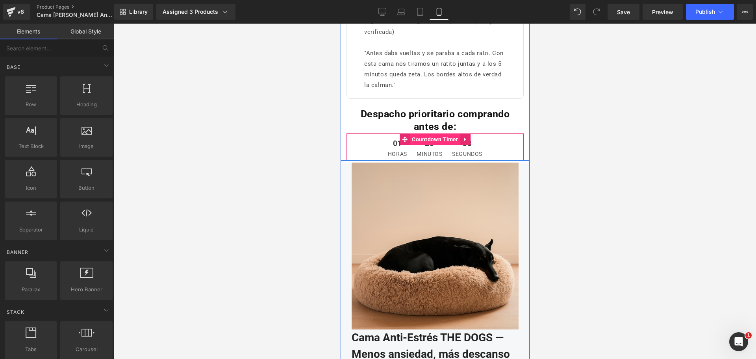
click at [437, 133] on span "Countdown Timer" at bounding box center [435, 139] width 50 height 12
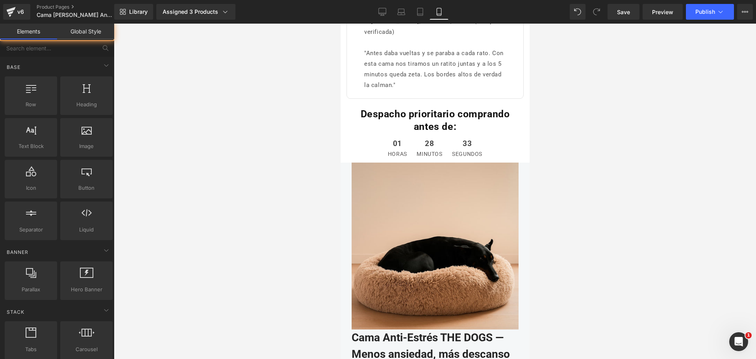
click at [575, 121] on div at bounding box center [435, 192] width 642 height 336
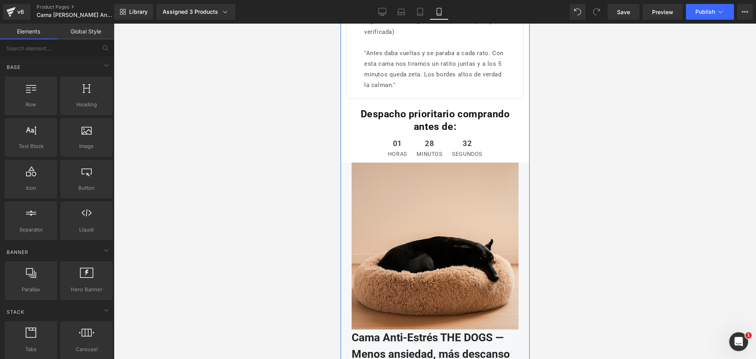
click at [425, 182] on img at bounding box center [434, 246] width 167 height 167
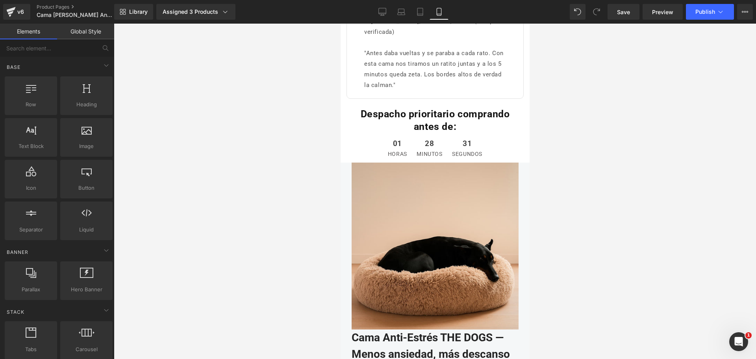
drag, startPoint x: 602, startPoint y: 113, endPoint x: 598, endPoint y: 117, distance: 6.4
click at [602, 113] on div at bounding box center [435, 192] width 642 height 336
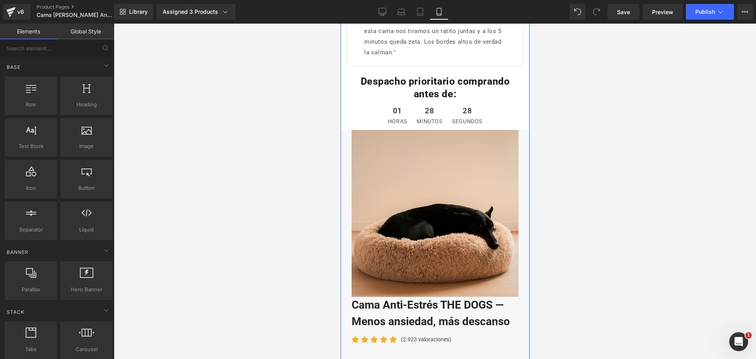
scroll to position [3250, 0]
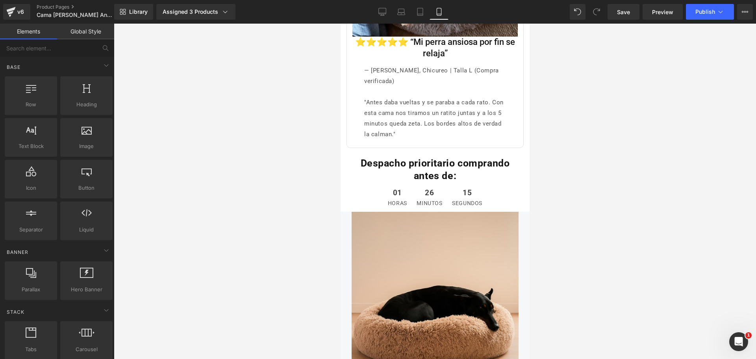
click at [582, 128] on div at bounding box center [435, 192] width 642 height 336
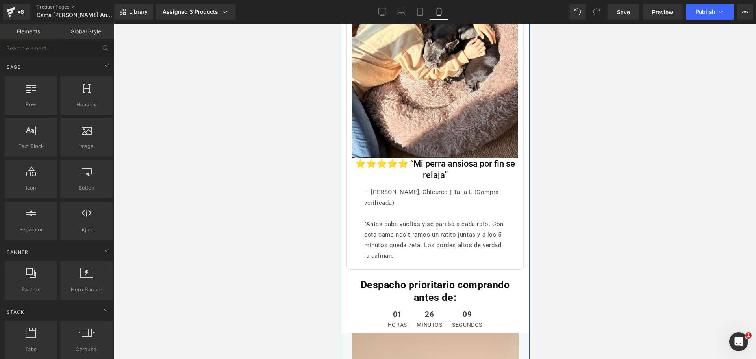
scroll to position [3200, 0]
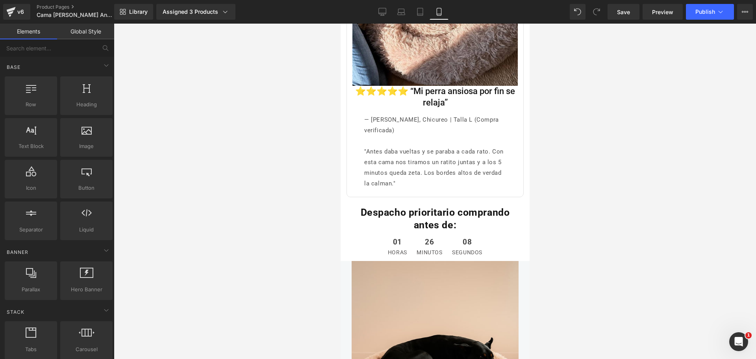
click at [585, 187] on div at bounding box center [435, 192] width 642 height 336
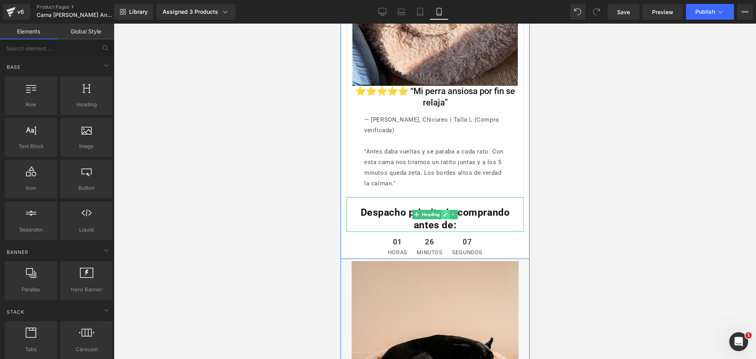
click at [441, 210] on link at bounding box center [445, 214] width 8 height 9
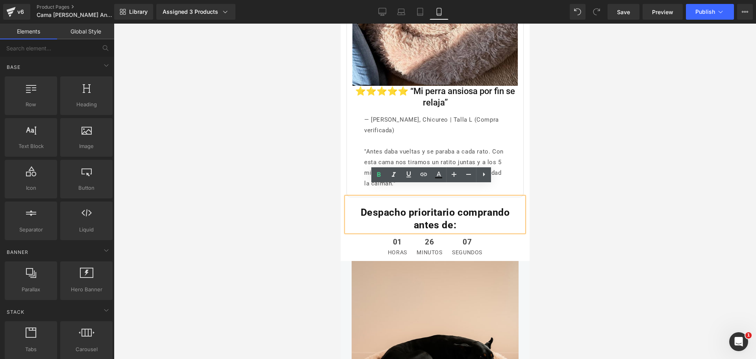
click at [536, 179] on div at bounding box center [435, 192] width 642 height 336
click at [533, 199] on div at bounding box center [435, 192] width 642 height 336
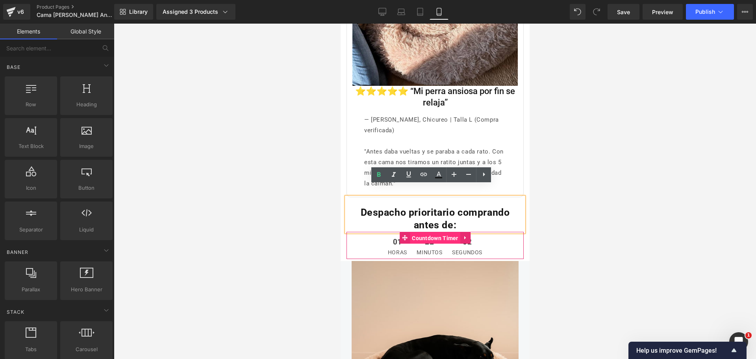
click at [430, 232] on span "Countdown Timer" at bounding box center [435, 238] width 50 height 12
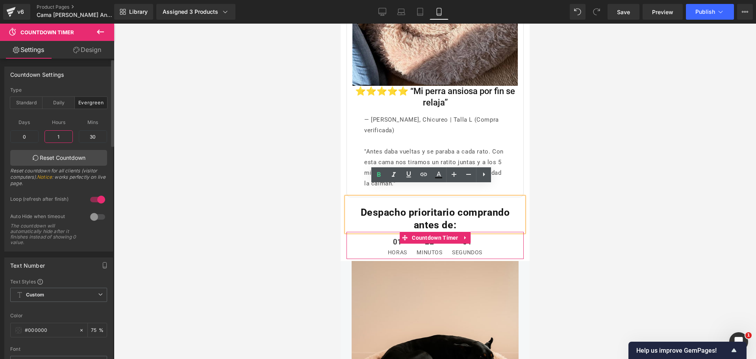
drag, startPoint x: 59, startPoint y: 137, endPoint x: 67, endPoint y: 139, distance: 7.7
click at [63, 139] on input "1" at bounding box center [58, 136] width 28 height 13
drag, startPoint x: 68, startPoint y: 140, endPoint x: 35, endPoint y: 131, distance: 33.9
click at [35, 131] on div "Days 0 0 Hours 1 Mins 30 30 Reset Countdown Reset countdown for all clients (vi…" at bounding box center [58, 152] width 97 height 78
type input "0"
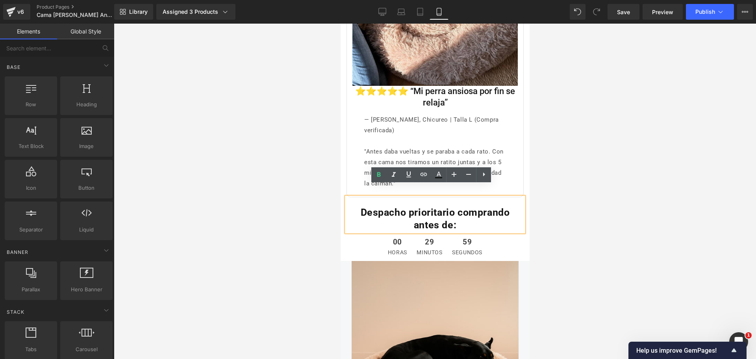
click at [599, 153] on div at bounding box center [435, 192] width 642 height 336
click at [489, 213] on h1 "Despacho prioritario comprando antes de:" at bounding box center [434, 219] width 173 height 26
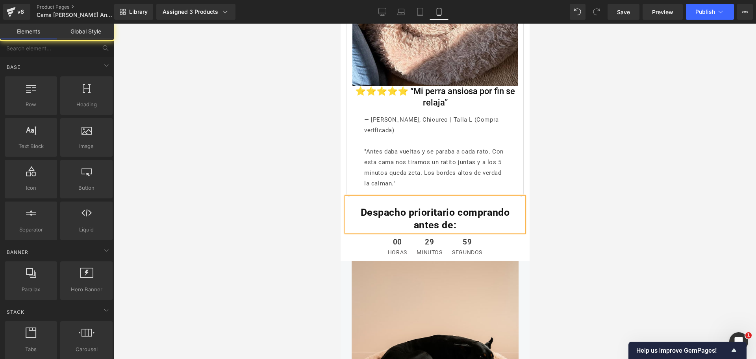
click at [548, 189] on div at bounding box center [435, 192] width 642 height 336
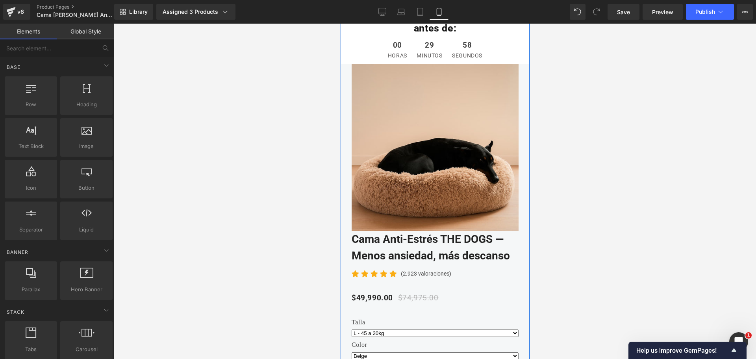
scroll to position [3348, 0]
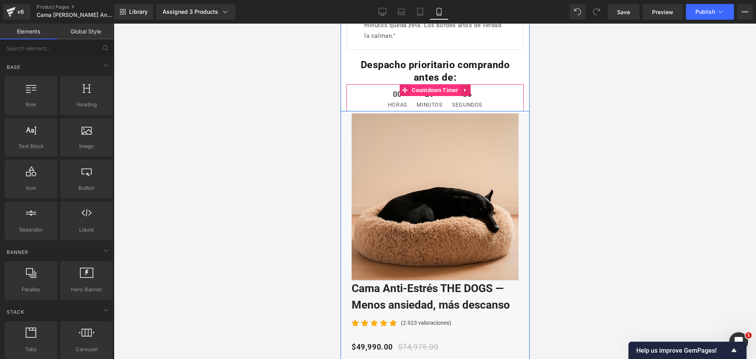
click at [434, 84] on span "Countdown Timer" at bounding box center [435, 90] width 50 height 12
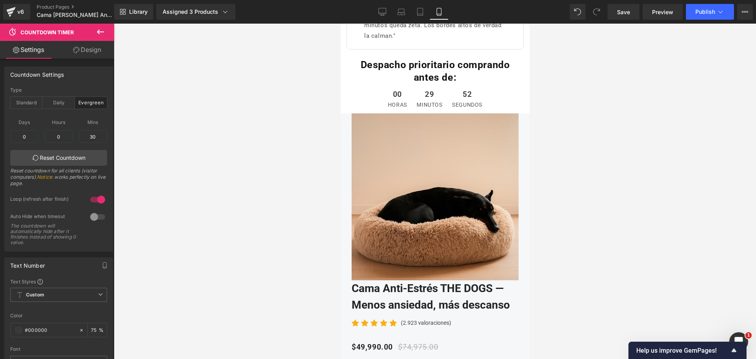
drag, startPoint x: 593, startPoint y: 101, endPoint x: 107, endPoint y: 74, distance: 486.7
click at [593, 101] on div at bounding box center [435, 192] width 642 height 336
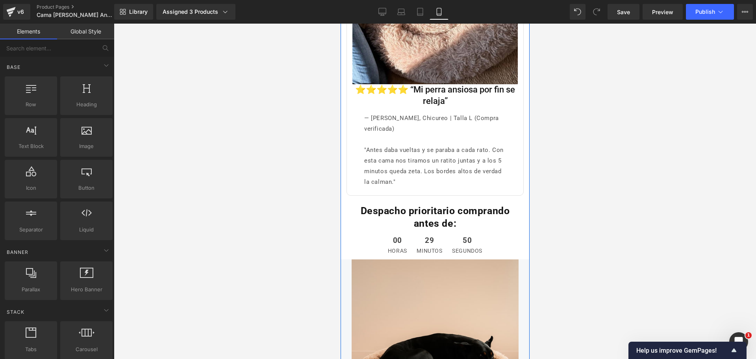
scroll to position [3200, 0]
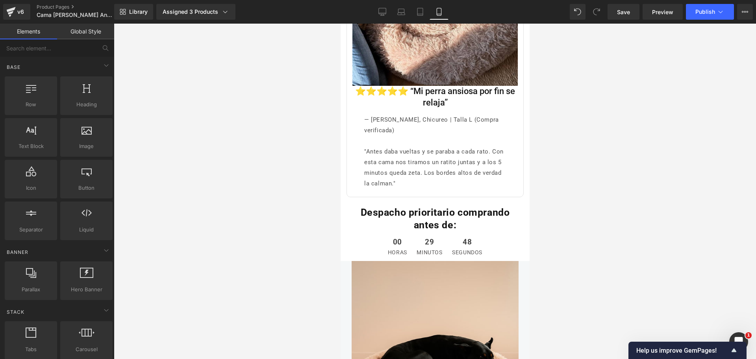
click at [377, 1] on div "Library Assigned 3 Products Product Preview Cama Anti-Estrés THE DOGS — Menos a…" at bounding box center [435, 12] width 642 height 24
click at [380, 10] on icon at bounding box center [382, 12] width 8 height 8
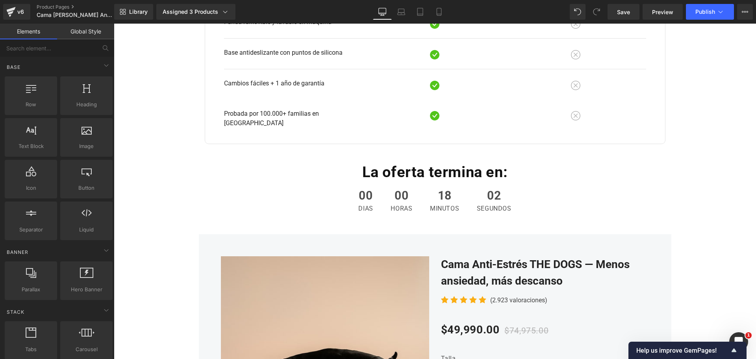
scroll to position [1181, 0]
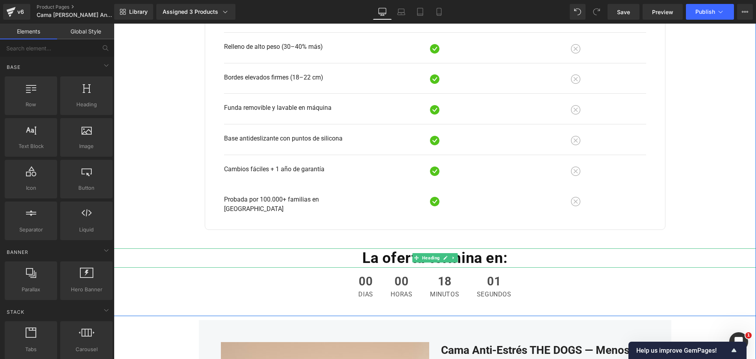
click at [391, 249] on strong "La oferta termina en:" at bounding box center [435, 257] width 146 height 17
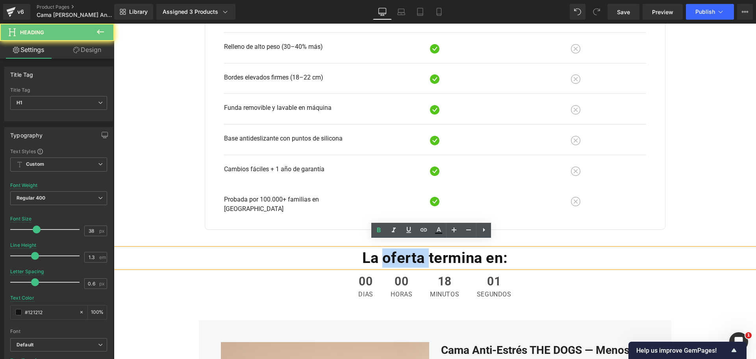
click at [391, 249] on strong "La oferta termina en:" at bounding box center [435, 257] width 146 height 17
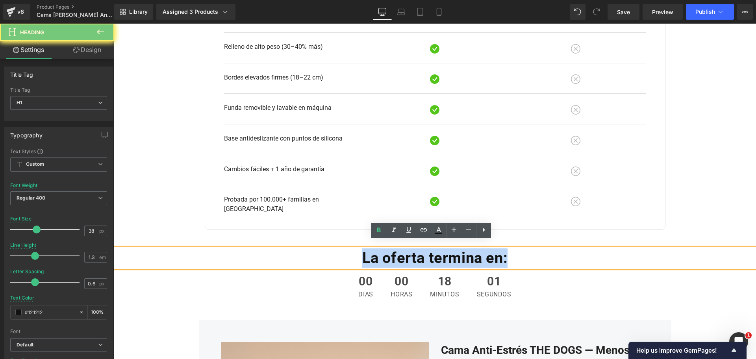
click at [391, 249] on strong "La oferta termina en:" at bounding box center [435, 257] width 146 height 17
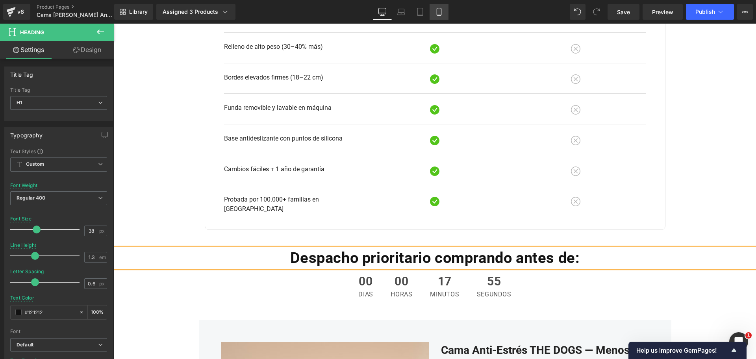
drag, startPoint x: 447, startPoint y: 17, endPoint x: 107, endPoint y: 32, distance: 339.8
click at [447, 17] on link "Mobile" at bounding box center [439, 12] width 19 height 16
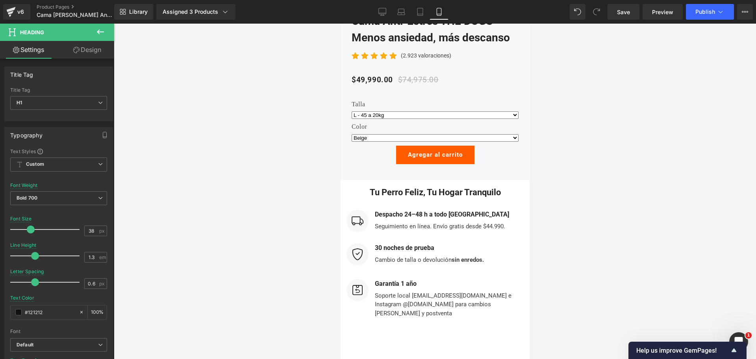
scroll to position [3337, 0]
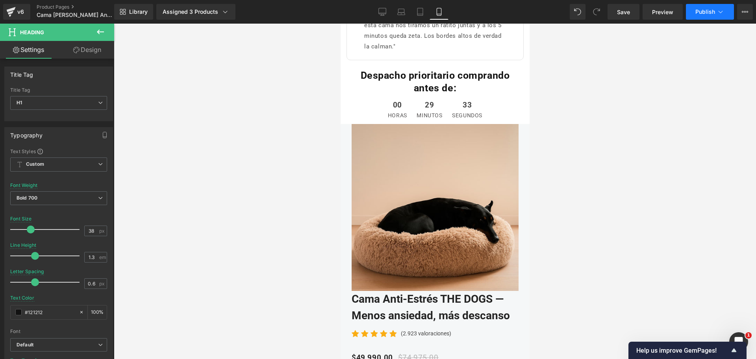
click at [719, 11] on icon at bounding box center [721, 12] width 8 height 8
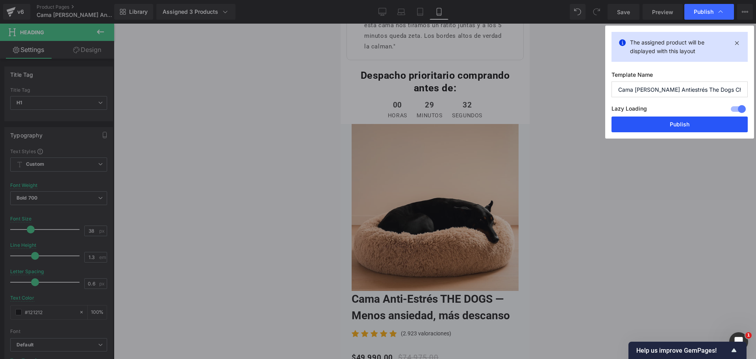
click at [684, 125] on button "Publish" at bounding box center [680, 125] width 136 height 16
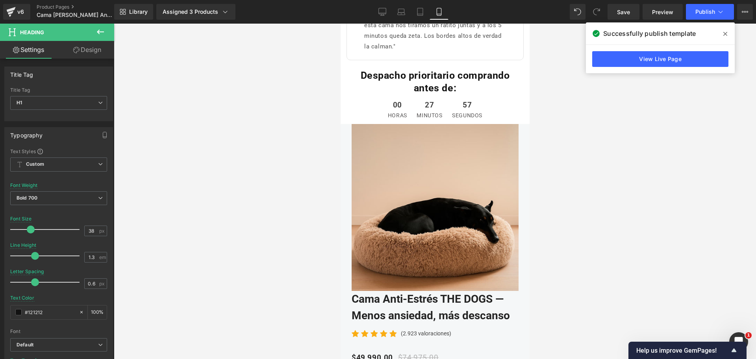
click at [728, 33] on span at bounding box center [725, 34] width 13 height 13
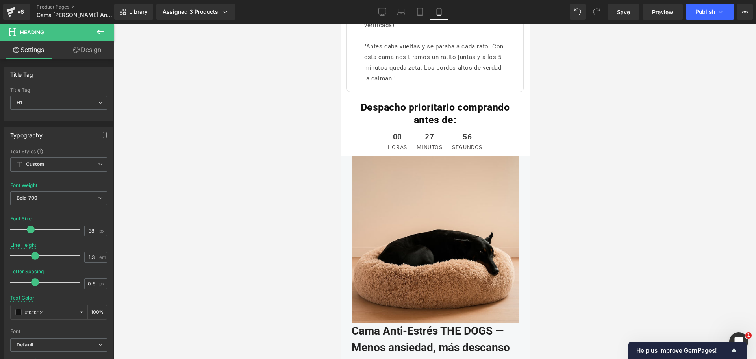
scroll to position [3288, 0]
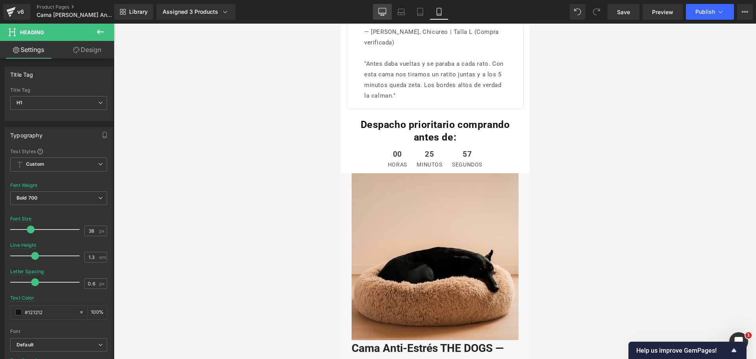
click at [383, 12] on icon at bounding box center [382, 12] width 8 height 8
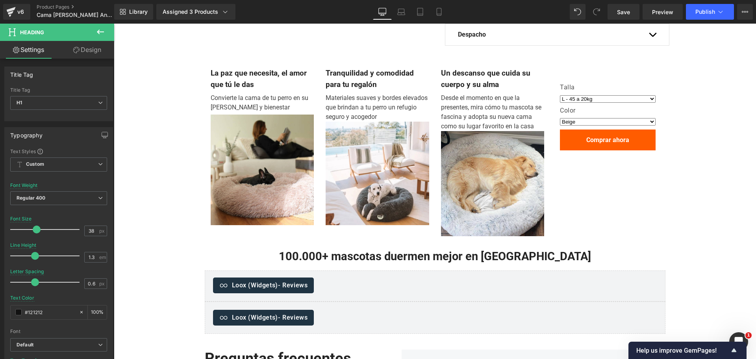
scroll to position [484, 0]
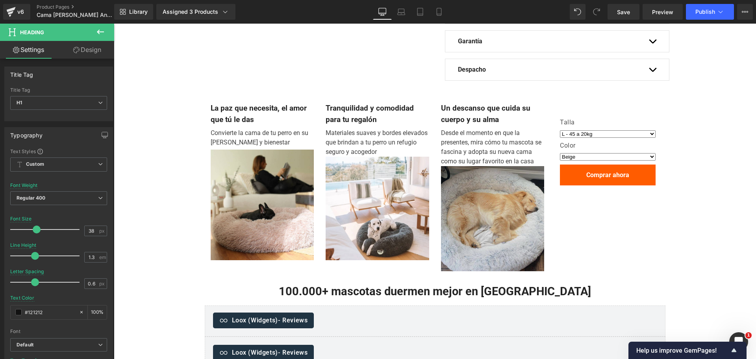
click at [476, 182] on img at bounding box center [493, 218] width 104 height 105
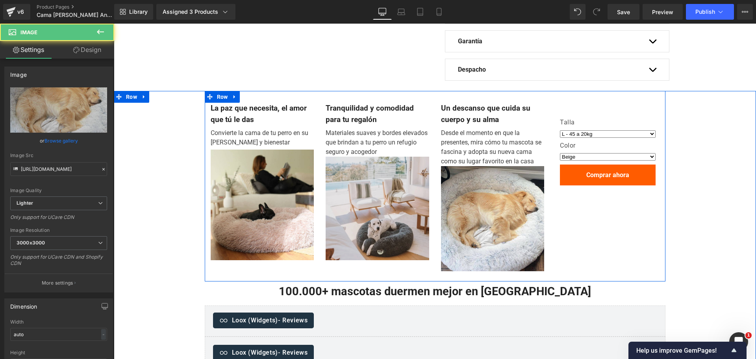
click at [369, 179] on img at bounding box center [378, 209] width 104 height 104
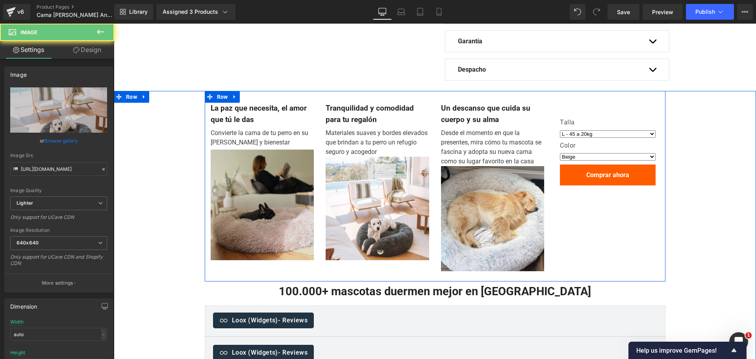
click at [302, 191] on img at bounding box center [263, 205] width 104 height 110
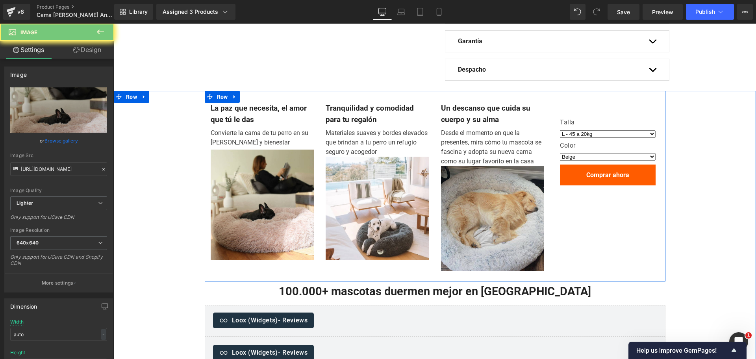
click at [456, 192] on img at bounding box center [493, 218] width 104 height 105
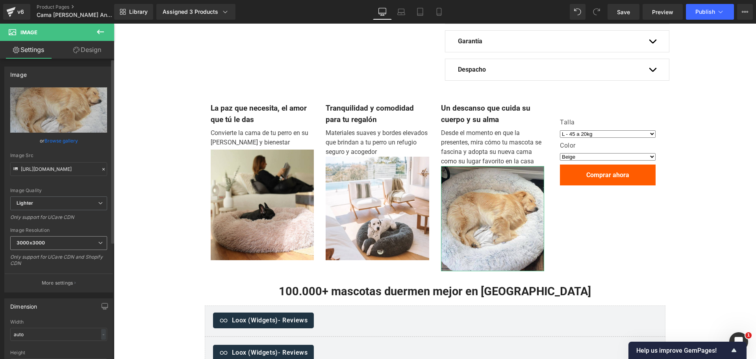
click at [85, 244] on span "3000x3000" at bounding box center [58, 243] width 97 height 14
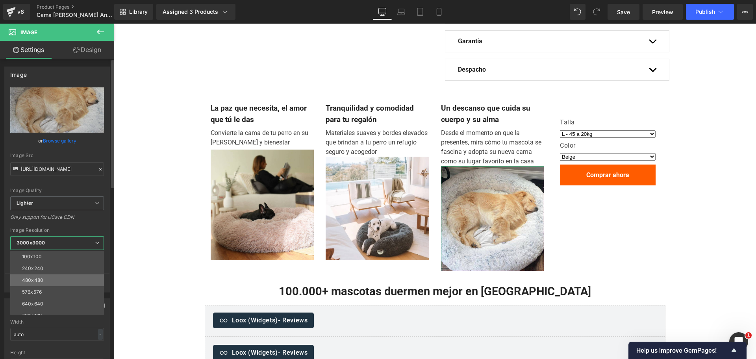
click at [72, 285] on li "480x480" at bounding box center [58, 280] width 97 height 12
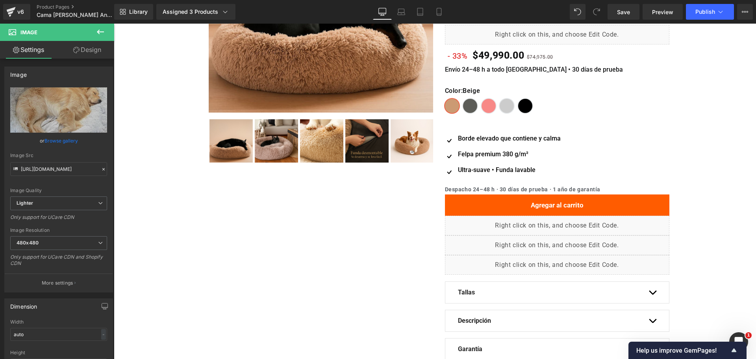
scroll to position [90, 0]
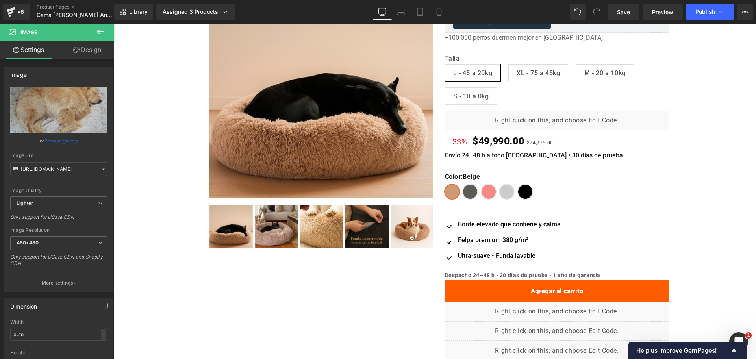
click at [280, 85] on img at bounding box center [321, 86] width 224 height 224
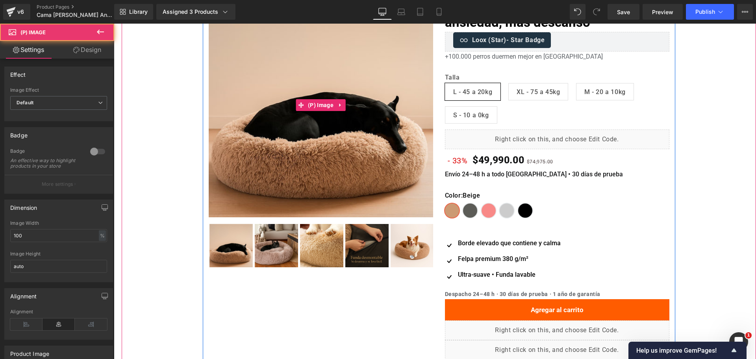
scroll to position [41, 0]
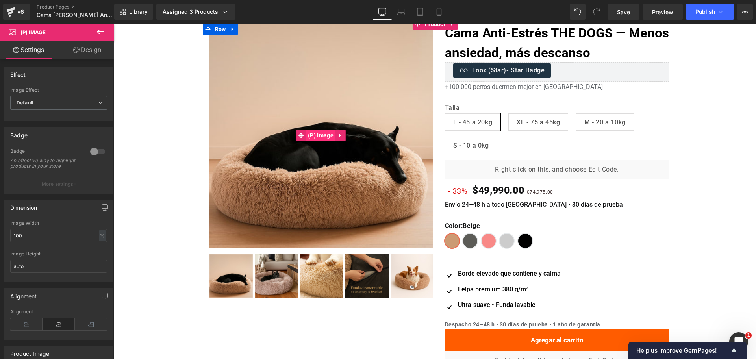
click at [317, 141] on span "(P) Image" at bounding box center [321, 136] width 30 height 12
click at [317, 133] on span "(P) Image" at bounding box center [321, 136] width 30 height 12
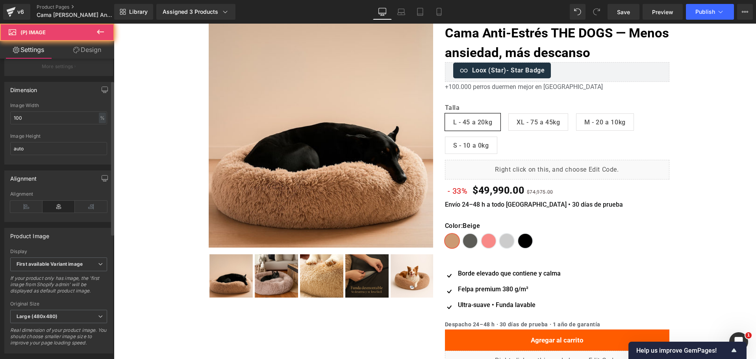
scroll to position [197, 0]
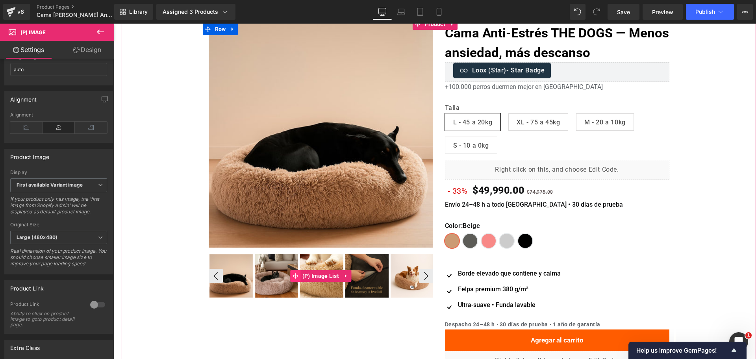
drag, startPoint x: 280, startPoint y: 282, endPoint x: 287, endPoint y: 280, distance: 7.7
click at [280, 282] on img at bounding box center [276, 275] width 43 height 43
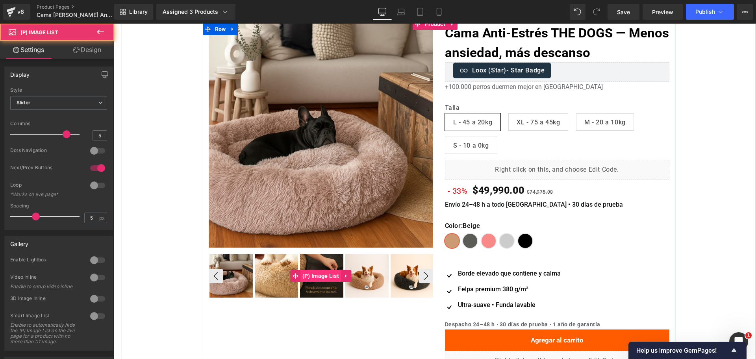
click at [300, 277] on span "(P) Image List" at bounding box center [320, 276] width 41 height 12
click at [355, 268] on img at bounding box center [366, 275] width 43 height 43
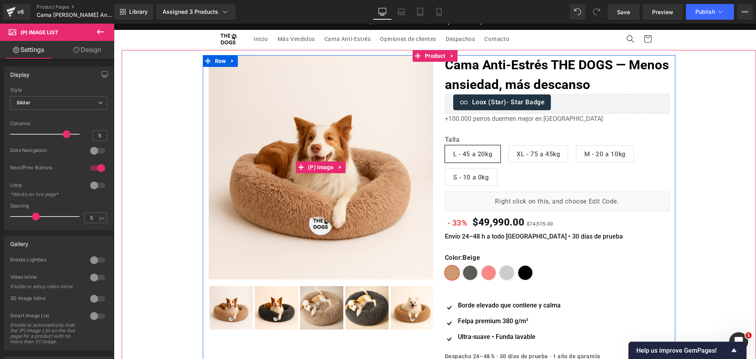
scroll to position [0, 0]
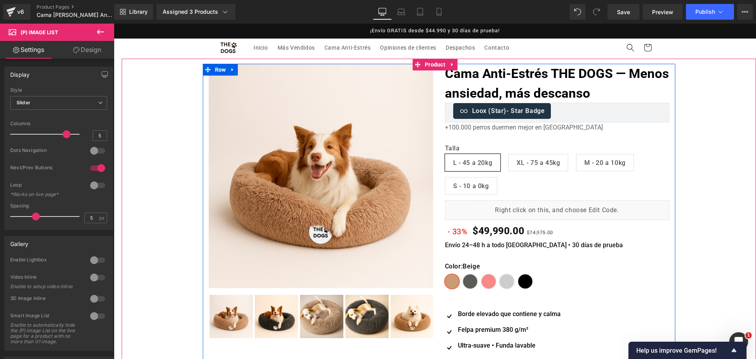
click at [564, 159] on span "XL - 75 a 45kg" at bounding box center [538, 162] width 60 height 17
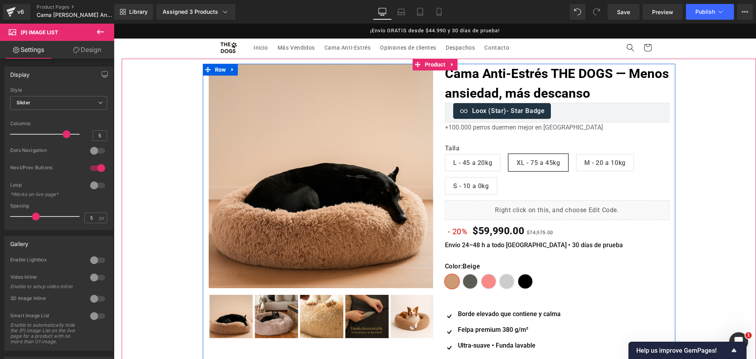
click at [587, 161] on span "M - 20 a 10kg" at bounding box center [604, 162] width 41 height 17
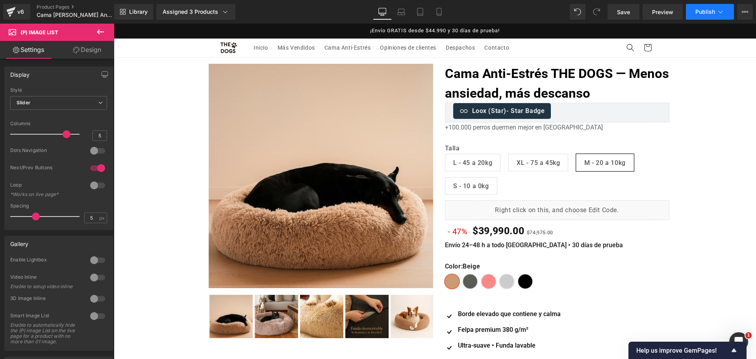
click at [702, 16] on button "Publish" at bounding box center [710, 12] width 48 height 16
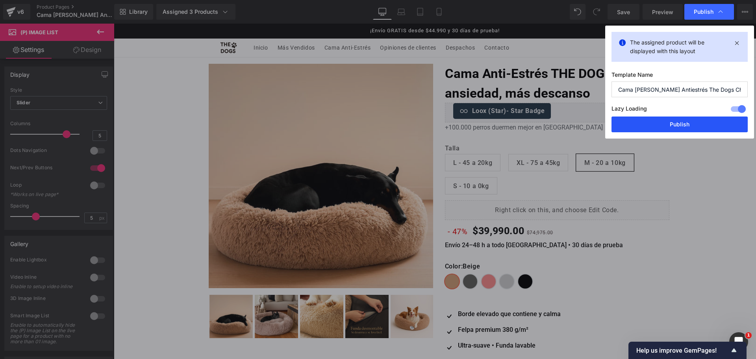
click at [691, 126] on button "Publish" at bounding box center [680, 125] width 136 height 16
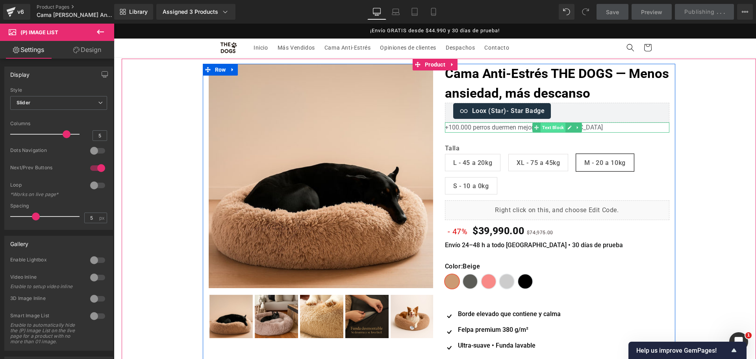
click at [557, 127] on span "Text Block" at bounding box center [553, 127] width 25 height 9
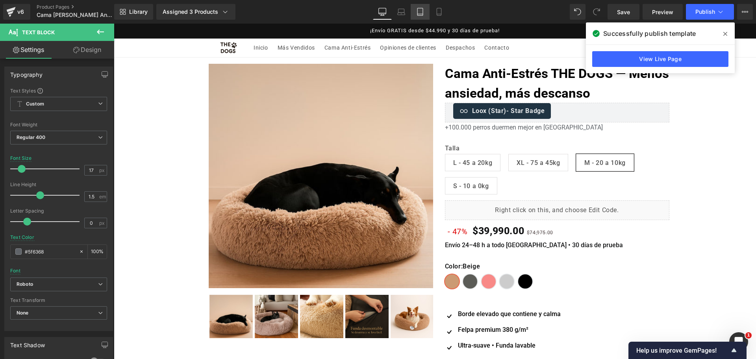
click at [425, 5] on link "Tablet" at bounding box center [420, 12] width 19 height 16
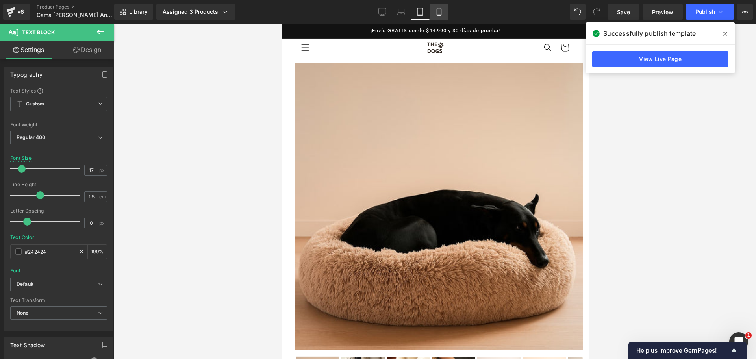
click at [436, 10] on icon at bounding box center [439, 12] width 8 height 8
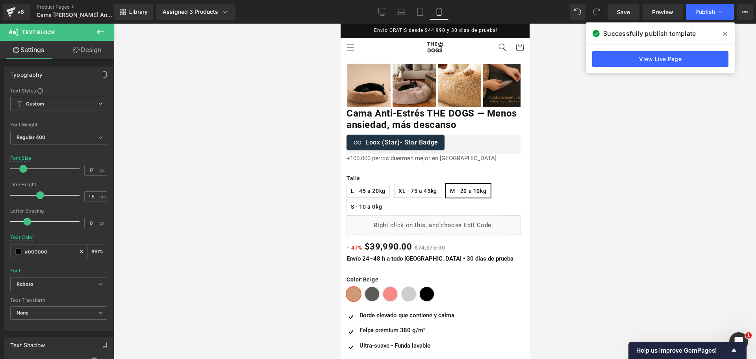
click at [729, 37] on span at bounding box center [725, 34] width 13 height 13
